Goal: Task Accomplishment & Management: Complete application form

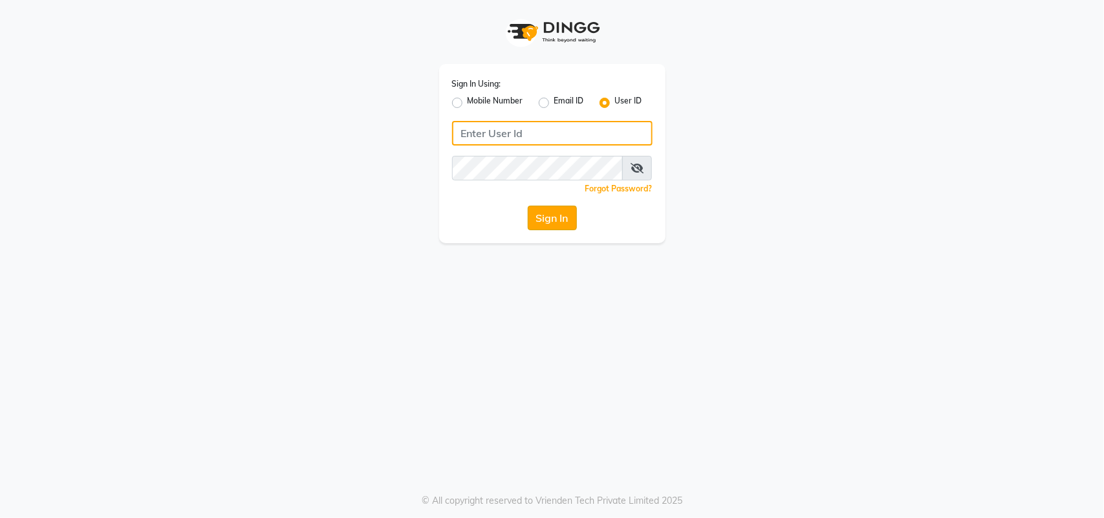
type input "bridalbeauty@123"
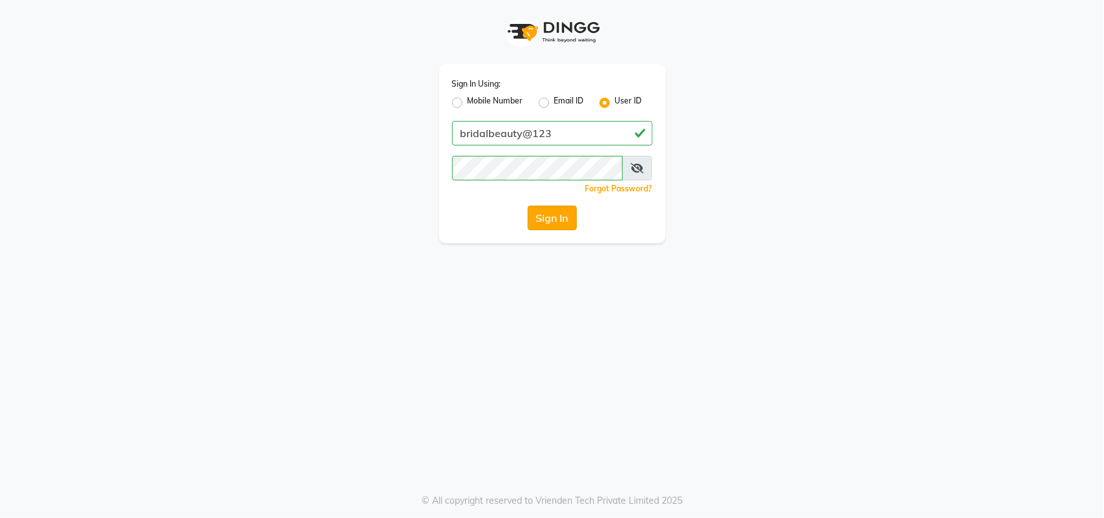
click at [561, 221] on button "Sign In" at bounding box center [552, 218] width 49 height 25
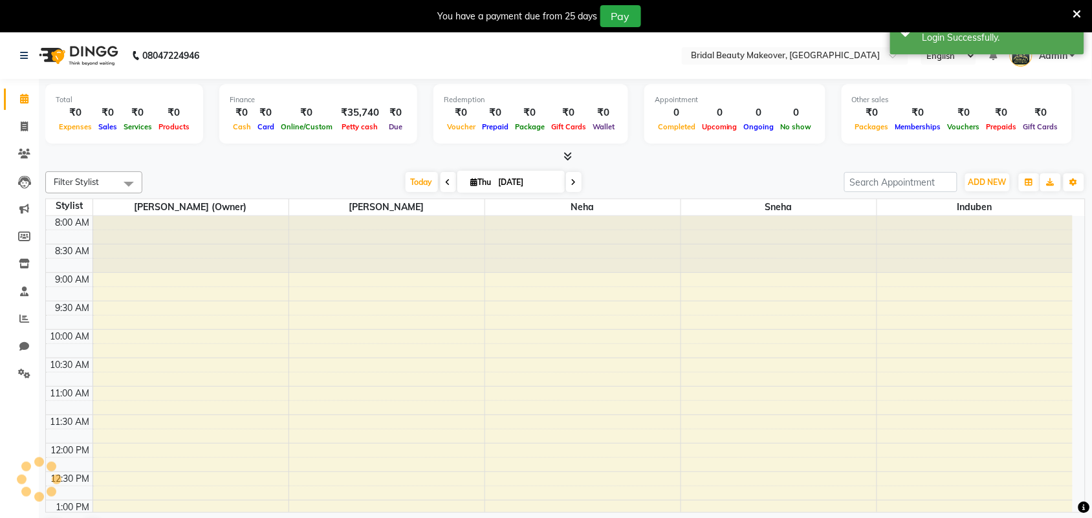
scroll to position [288, 0]
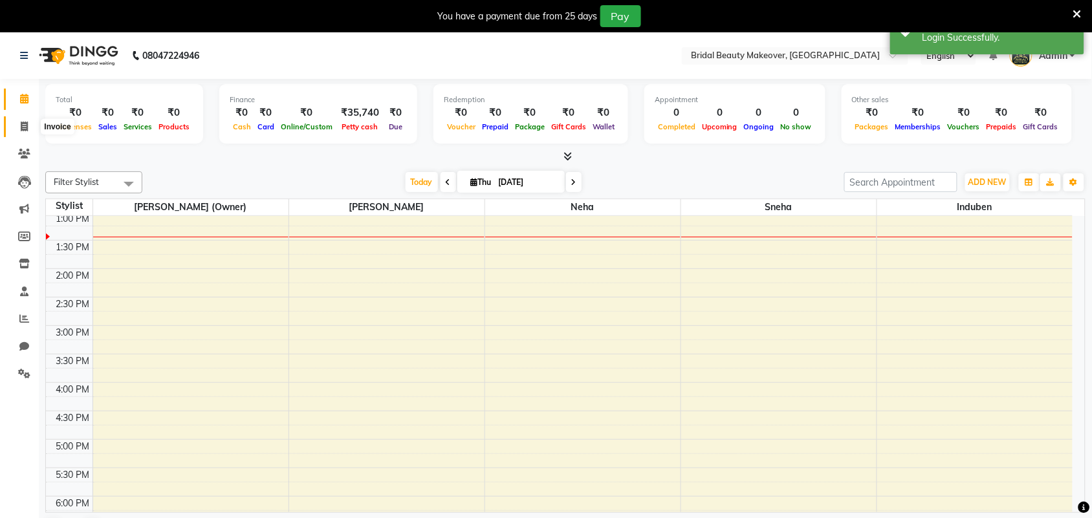
click at [25, 127] on icon at bounding box center [24, 127] width 7 height 10
select select "service"
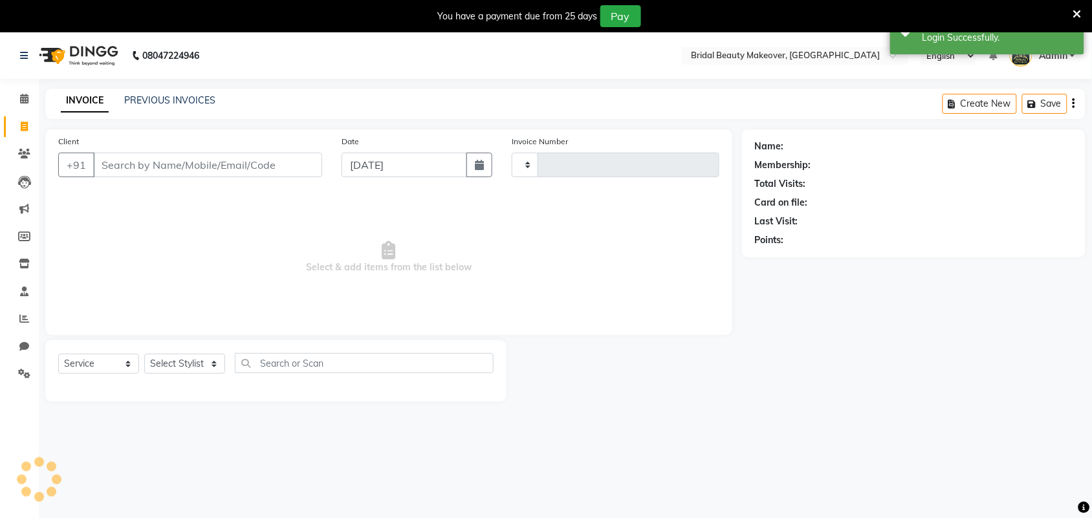
type input "0243"
select select "8610"
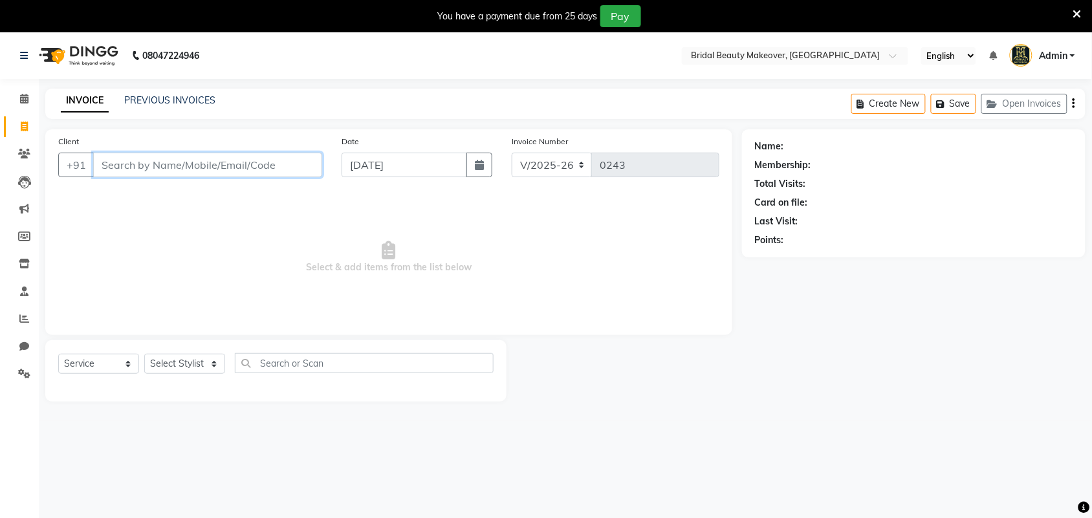
click at [225, 166] on input "Client" at bounding box center [207, 165] width 229 height 25
click at [479, 162] on icon "button" at bounding box center [479, 165] width 9 height 10
select select "9"
select select "2025"
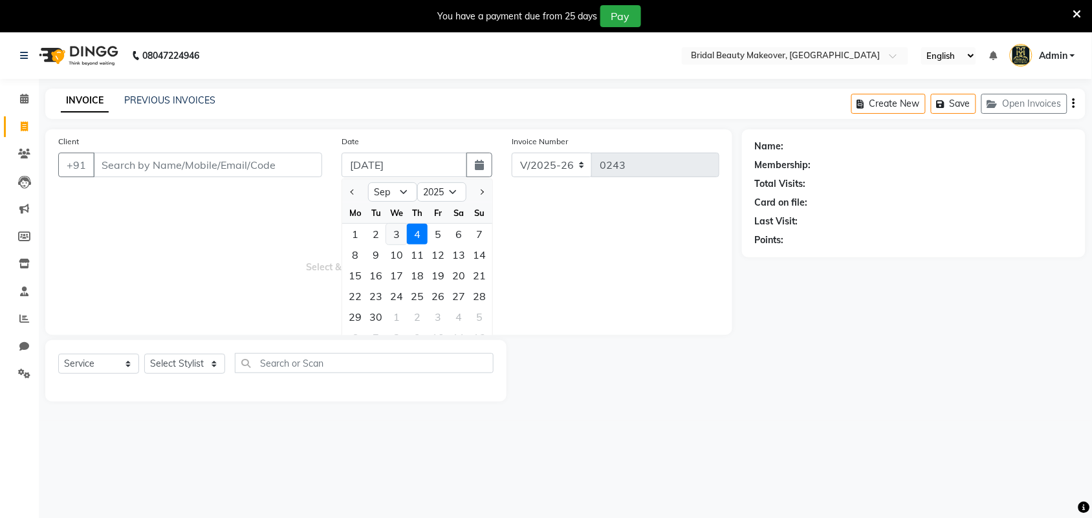
click at [398, 233] on div "3" at bounding box center [396, 234] width 21 height 21
type input "[DATE]"
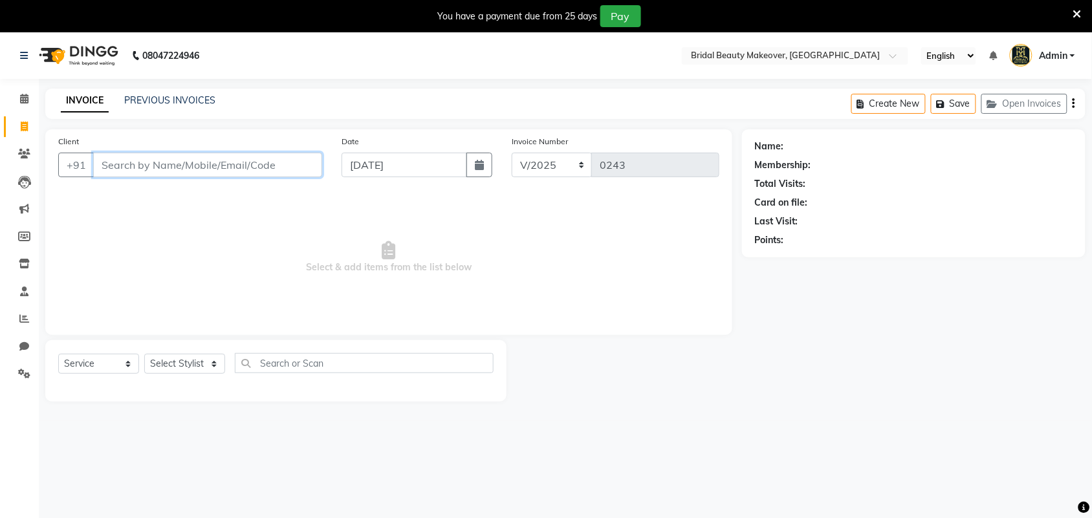
click at [193, 153] on input "Client" at bounding box center [207, 165] width 229 height 25
click at [153, 101] on link "PREVIOUS INVOICES" at bounding box center [169, 100] width 91 height 12
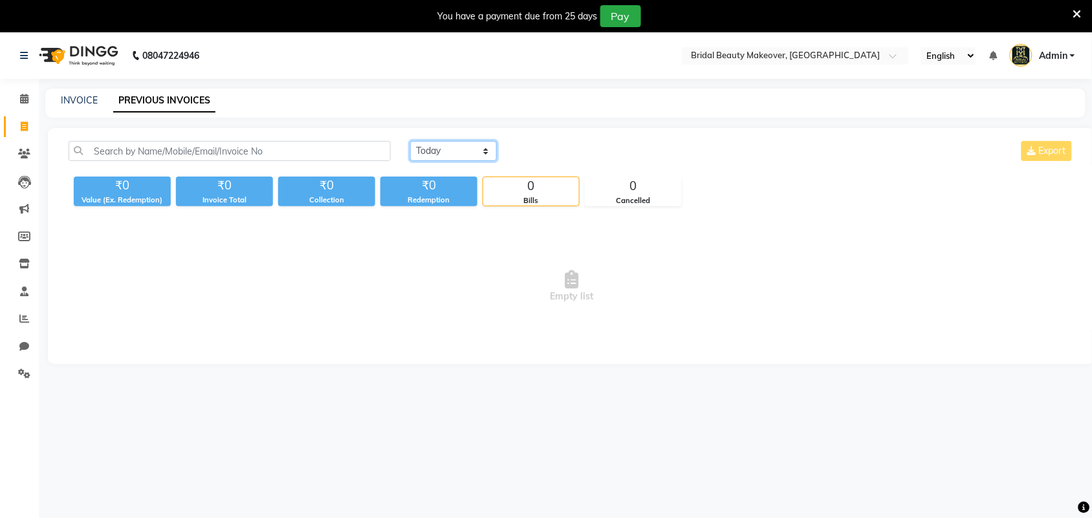
click at [488, 146] on select "[DATE] [DATE] Custom Range" at bounding box center [453, 151] width 87 height 20
select select "[DATE]"
click at [410, 141] on select "[DATE] [DATE] Custom Range" at bounding box center [453, 151] width 87 height 20
click at [73, 102] on link "INVOICE" at bounding box center [79, 100] width 37 height 12
select select "service"
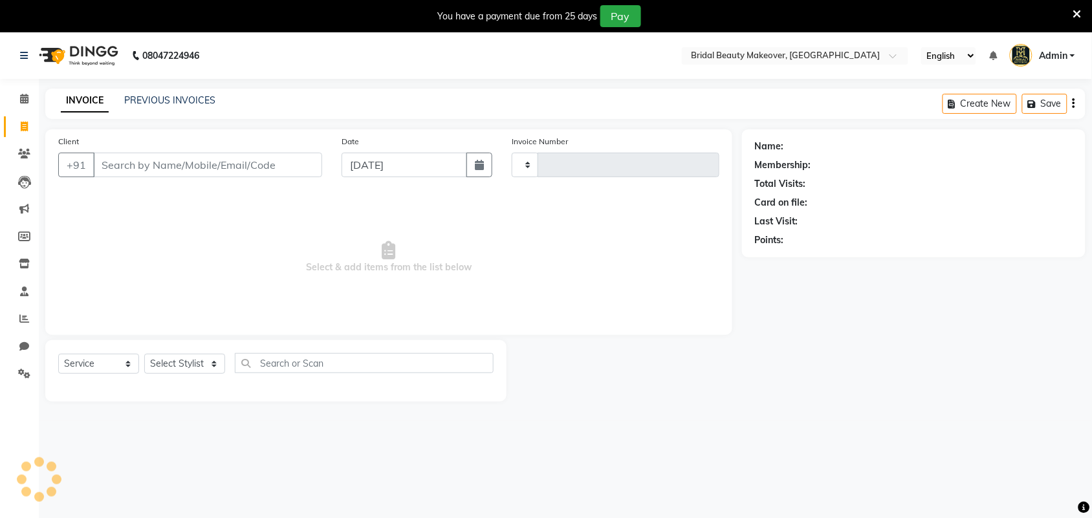
type input "0243"
select select "8610"
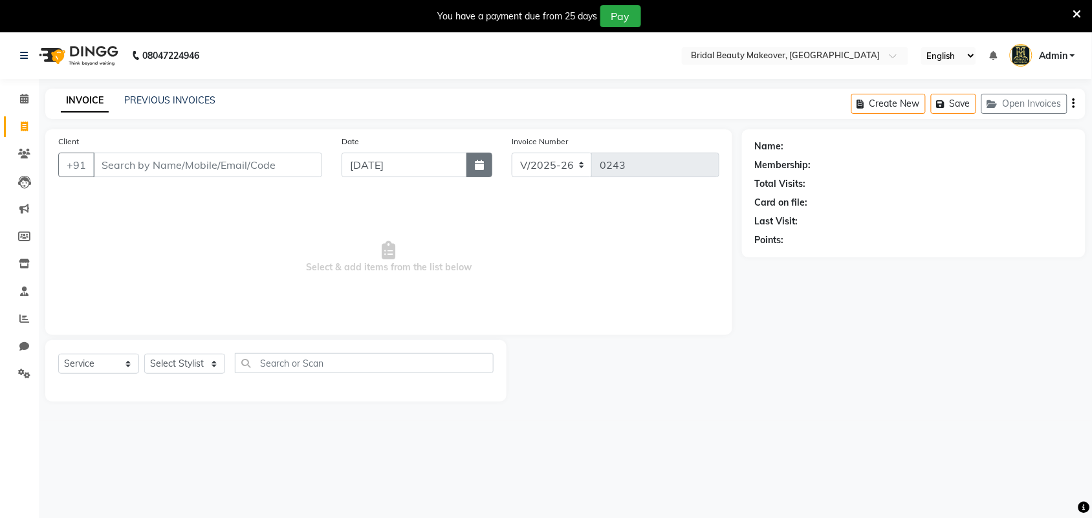
click at [473, 153] on button "button" at bounding box center [479, 165] width 26 height 25
select select "9"
select select "2025"
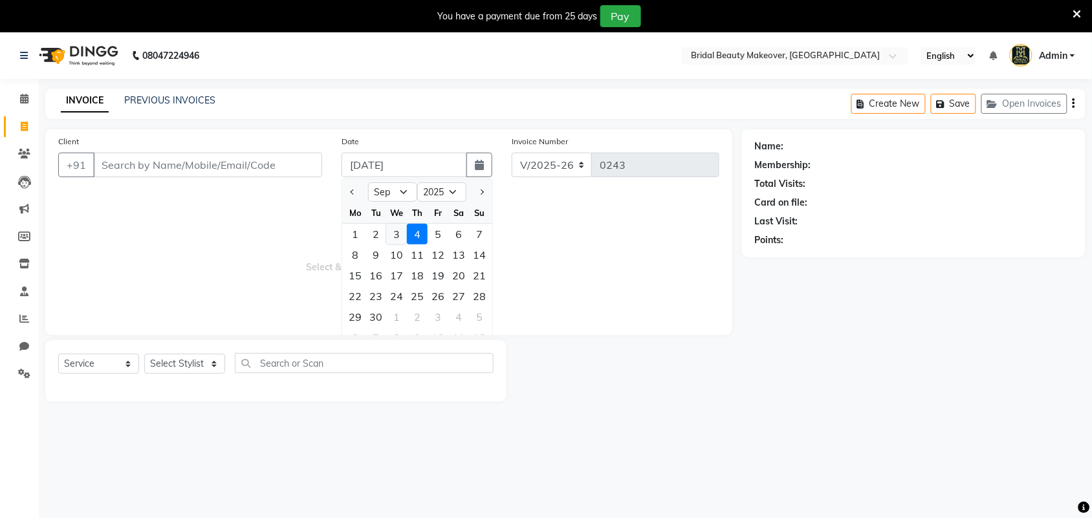
click at [393, 233] on div "3" at bounding box center [396, 234] width 21 height 21
type input "[DATE]"
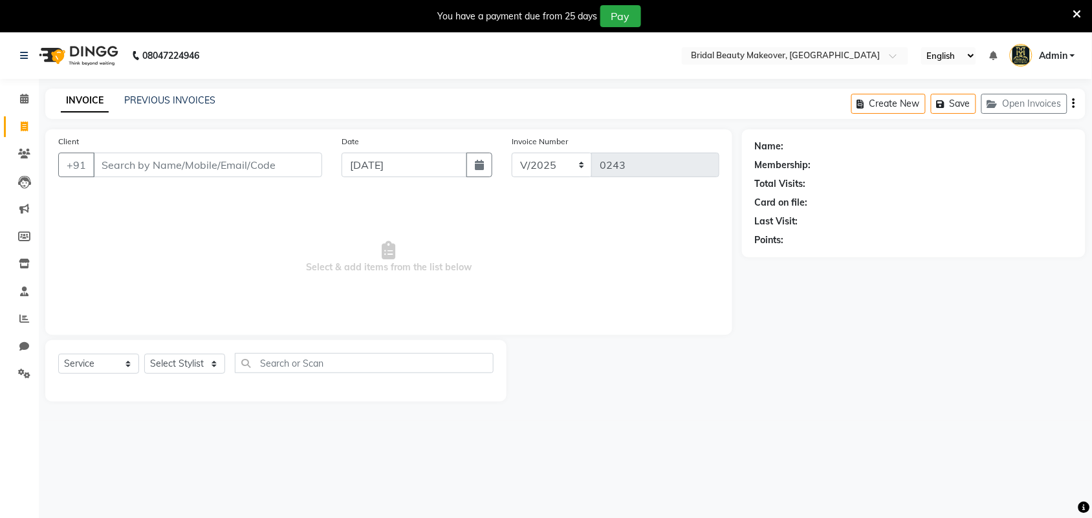
click at [181, 89] on div "INVOICE PREVIOUS INVOICES Create New Save Open Invoices" at bounding box center [565, 104] width 1040 height 30
click at [172, 101] on link "PREVIOUS INVOICES" at bounding box center [169, 100] width 91 height 12
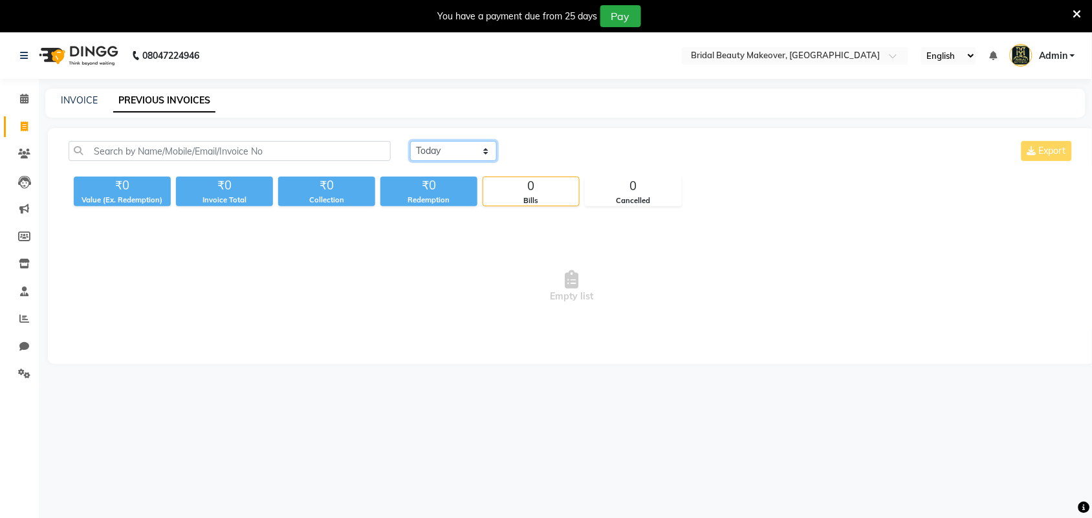
click at [490, 152] on select "[DATE] [DATE] Custom Range" at bounding box center [453, 151] width 87 height 20
select select "[DATE]"
click at [410, 141] on select "[DATE] [DATE] Custom Range" at bounding box center [453, 151] width 87 height 20
click at [72, 107] on div "INVOICE" at bounding box center [79, 101] width 37 height 14
click at [76, 94] on div "INVOICE" at bounding box center [79, 101] width 37 height 14
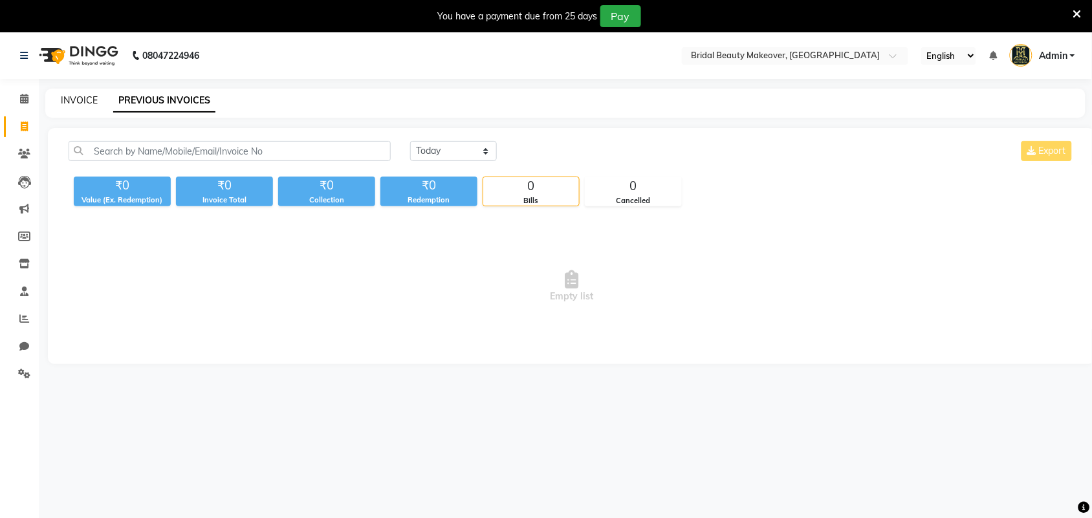
click at [73, 96] on link "INVOICE" at bounding box center [79, 100] width 37 height 12
select select "service"
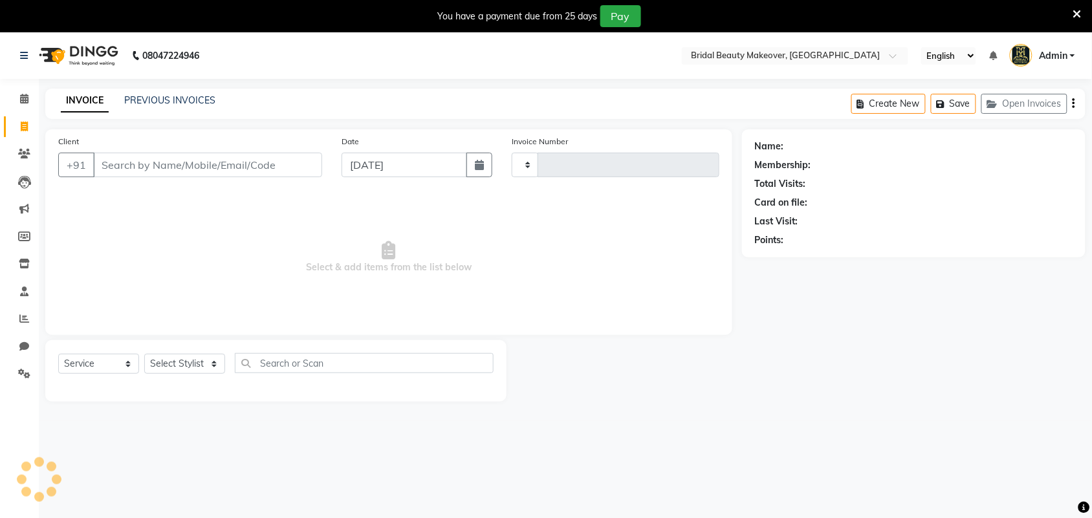
type input "0243"
select select "8610"
click at [477, 165] on icon "button" at bounding box center [479, 165] width 9 height 10
select select "9"
select select "2025"
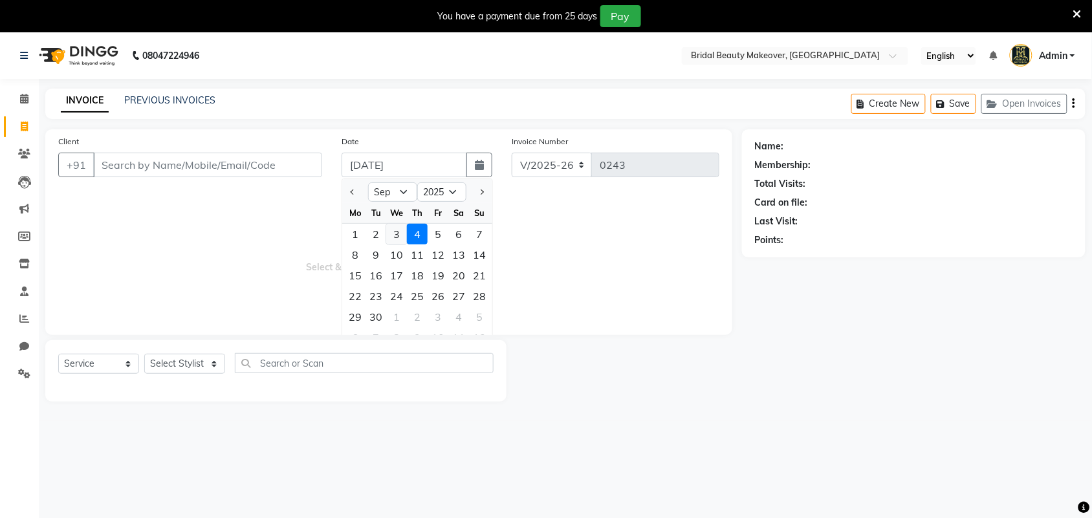
click at [393, 235] on div "3" at bounding box center [396, 234] width 21 height 21
type input "[DATE]"
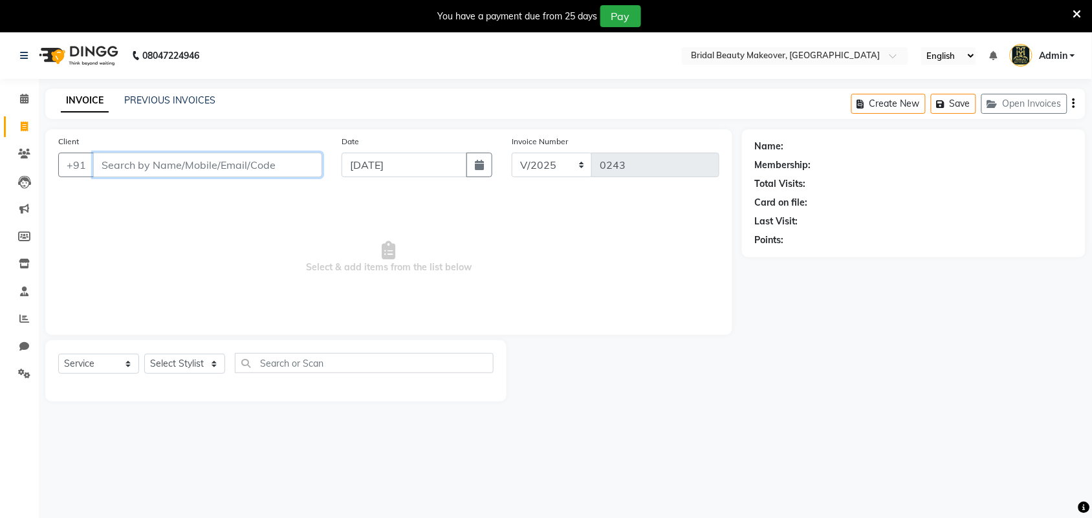
click at [193, 156] on input "Client" at bounding box center [207, 165] width 229 height 25
type input "9119168518"
click at [274, 162] on span "Add Client" at bounding box center [288, 164] width 51 height 13
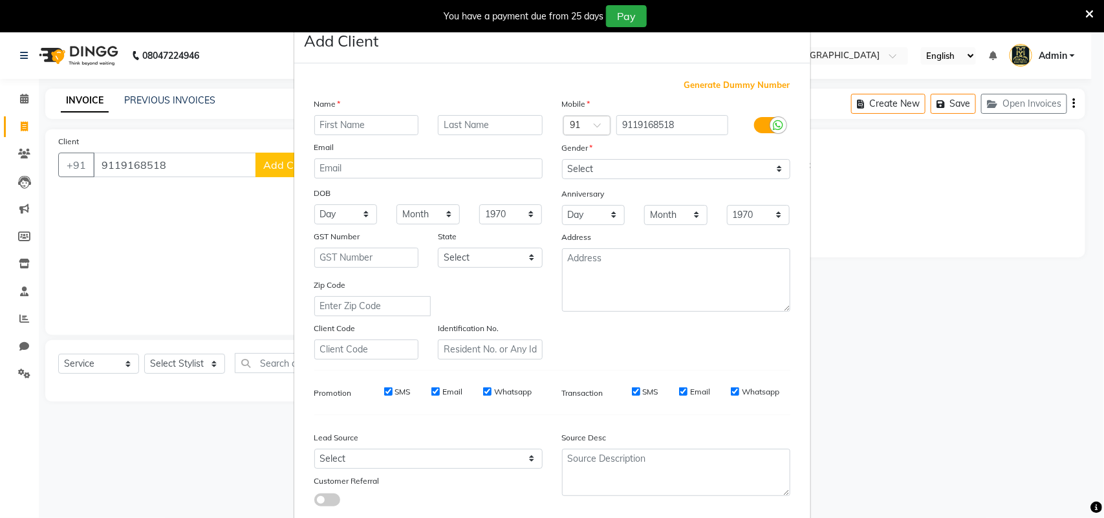
click at [334, 115] on input "text" at bounding box center [366, 125] width 105 height 20
type input "[PERSON_NAME] [PERSON_NAME]"
click at [599, 159] on select "Select [DEMOGRAPHIC_DATA] [DEMOGRAPHIC_DATA] Other Prefer Not To Say" at bounding box center [676, 169] width 228 height 20
select select "[DEMOGRAPHIC_DATA]"
click at [562, 159] on select "Select [DEMOGRAPHIC_DATA] [DEMOGRAPHIC_DATA] Other Prefer Not To Say" at bounding box center [676, 169] width 228 height 20
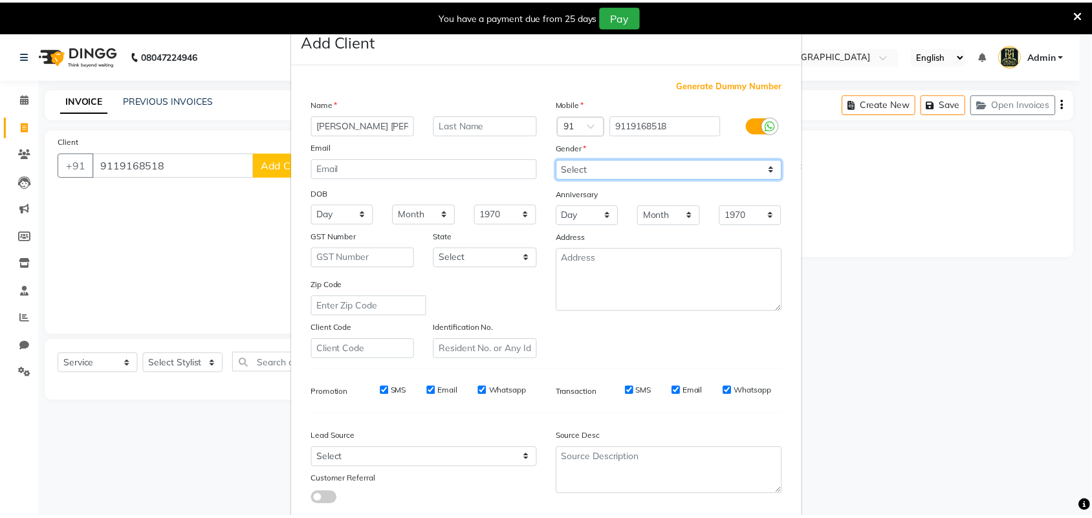
scroll to position [74, 0]
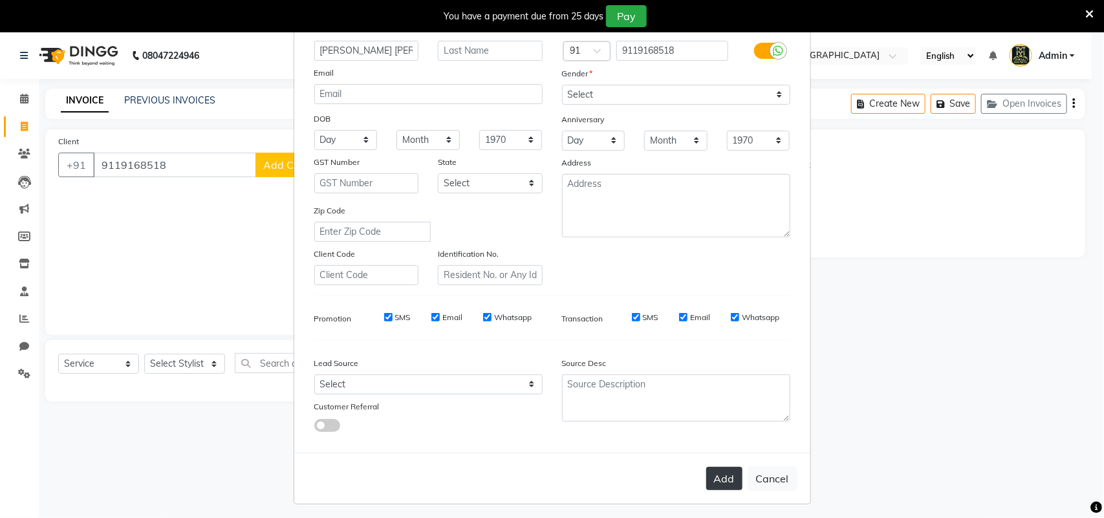
click at [716, 470] on button "Add" at bounding box center [724, 478] width 36 height 23
select select
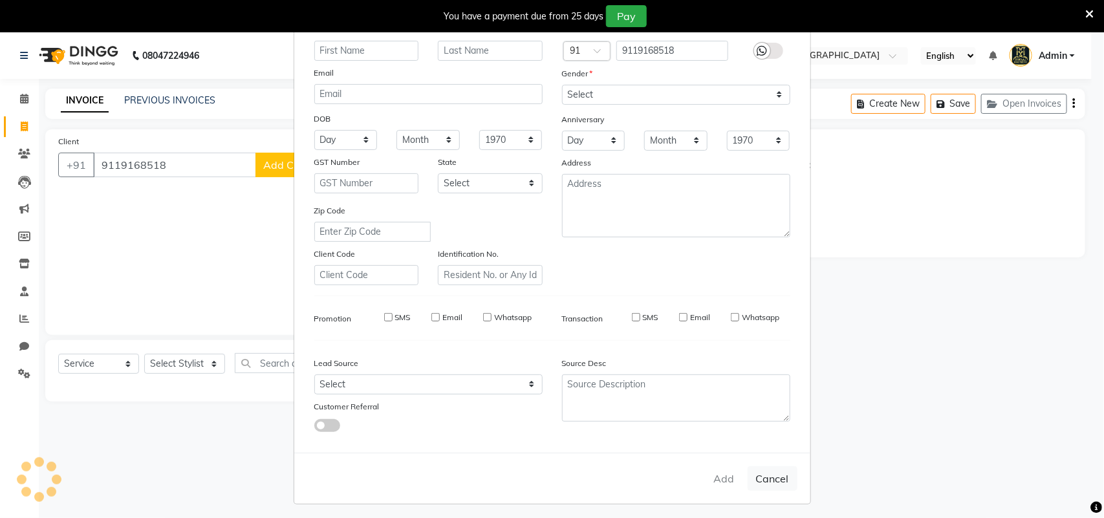
select select
checkbox input "false"
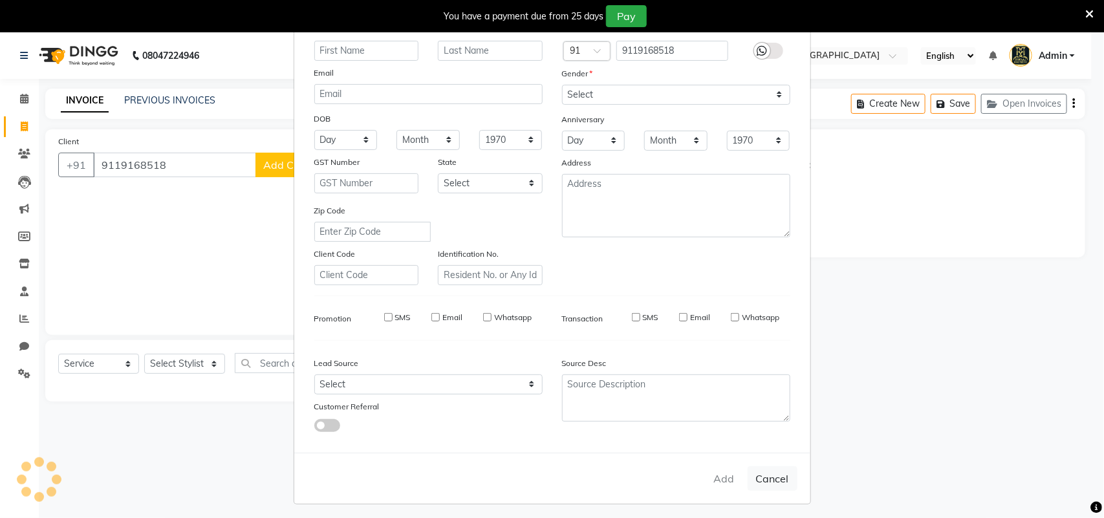
checkbox input "false"
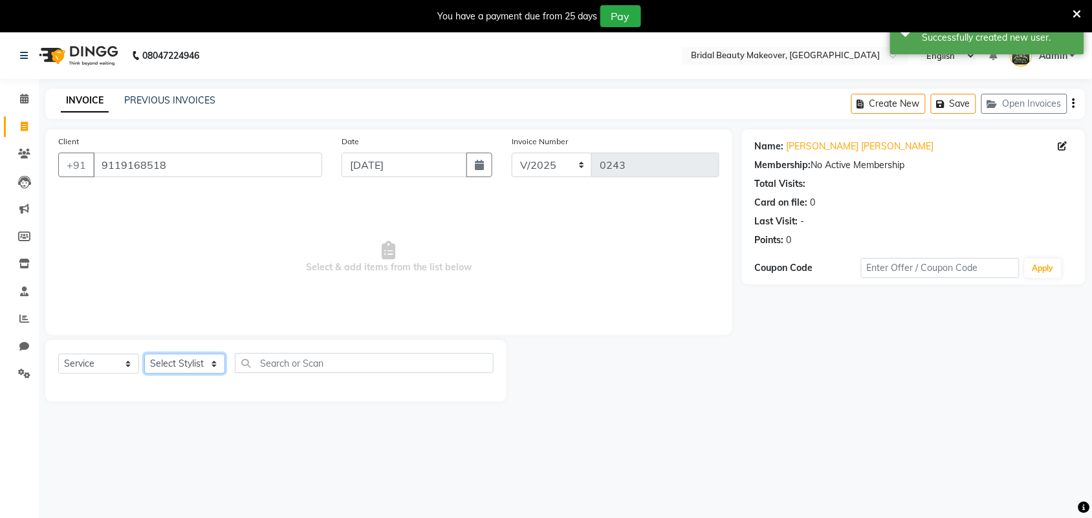
click at [201, 358] on select "Select Stylist Induben [PERSON_NAME] Neha [PERSON_NAME] [PERSON_NAME] (owner)" at bounding box center [184, 364] width 81 height 20
select select "86187"
click at [144, 354] on select "Select Stylist Induben [PERSON_NAME] Neha [PERSON_NAME] [PERSON_NAME] (owner)" at bounding box center [184, 364] width 81 height 20
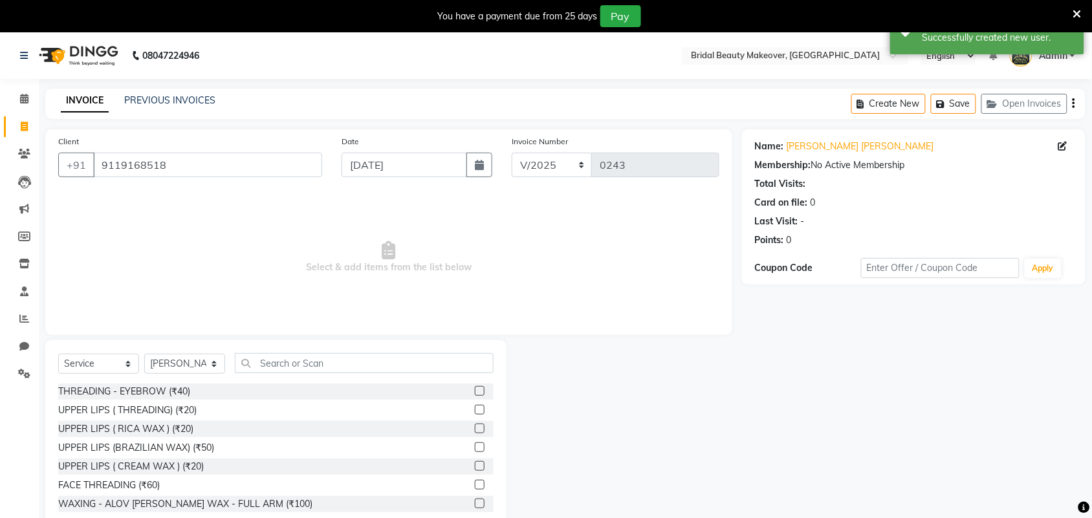
click at [464, 382] on div "Select Service Product Membership Package Voucher Prepaid Gift Card Select Styl…" at bounding box center [275, 368] width 435 height 30
click at [475, 388] on label at bounding box center [480, 391] width 10 height 10
click at [475, 388] on input "checkbox" at bounding box center [479, 391] width 8 height 8
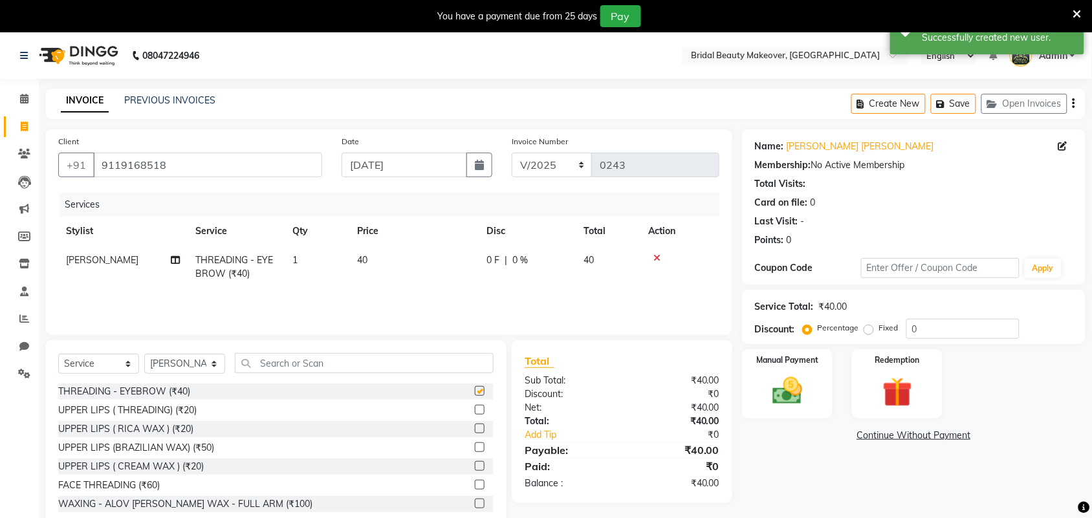
checkbox input "false"
click at [475, 409] on label at bounding box center [480, 410] width 10 height 10
click at [475, 409] on input "checkbox" at bounding box center [479, 410] width 8 height 8
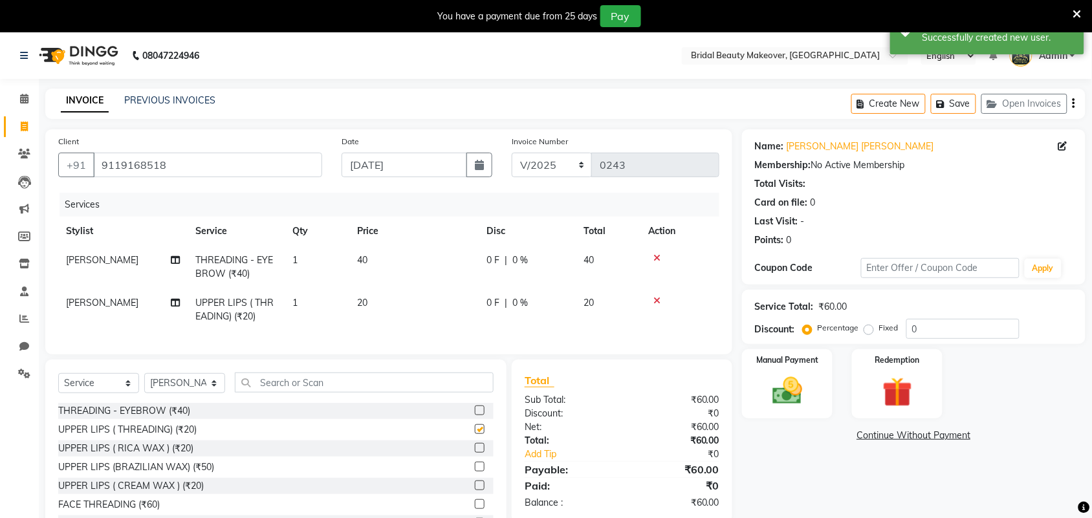
checkbox input "false"
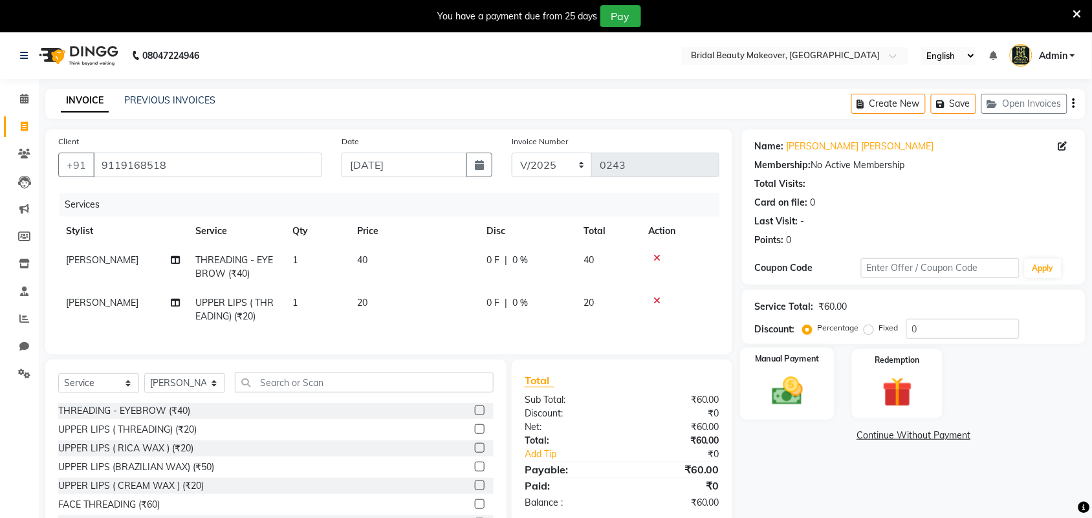
click at [780, 379] on img at bounding box center [787, 391] width 50 height 36
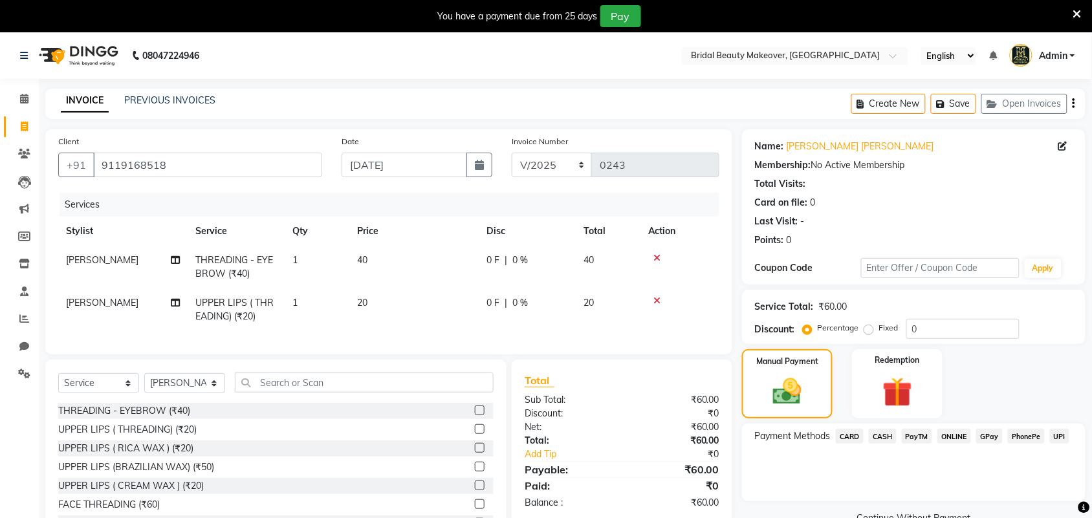
click at [883, 428] on div "Payment Methods CARD CASH PayTM ONLINE GPay PhonePe UPI" at bounding box center [913, 463] width 343 height 78
click at [884, 431] on span "CASH" at bounding box center [883, 436] width 28 height 15
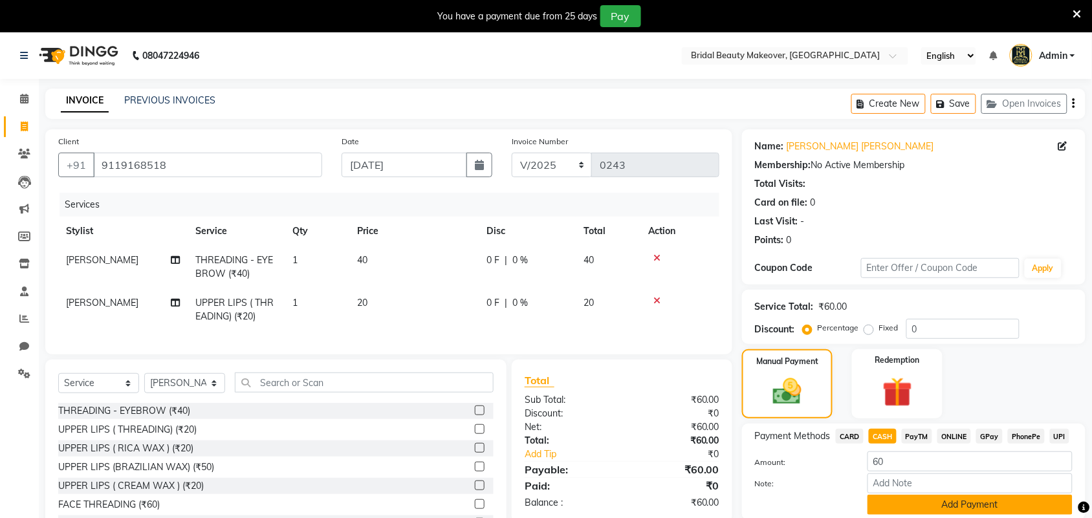
click at [917, 506] on button "Add Payment" at bounding box center [969, 505] width 205 height 20
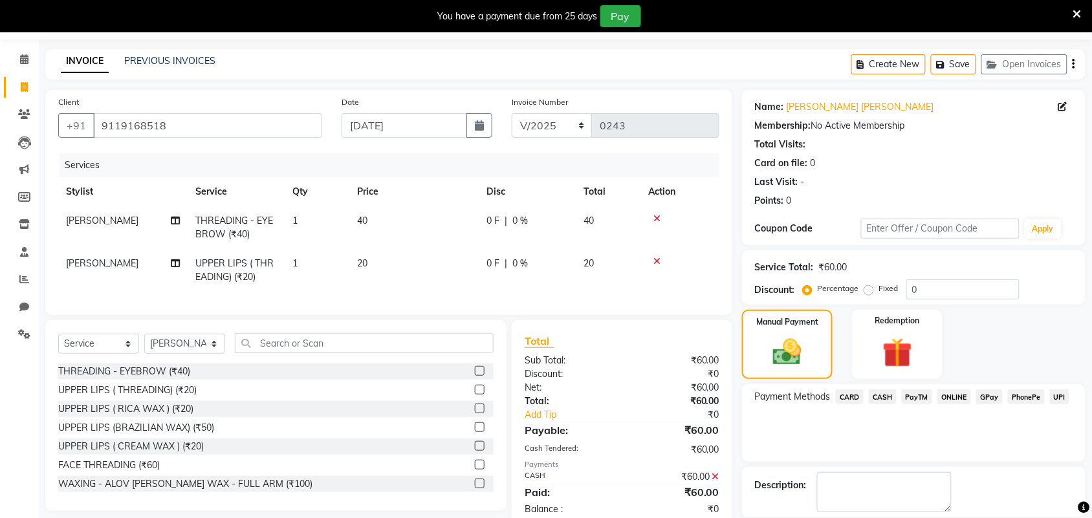
scroll to position [102, 0]
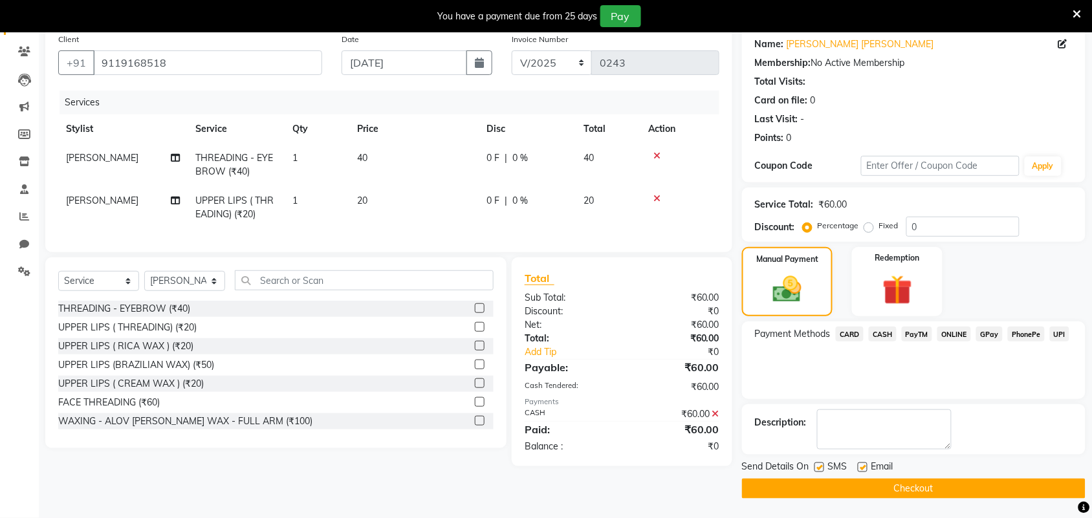
click at [864, 464] on label at bounding box center [863, 467] width 10 height 10
click at [864, 464] on input "checkbox" at bounding box center [862, 468] width 8 height 8
checkbox input "false"
click at [865, 490] on button "Checkout" at bounding box center [913, 489] width 343 height 20
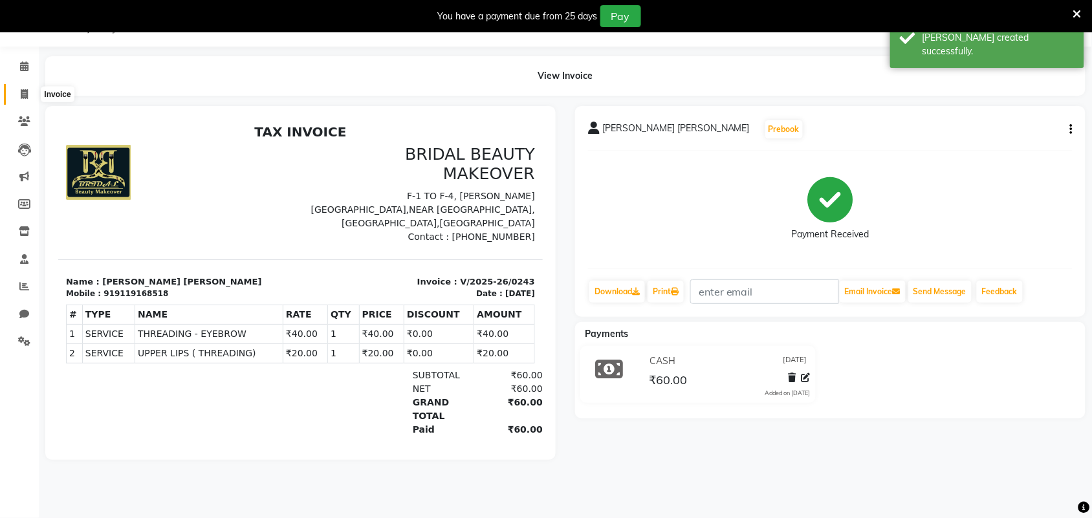
click at [19, 94] on span at bounding box center [24, 94] width 23 height 15
select select "service"
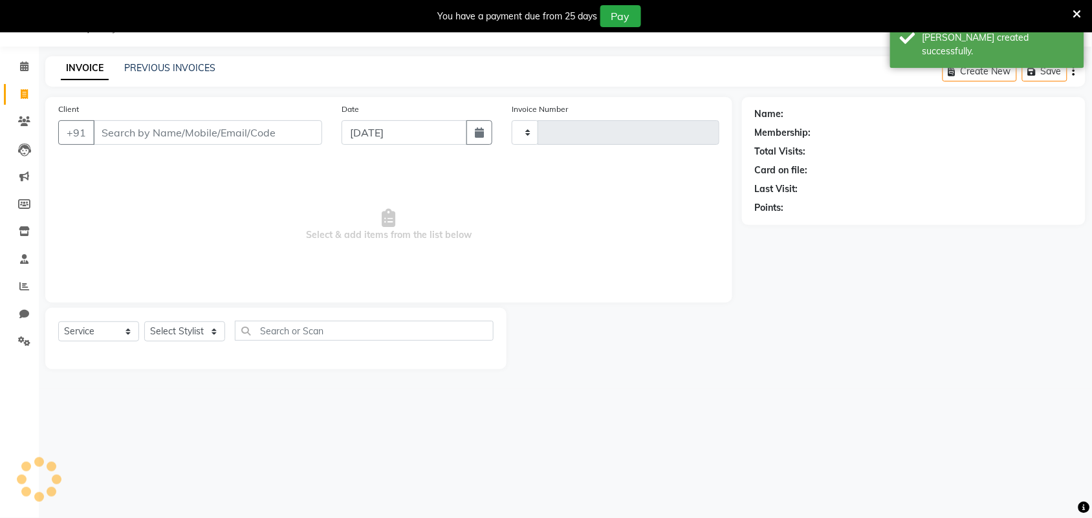
type input "0244"
select select "8610"
click at [487, 121] on button "button" at bounding box center [479, 132] width 26 height 25
select select "9"
select select "2025"
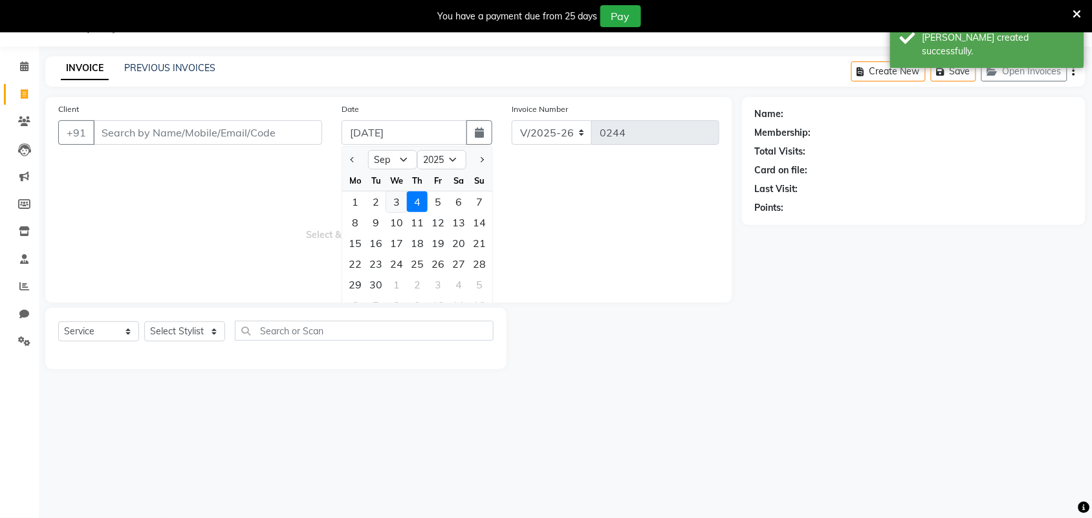
click at [396, 195] on div "3" at bounding box center [396, 201] width 21 height 21
type input "[DATE]"
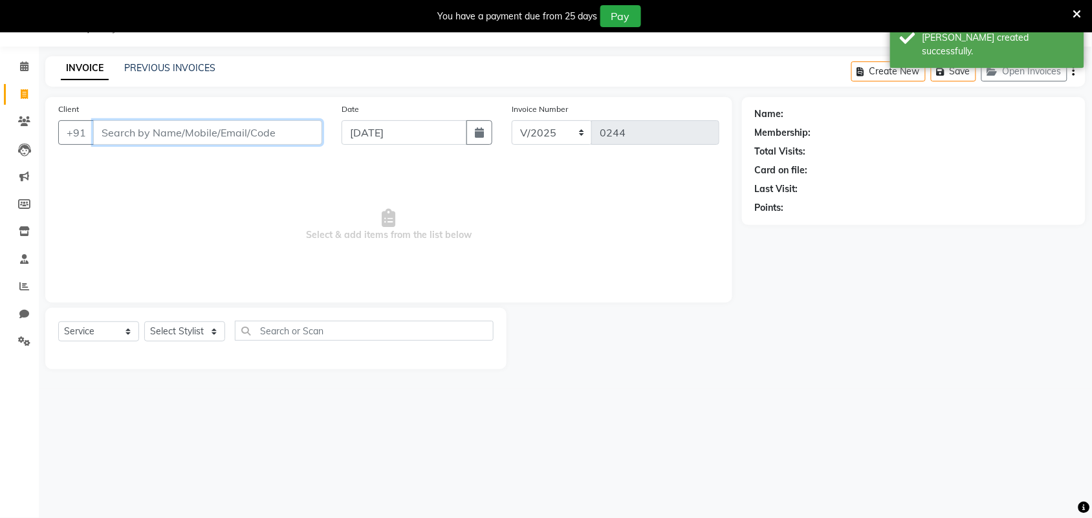
click at [314, 139] on input "Client" at bounding box center [207, 132] width 229 height 25
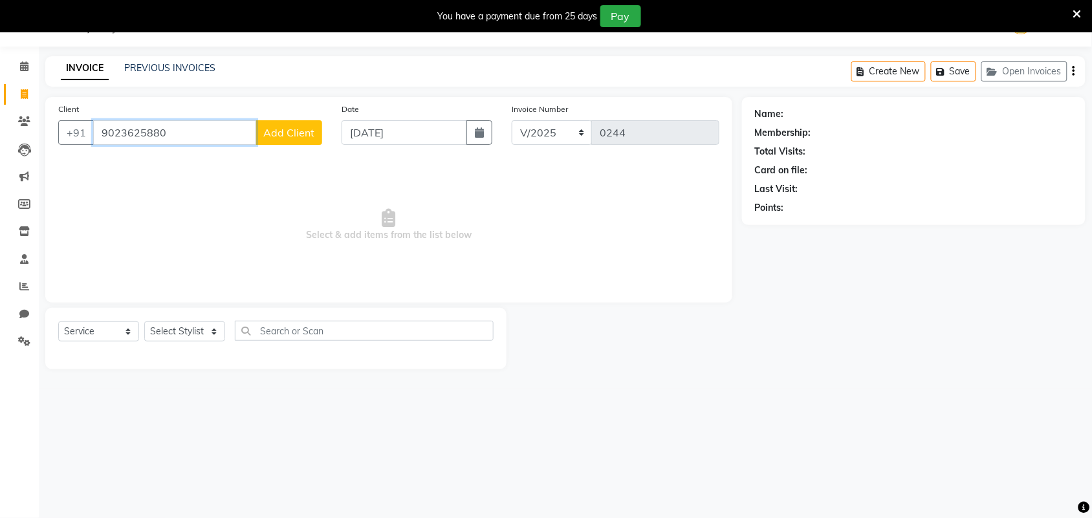
type input "9023625880"
click at [299, 130] on span "Add Client" at bounding box center [288, 132] width 51 height 13
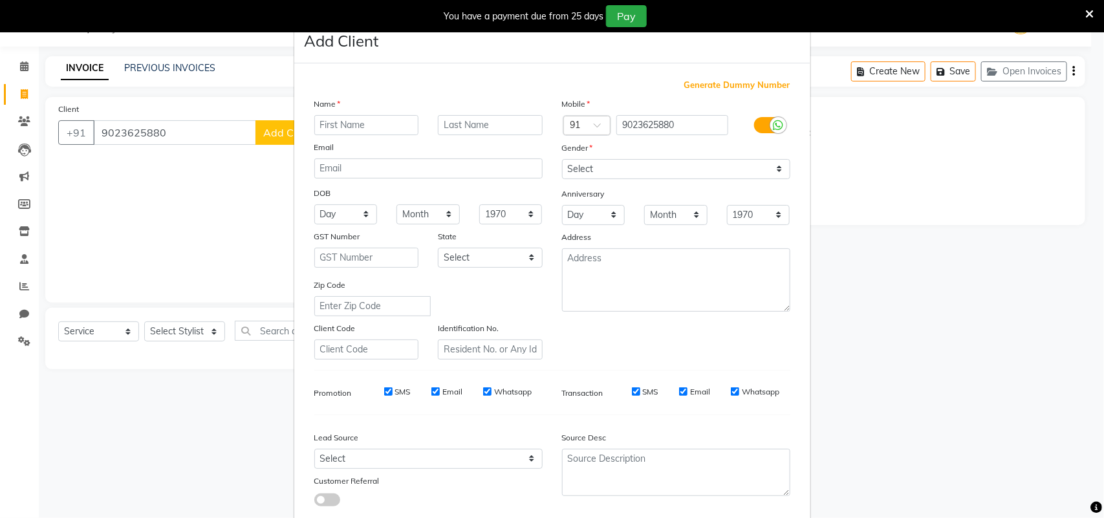
click at [327, 127] on input "text" at bounding box center [366, 125] width 105 height 20
type input "[PERSON_NAME]"
click at [608, 160] on select "Select [DEMOGRAPHIC_DATA] [DEMOGRAPHIC_DATA] Other Prefer Not To Say" at bounding box center [676, 169] width 228 height 20
select select "[DEMOGRAPHIC_DATA]"
click at [562, 159] on select "Select [DEMOGRAPHIC_DATA] [DEMOGRAPHIC_DATA] Other Prefer Not To Say" at bounding box center [676, 169] width 228 height 20
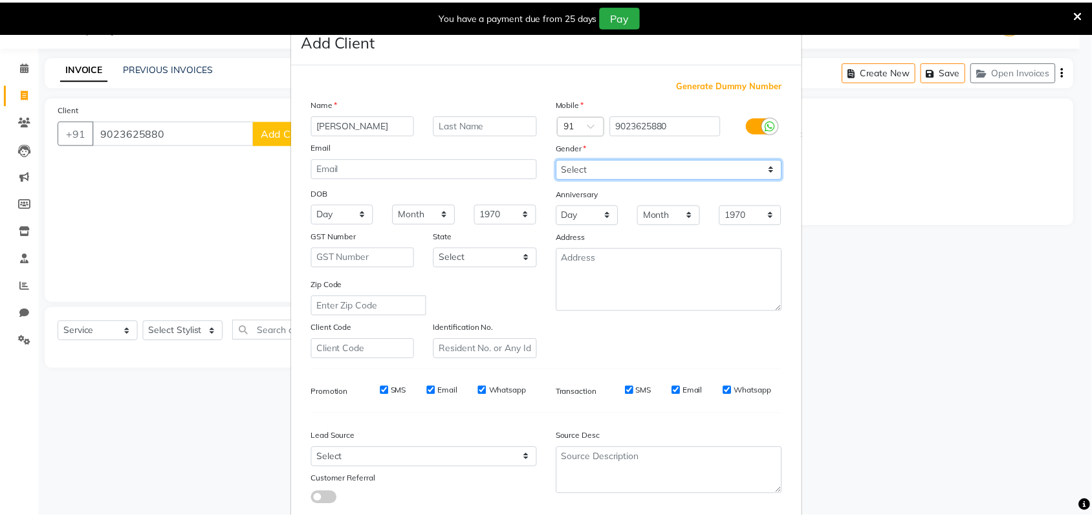
scroll to position [74, 0]
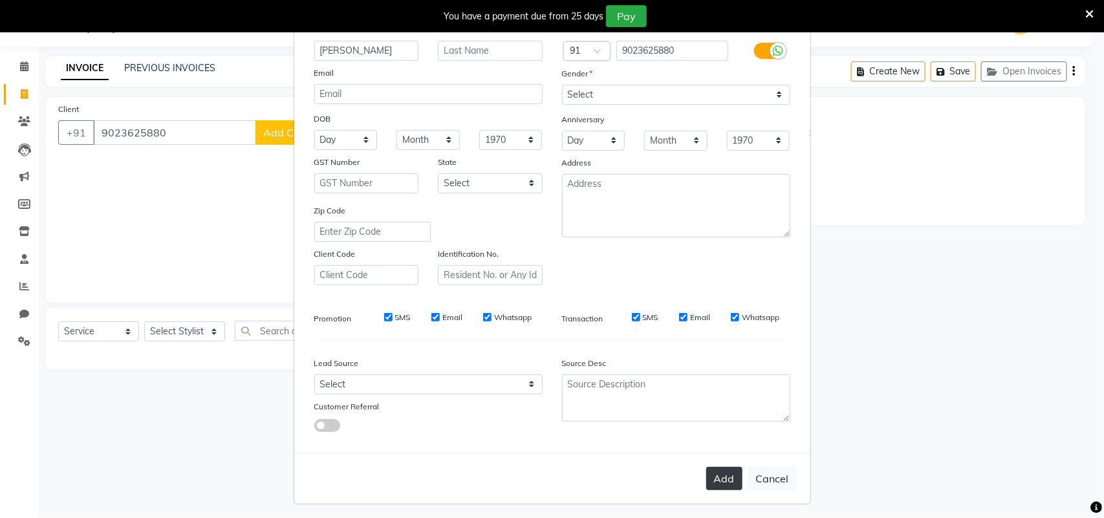
click at [734, 471] on button "Add" at bounding box center [724, 478] width 36 height 23
select select
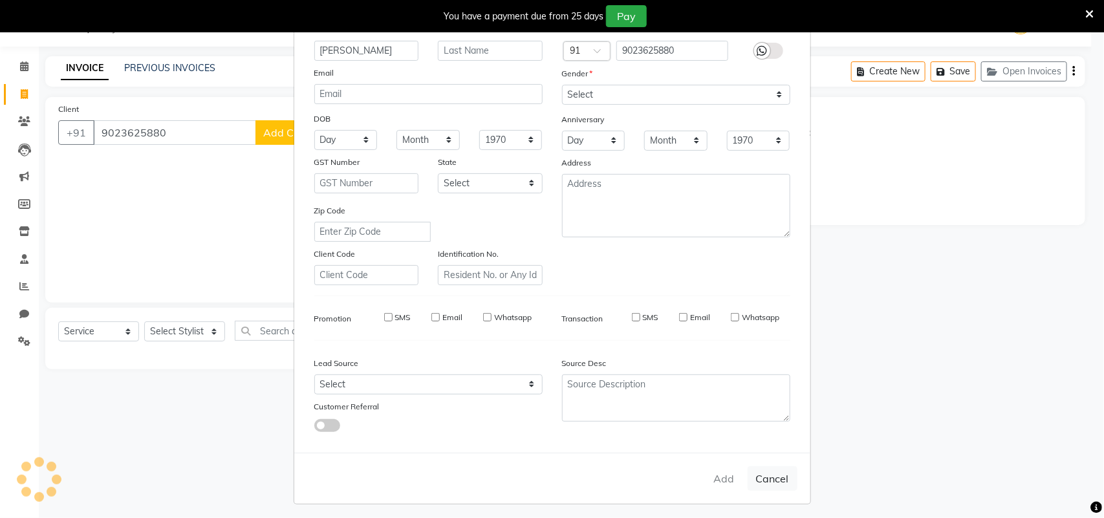
select select
checkbox input "false"
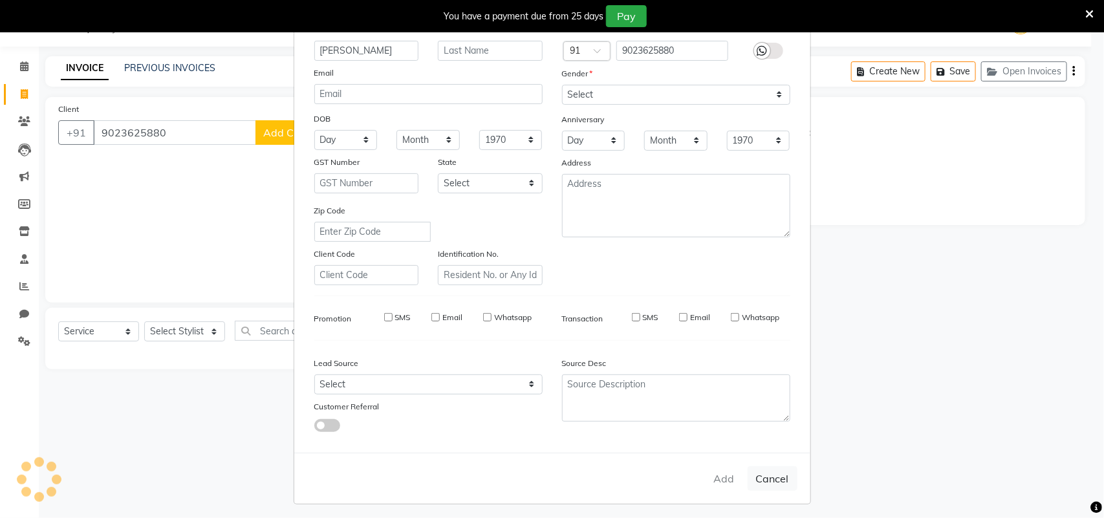
checkbox input "false"
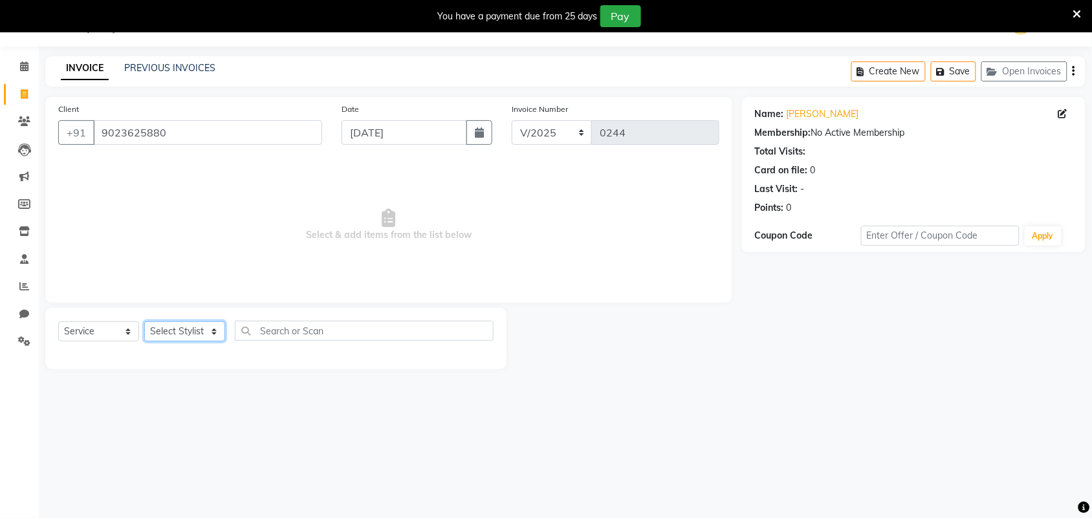
click at [170, 331] on select "Select Stylist Induben [PERSON_NAME] Neha [PERSON_NAME] [PERSON_NAME] (owner)" at bounding box center [184, 331] width 81 height 20
select select "86187"
click at [144, 321] on select "Select Stylist Induben [PERSON_NAME] Neha [PERSON_NAME] [PERSON_NAME] (owner)" at bounding box center [184, 331] width 81 height 20
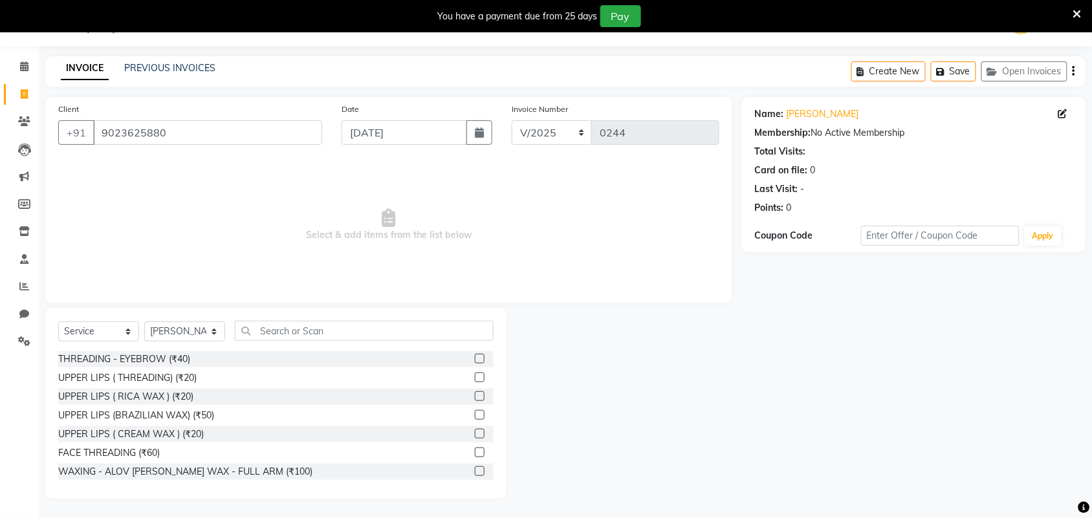
click at [475, 361] on div at bounding box center [484, 359] width 19 height 16
click at [475, 356] on label at bounding box center [480, 359] width 10 height 10
click at [475, 356] on input "checkbox" at bounding box center [479, 359] width 8 height 8
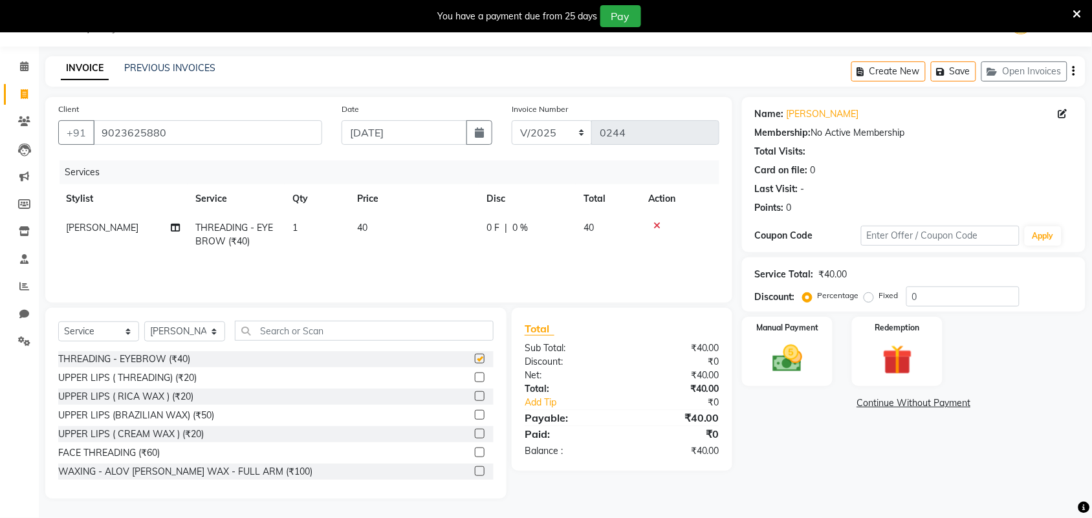
checkbox input "false"
click at [787, 371] on img at bounding box center [787, 359] width 50 height 36
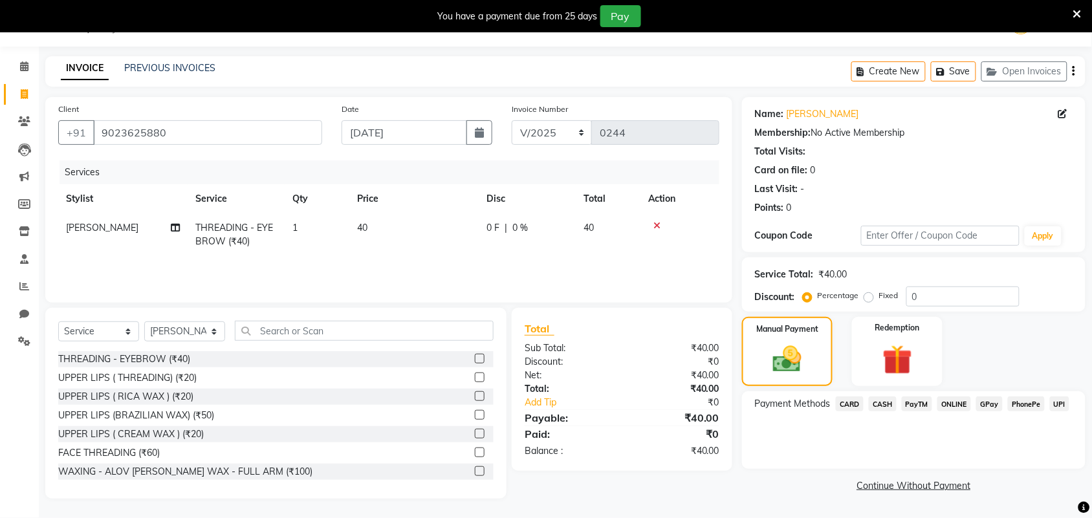
click at [888, 396] on span "CASH" at bounding box center [883, 403] width 28 height 15
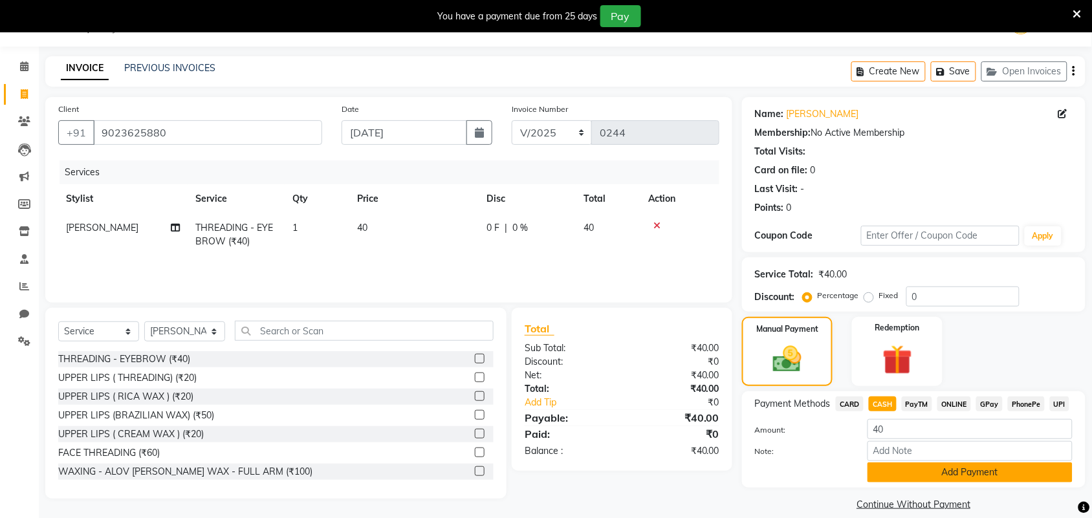
click at [884, 471] on button "Add Payment" at bounding box center [969, 472] width 205 height 20
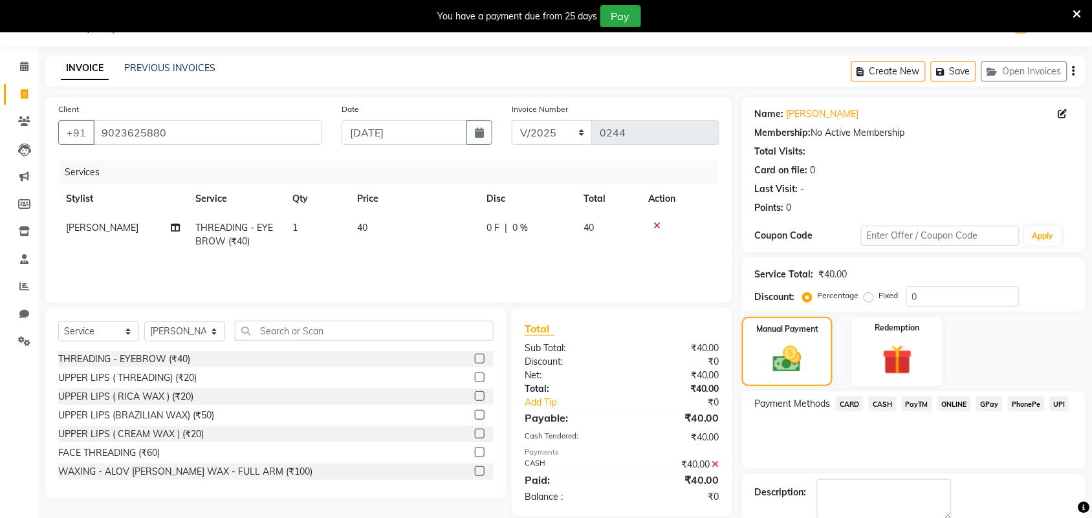
click at [946, 401] on span "ONLINE" at bounding box center [954, 403] width 34 height 15
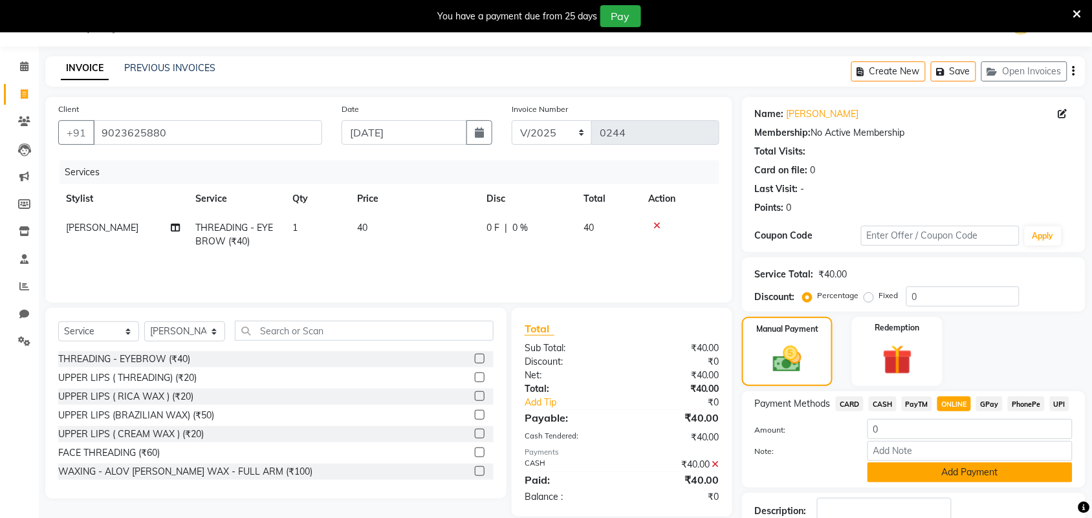
click at [917, 469] on button "Add Payment" at bounding box center [969, 472] width 205 height 20
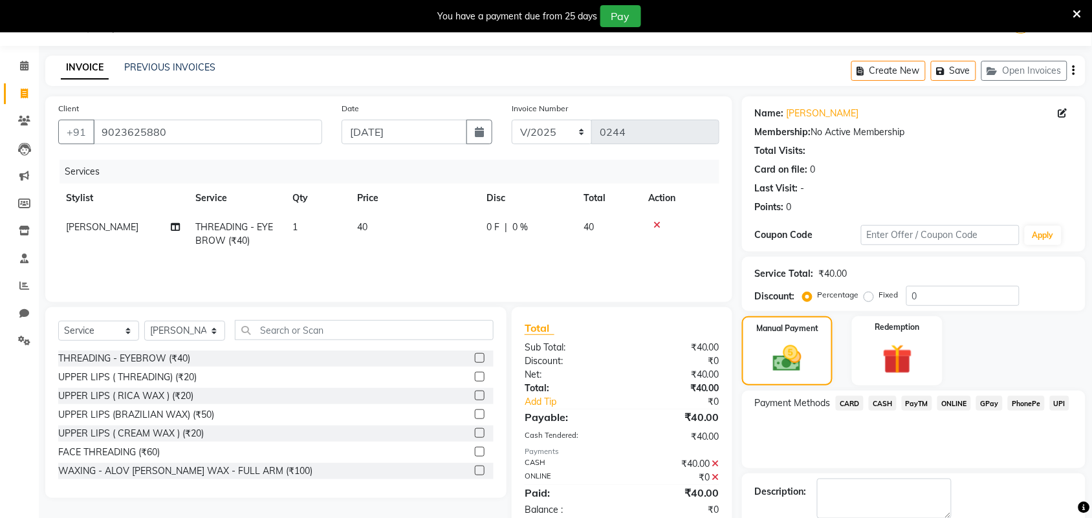
scroll to position [102, 0]
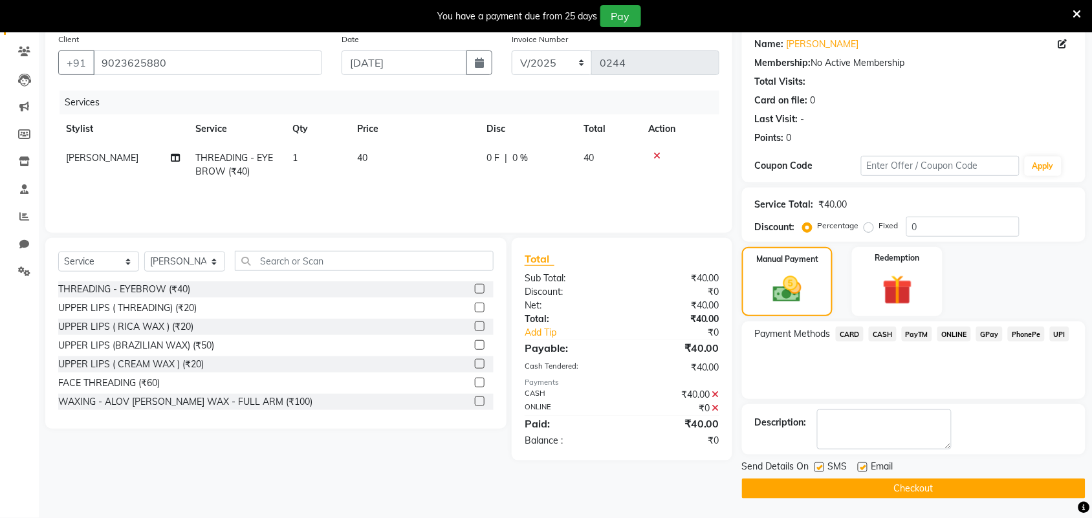
click at [860, 467] on label at bounding box center [863, 467] width 10 height 10
click at [860, 467] on input "checkbox" at bounding box center [862, 468] width 8 height 8
checkbox input "false"
click at [859, 483] on button "Checkout" at bounding box center [913, 489] width 343 height 20
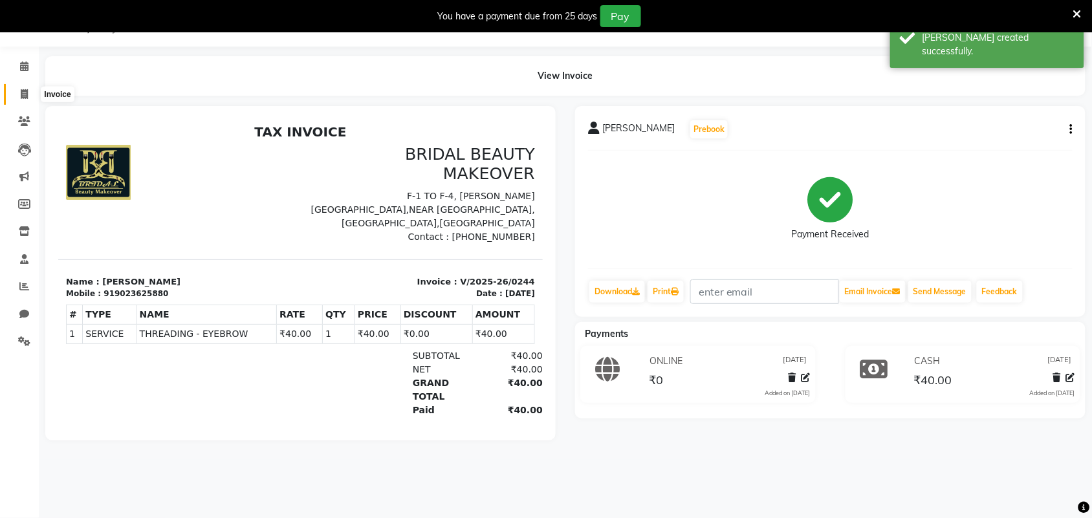
click at [27, 92] on icon at bounding box center [24, 94] width 7 height 10
select select "service"
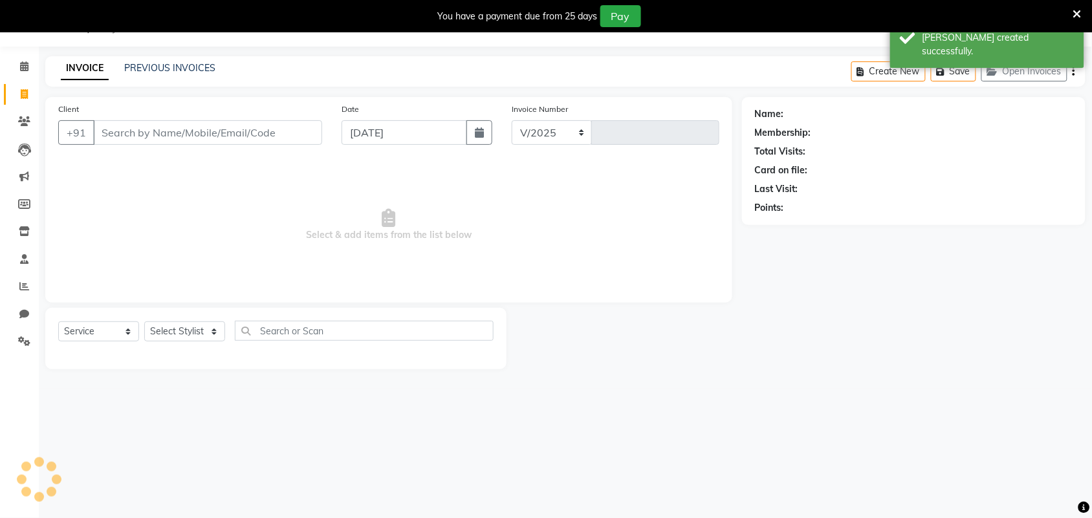
select select "8610"
type input "0245"
click at [135, 122] on input "Client" at bounding box center [207, 132] width 229 height 25
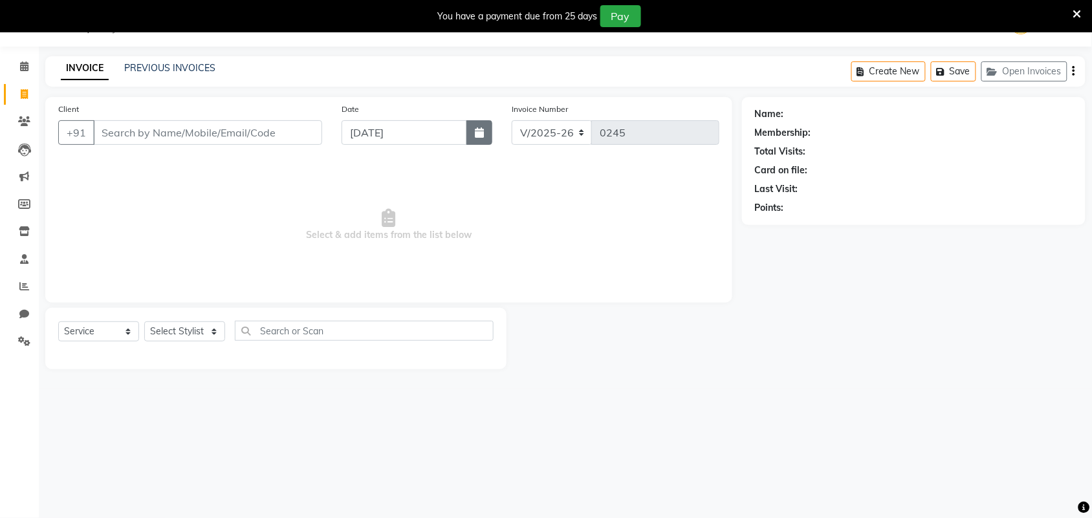
click at [475, 133] on icon "button" at bounding box center [479, 132] width 9 height 10
select select "9"
select select "2025"
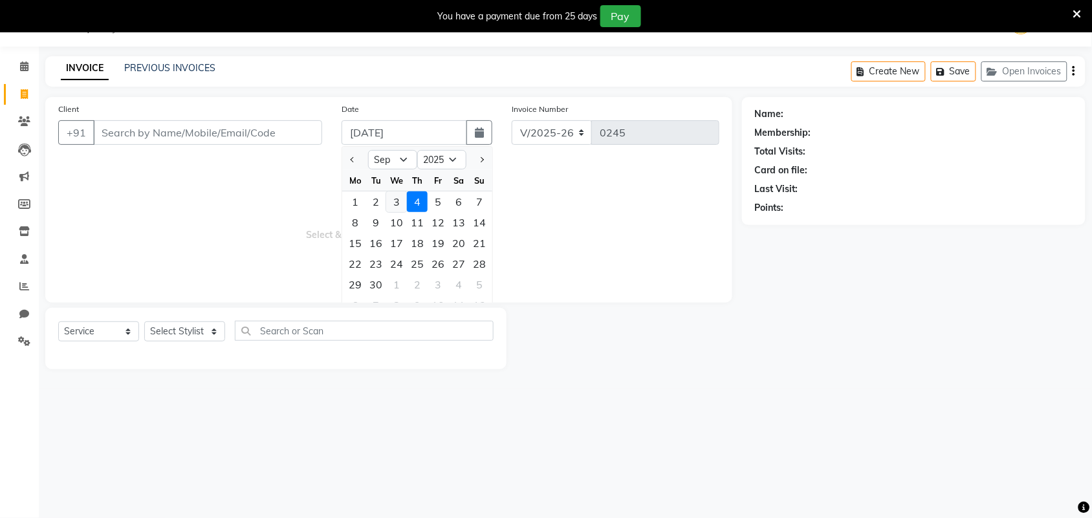
click at [398, 195] on div "3" at bounding box center [396, 201] width 21 height 21
type input "[DATE]"
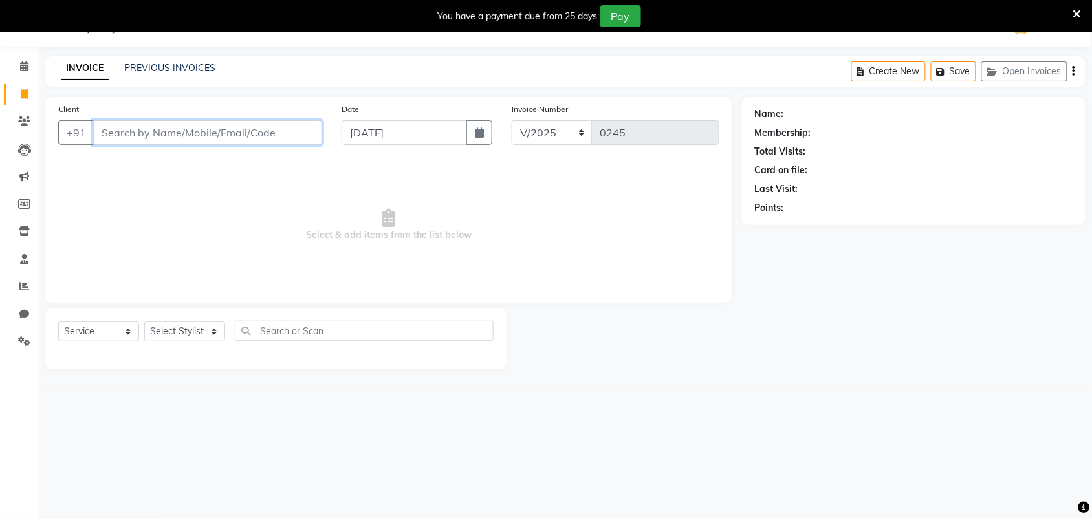
click at [195, 136] on input "Client" at bounding box center [207, 132] width 229 height 25
type input "6356676857"
click at [276, 133] on span "Add Client" at bounding box center [288, 132] width 51 height 13
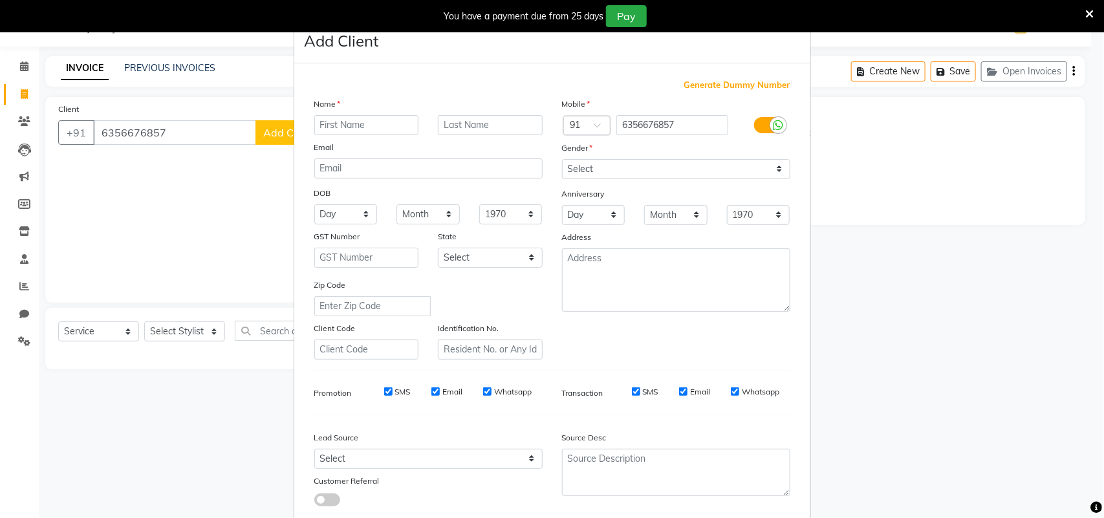
click at [351, 124] on input "text" at bounding box center [366, 125] width 105 height 20
type input "[PERSON_NAME] [PERSON_NAME]"
click at [623, 162] on select "Select [DEMOGRAPHIC_DATA] [DEMOGRAPHIC_DATA] Other Prefer Not To Say" at bounding box center [676, 169] width 228 height 20
select select "[DEMOGRAPHIC_DATA]"
click at [562, 159] on select "Select [DEMOGRAPHIC_DATA] [DEMOGRAPHIC_DATA] Other Prefer Not To Say" at bounding box center [676, 169] width 228 height 20
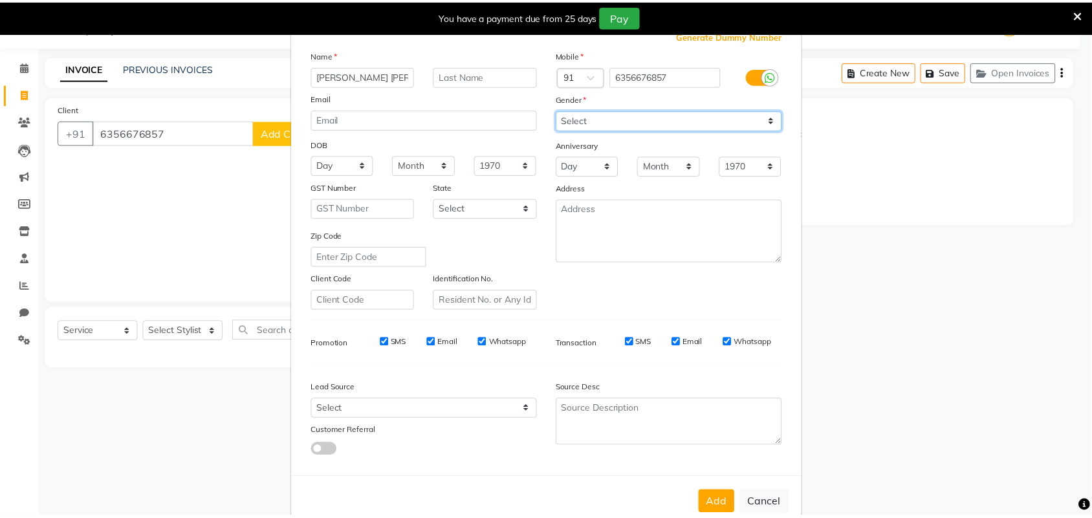
scroll to position [74, 0]
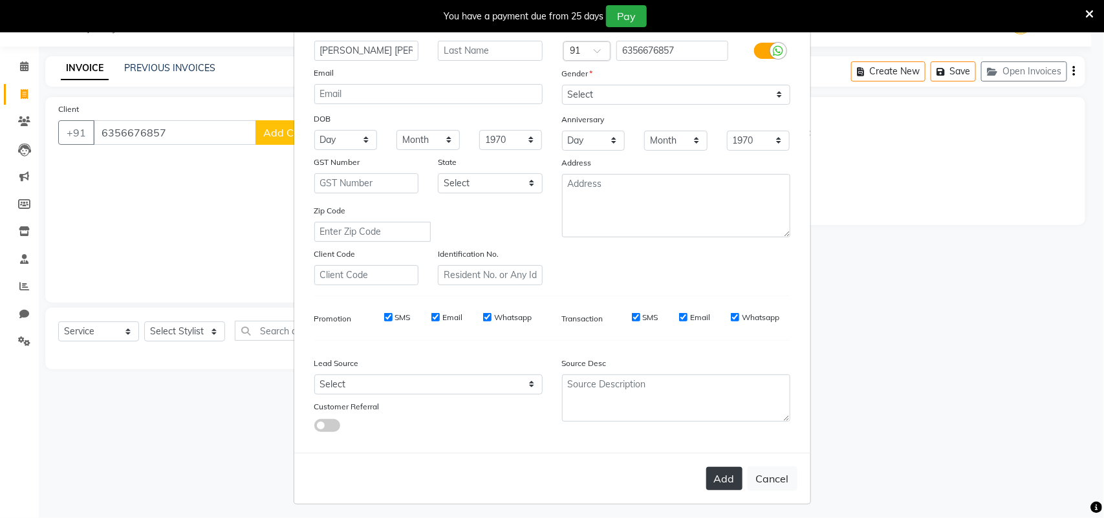
click at [717, 468] on button "Add" at bounding box center [724, 478] width 36 height 23
select select
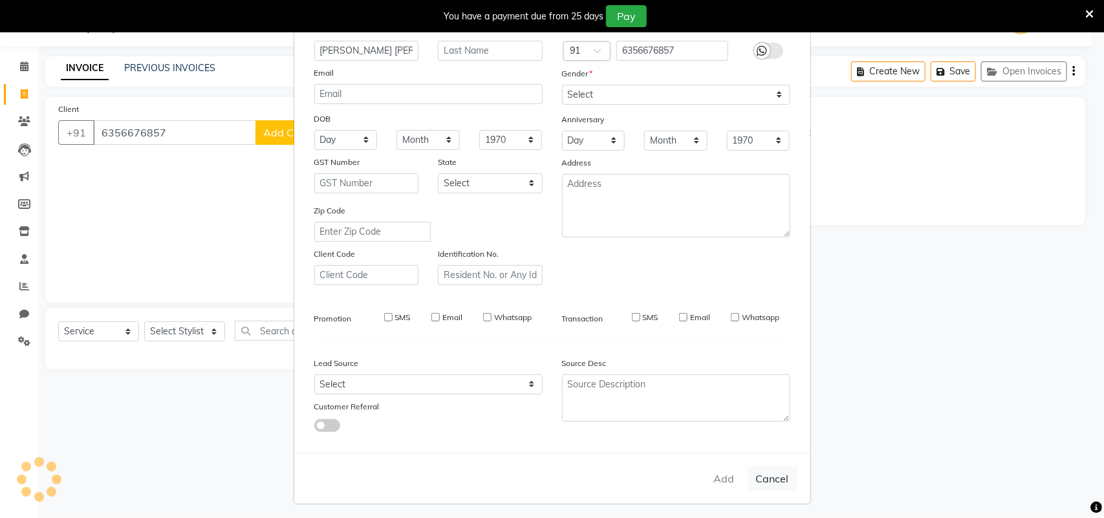
select select
checkbox input "false"
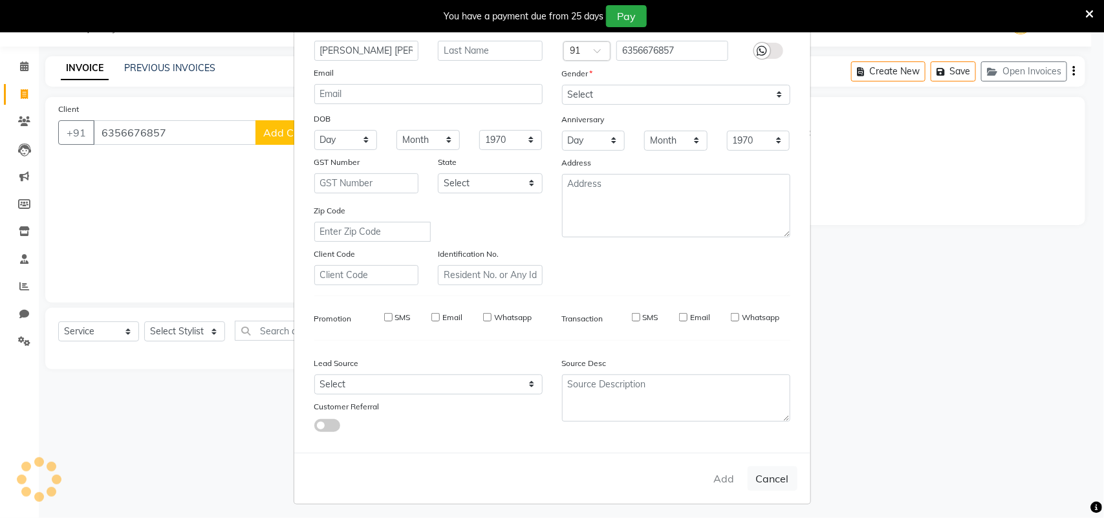
checkbox input "false"
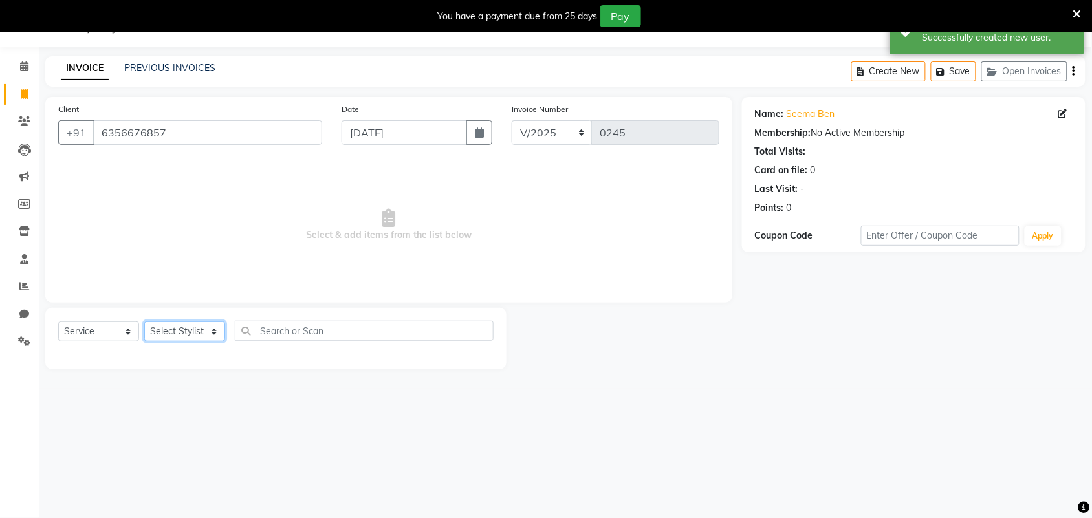
click at [185, 321] on select "Select Stylist Induben [PERSON_NAME] Neha [PERSON_NAME] [PERSON_NAME] (owner)" at bounding box center [184, 331] width 81 height 20
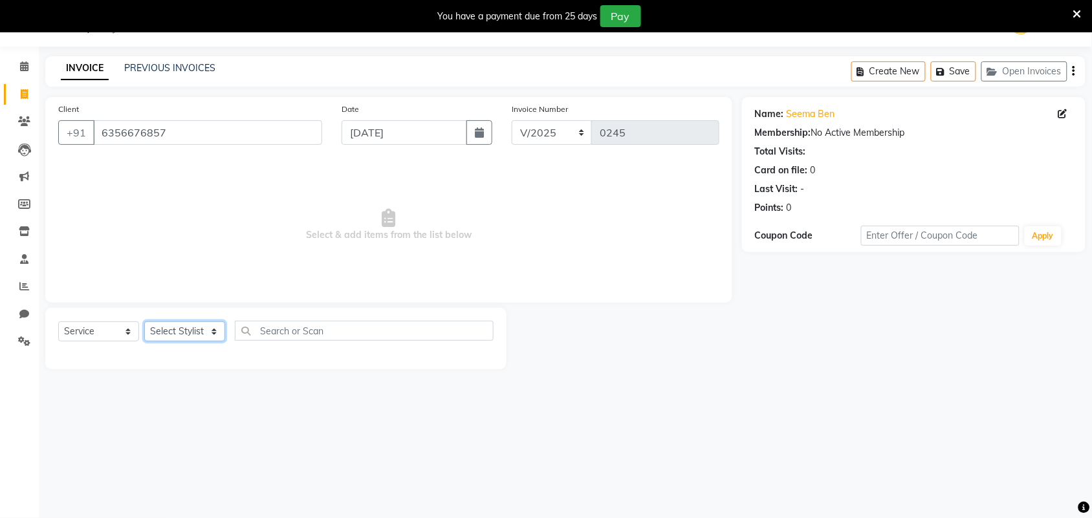
drag, startPoint x: 191, startPoint y: 338, endPoint x: 195, endPoint y: 360, distance: 22.2
click at [194, 356] on div "Select Service Product Membership Package Voucher Prepaid Gift Card Select Styl…" at bounding box center [275, 338] width 461 height 61
click at [198, 329] on select "Select Stylist Induben [PERSON_NAME] Neha [PERSON_NAME] [PERSON_NAME] (owner)" at bounding box center [184, 331] width 81 height 20
select select "86187"
click at [144, 321] on select "Select Stylist Induben [PERSON_NAME] Neha [PERSON_NAME] [PERSON_NAME] (owner)" at bounding box center [184, 331] width 81 height 20
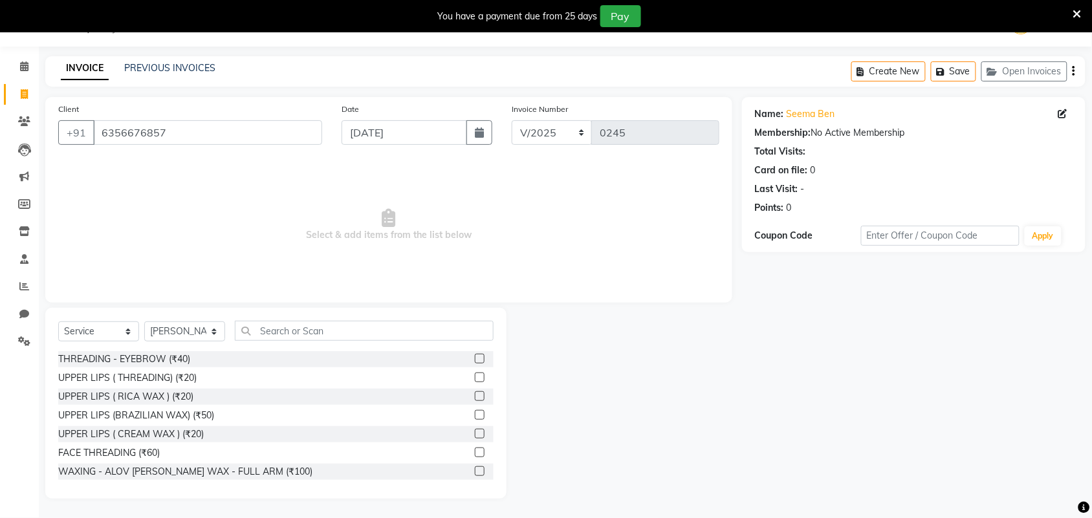
click at [475, 351] on div at bounding box center [484, 359] width 19 height 16
click at [475, 360] on label at bounding box center [480, 359] width 10 height 10
click at [475, 360] on input "checkbox" at bounding box center [479, 359] width 8 height 8
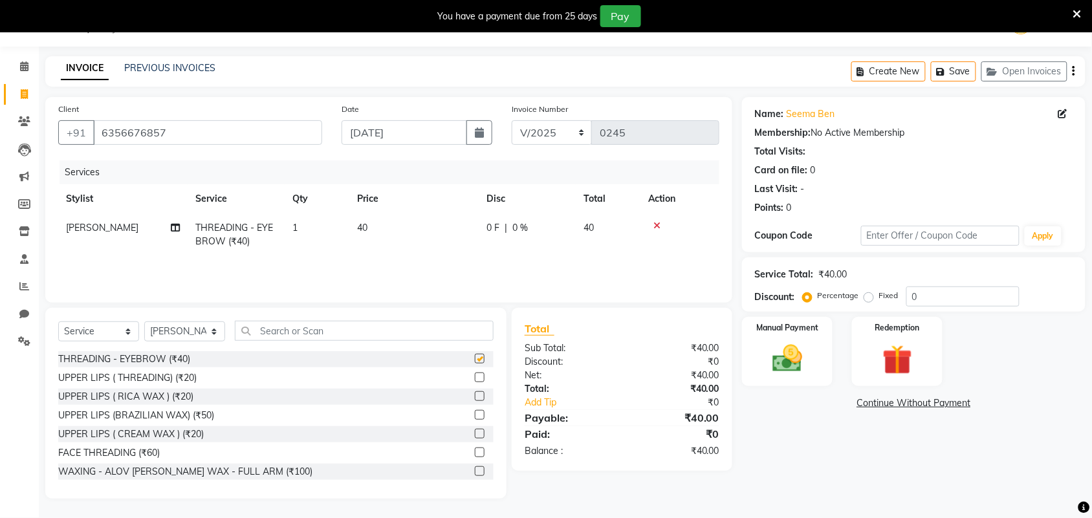
checkbox input "false"
click at [475, 376] on label at bounding box center [480, 378] width 10 height 10
click at [475, 376] on input "checkbox" at bounding box center [479, 378] width 8 height 8
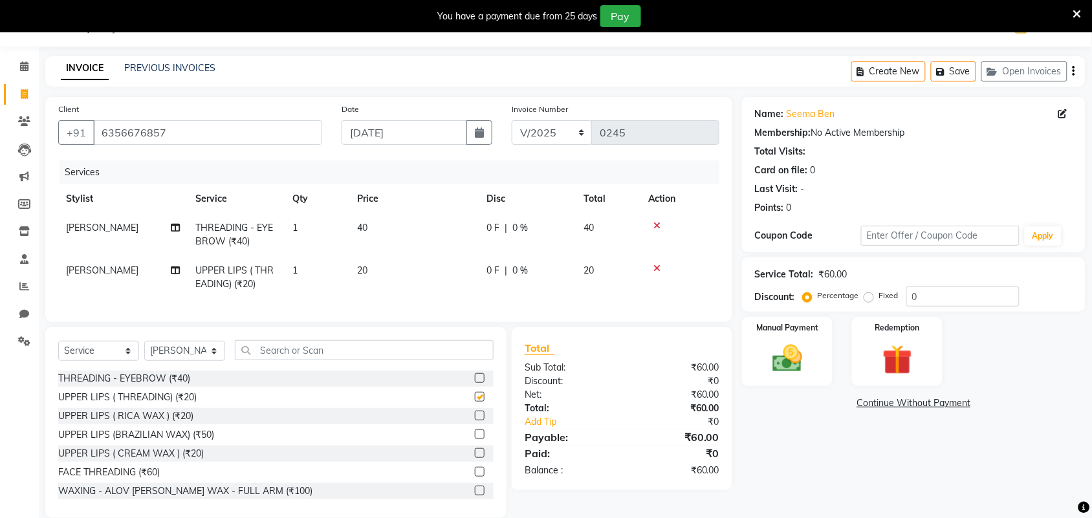
checkbox input "false"
click at [777, 365] on img at bounding box center [787, 359] width 50 height 36
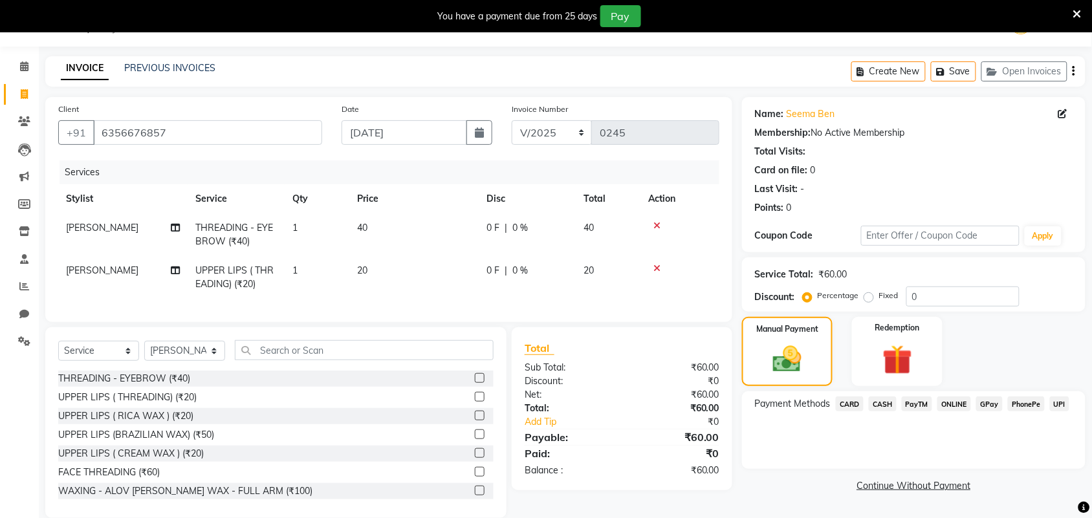
click at [890, 400] on span "CASH" at bounding box center [883, 403] width 28 height 15
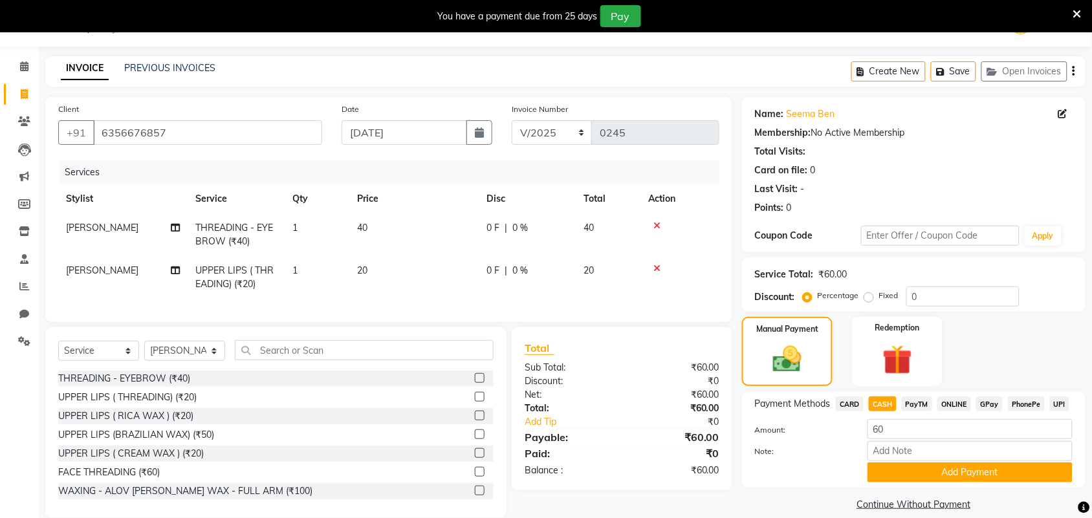
click at [900, 467] on button "Add Payment" at bounding box center [969, 472] width 205 height 20
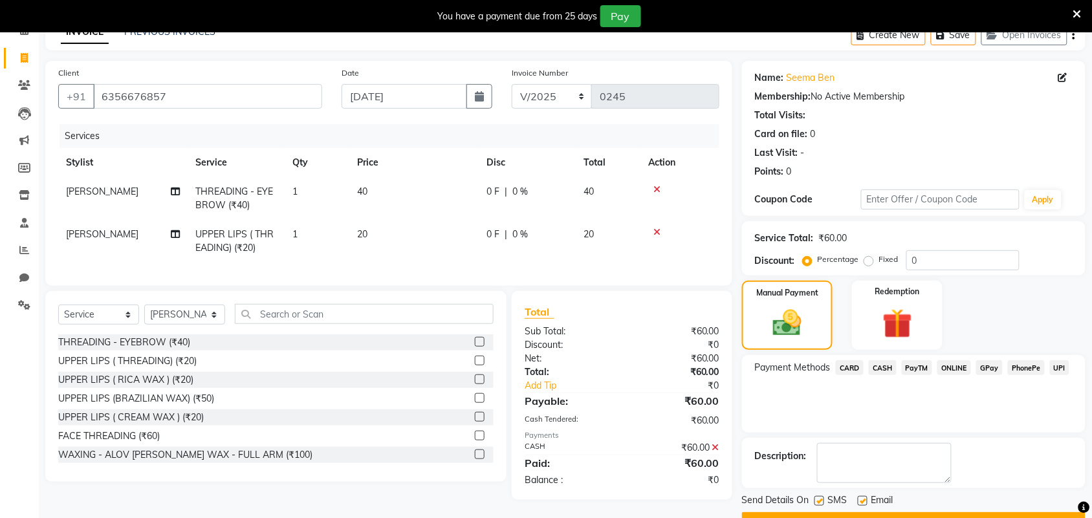
scroll to position [102, 0]
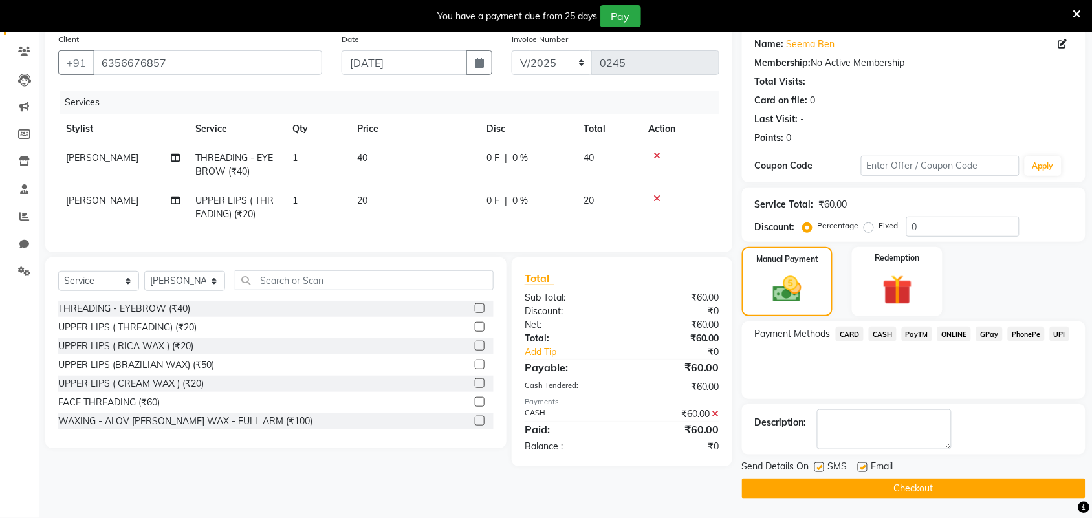
click at [867, 466] on label at bounding box center [863, 467] width 10 height 10
click at [866, 466] on input "checkbox" at bounding box center [862, 468] width 8 height 8
checkbox input "false"
click at [868, 483] on button "Checkout" at bounding box center [913, 489] width 343 height 20
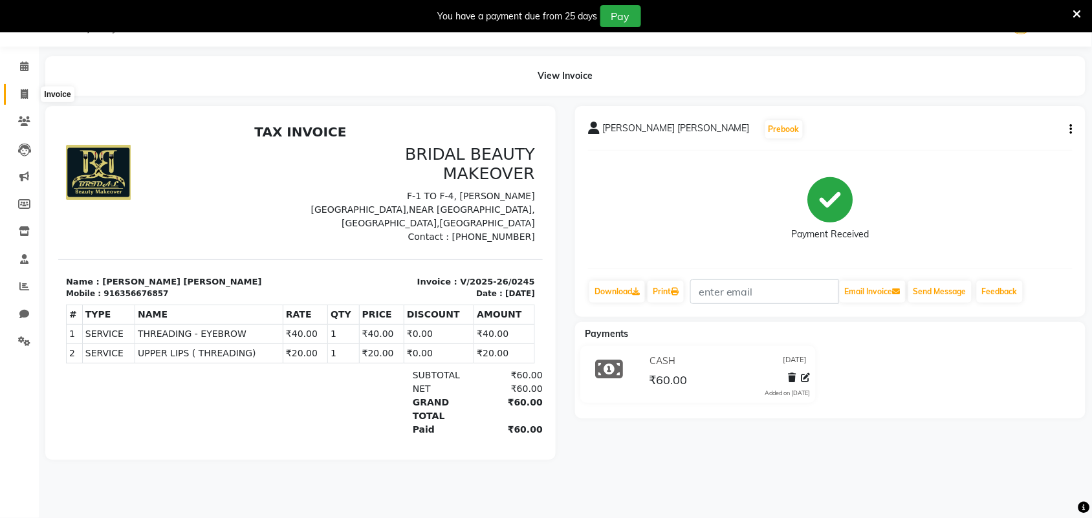
click at [21, 98] on icon at bounding box center [24, 94] width 7 height 10
select select "service"
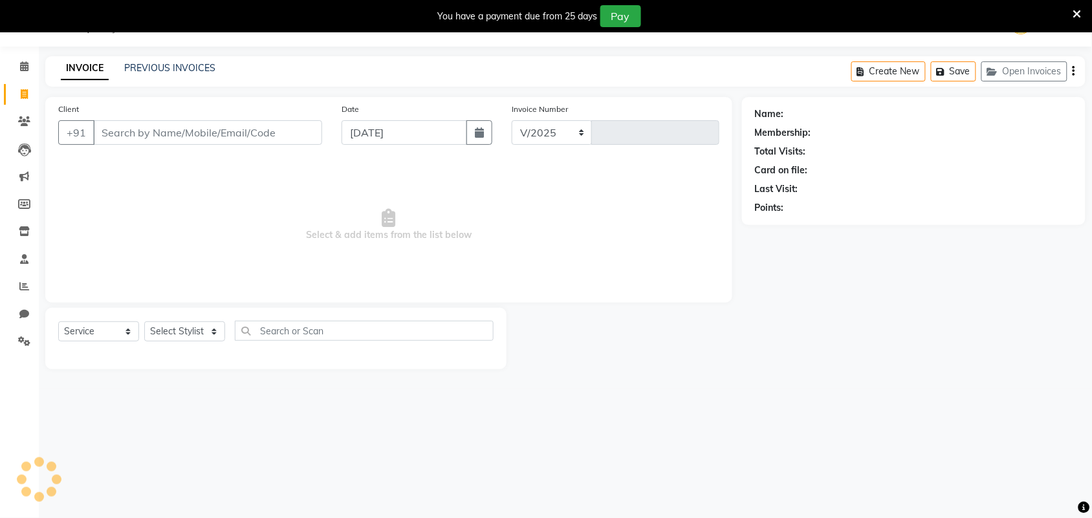
select select "8610"
type input "0246"
click at [137, 133] on input "Client" at bounding box center [207, 132] width 229 height 25
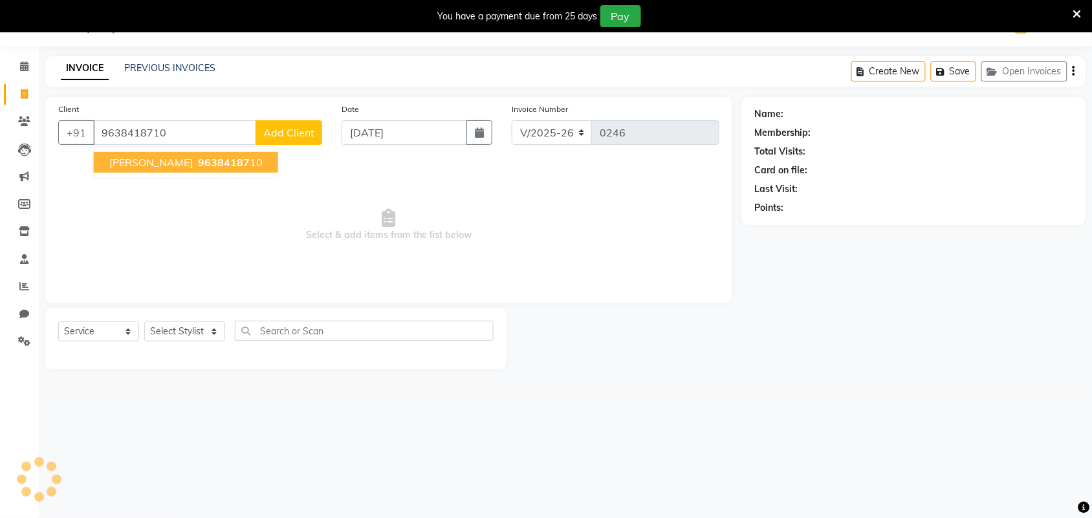
type input "9638418710"
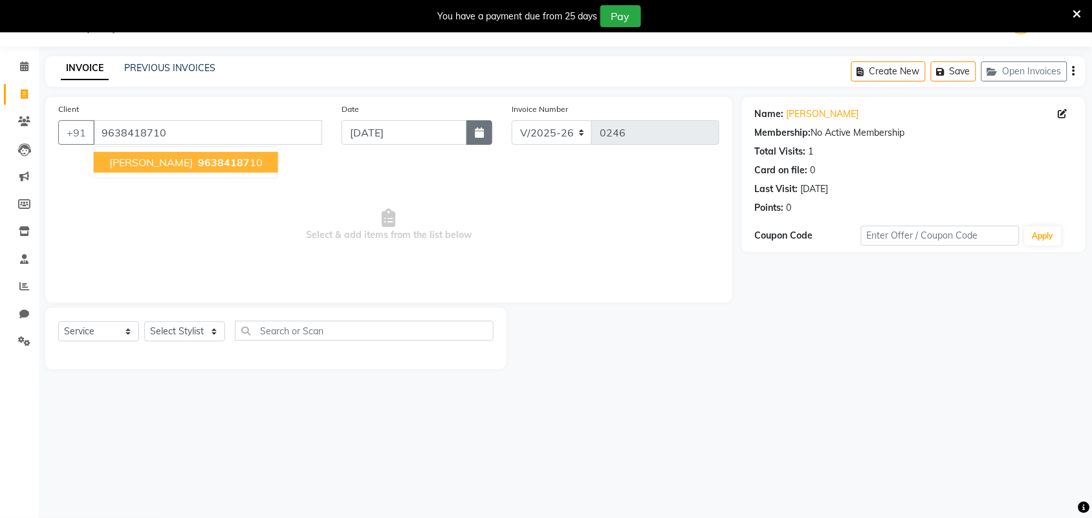
click at [484, 131] on button "button" at bounding box center [479, 132] width 26 height 25
select select "9"
select select "2025"
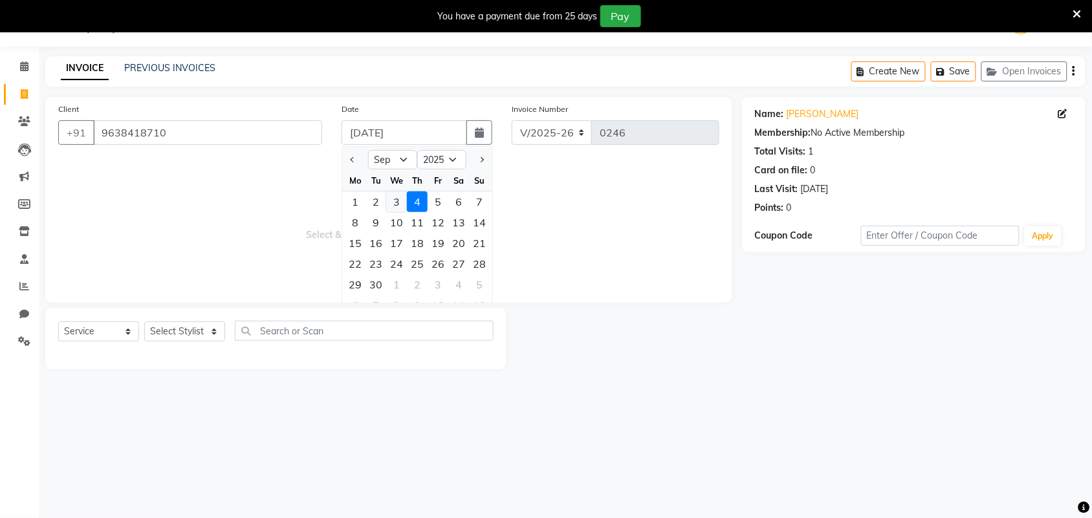
click at [395, 196] on div "3" at bounding box center [396, 201] width 21 height 21
type input "[DATE]"
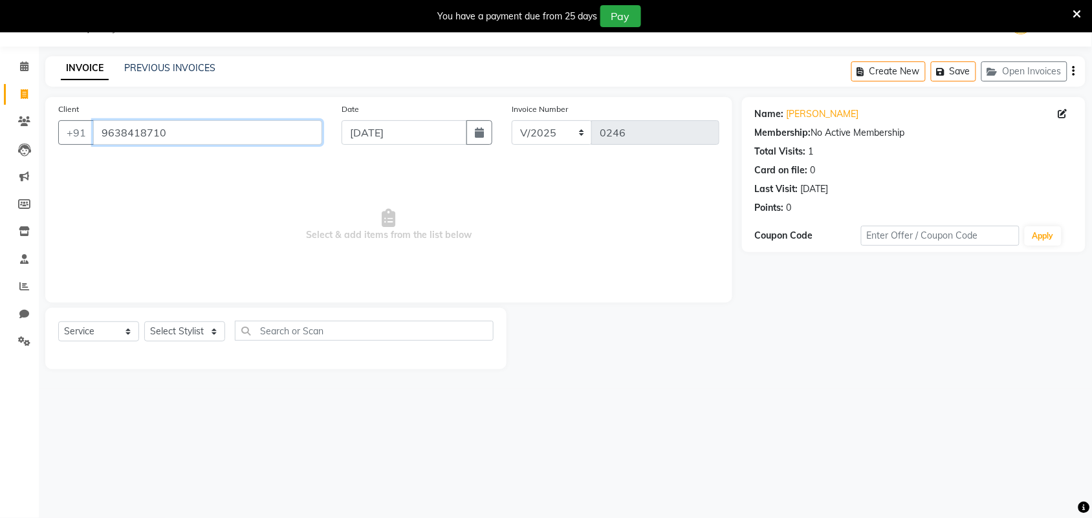
click at [283, 130] on input "9638418710" at bounding box center [207, 132] width 229 height 25
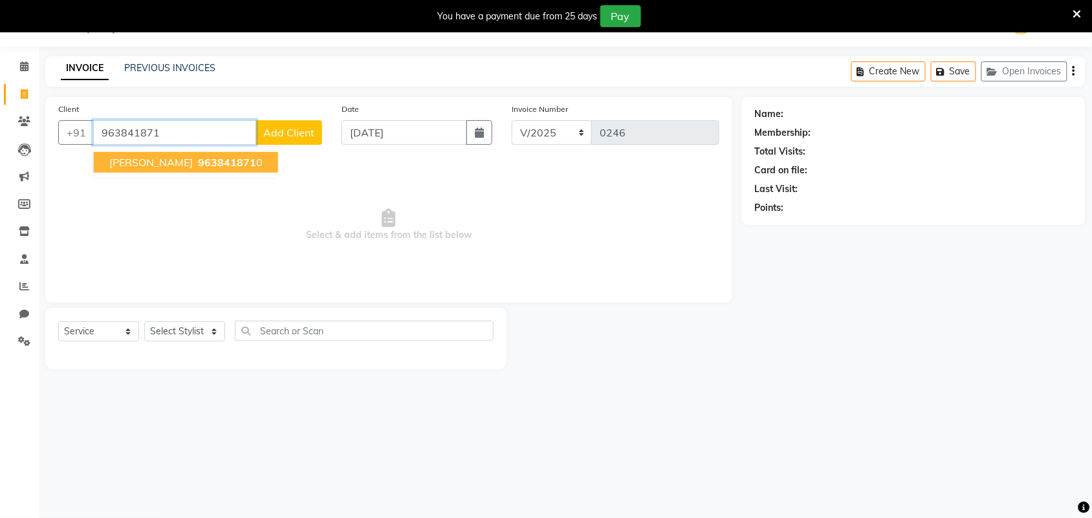
click at [195, 166] on ngb-highlight "963841871 0" at bounding box center [228, 162] width 67 height 13
type input "9638418710"
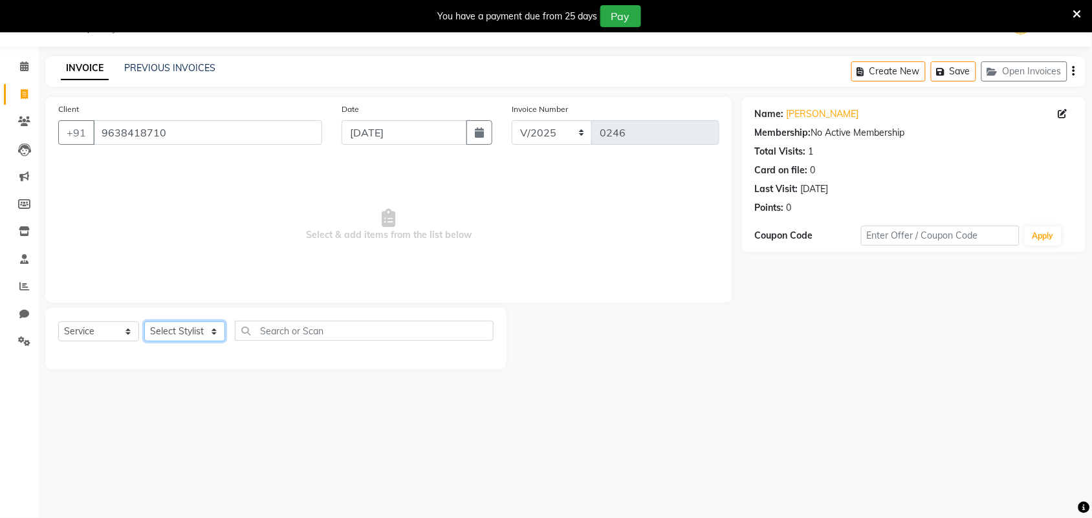
click at [180, 321] on select "Select Stylist Induben [PERSON_NAME] Neha [PERSON_NAME] [PERSON_NAME] (owner)" at bounding box center [184, 331] width 81 height 20
select select "86188"
click at [144, 321] on select "Select Stylist Induben [PERSON_NAME] Neha [PERSON_NAME] [PERSON_NAME] (owner)" at bounding box center [184, 331] width 81 height 20
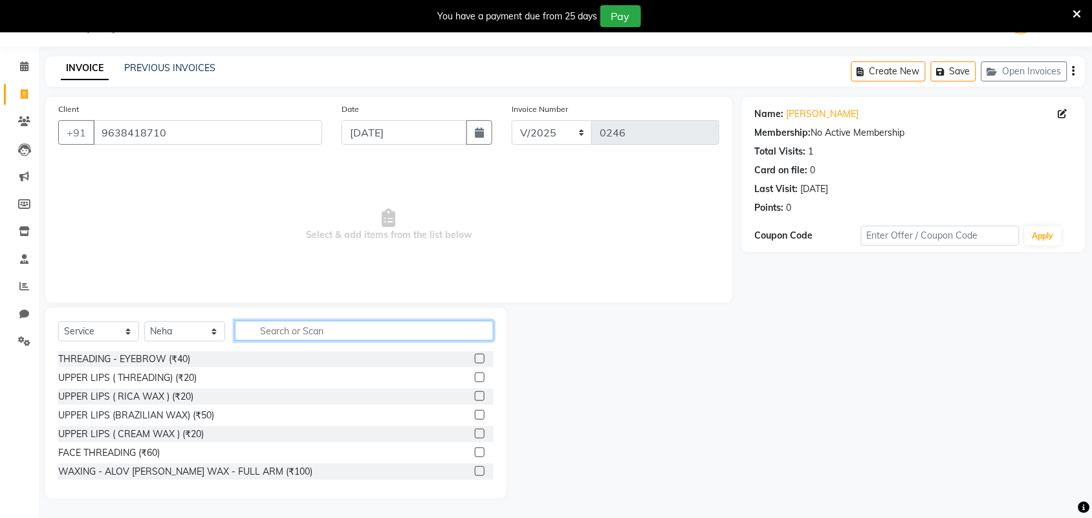
click at [461, 321] on input "text" at bounding box center [364, 331] width 259 height 20
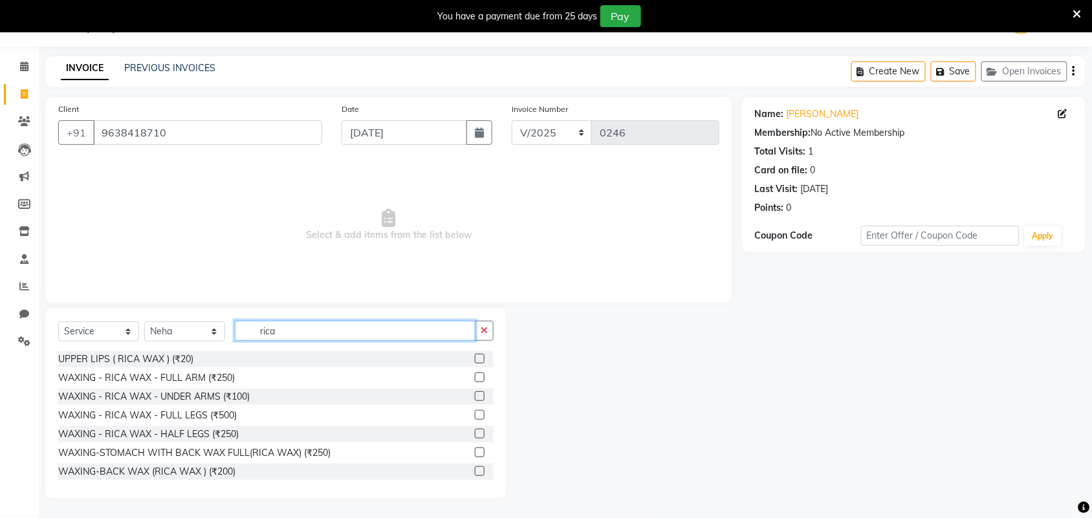
type input "rica"
click at [475, 358] on label at bounding box center [480, 359] width 10 height 10
click at [475, 358] on input "checkbox" at bounding box center [479, 359] width 8 height 8
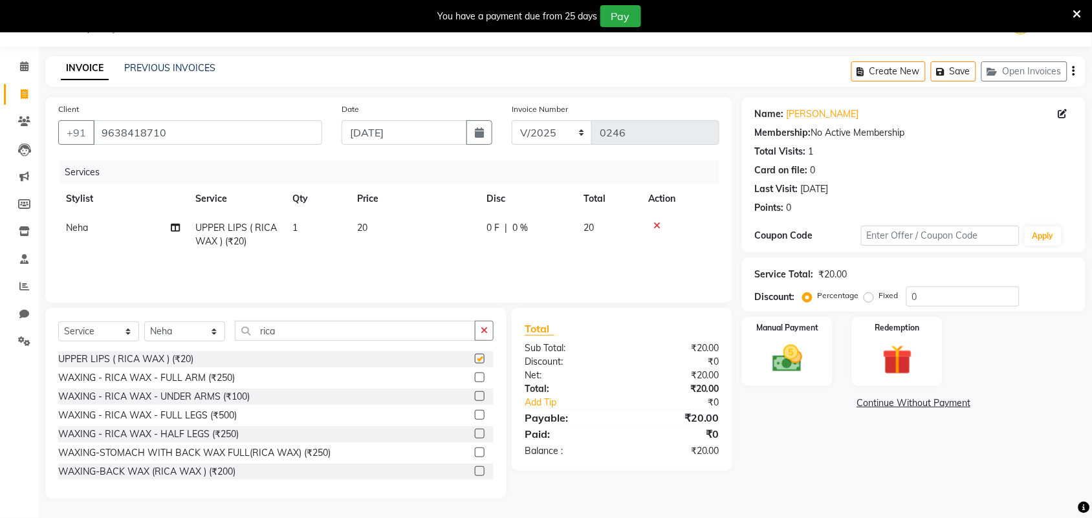
checkbox input "false"
click at [475, 415] on label at bounding box center [480, 415] width 10 height 10
click at [475, 415] on input "checkbox" at bounding box center [479, 415] width 8 height 8
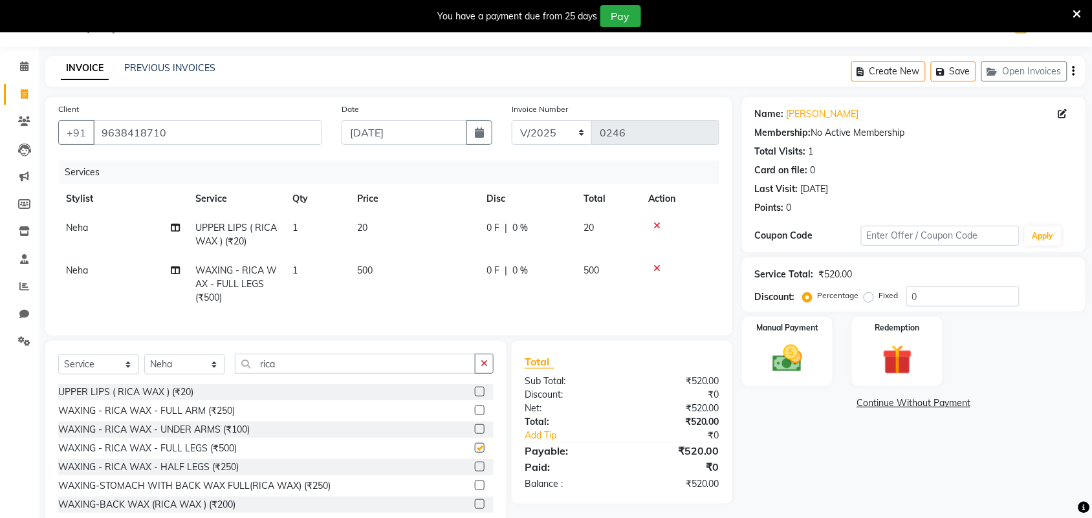
checkbox input "false"
click at [475, 415] on label at bounding box center [480, 411] width 10 height 10
click at [475, 415] on input "checkbox" at bounding box center [479, 411] width 8 height 8
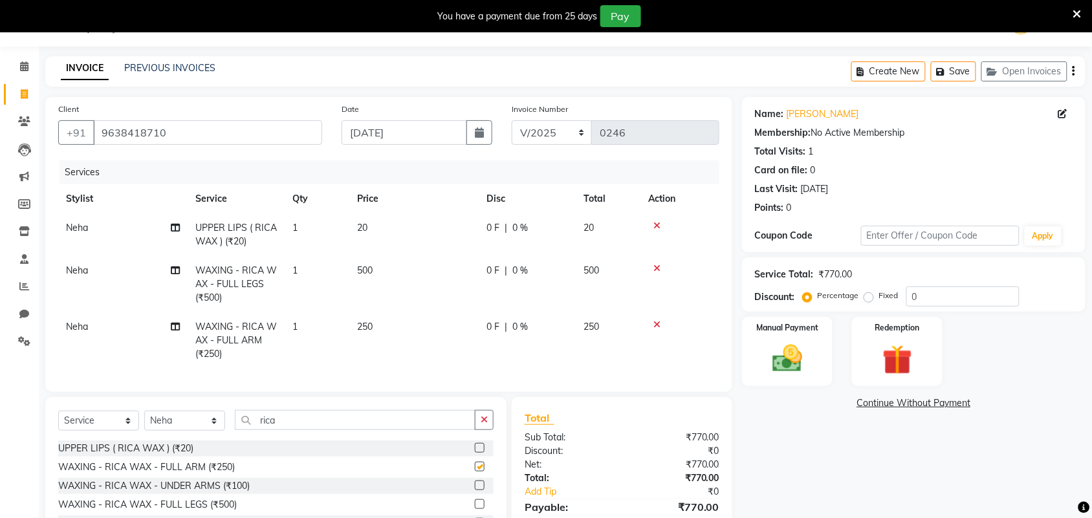
checkbox input "false"
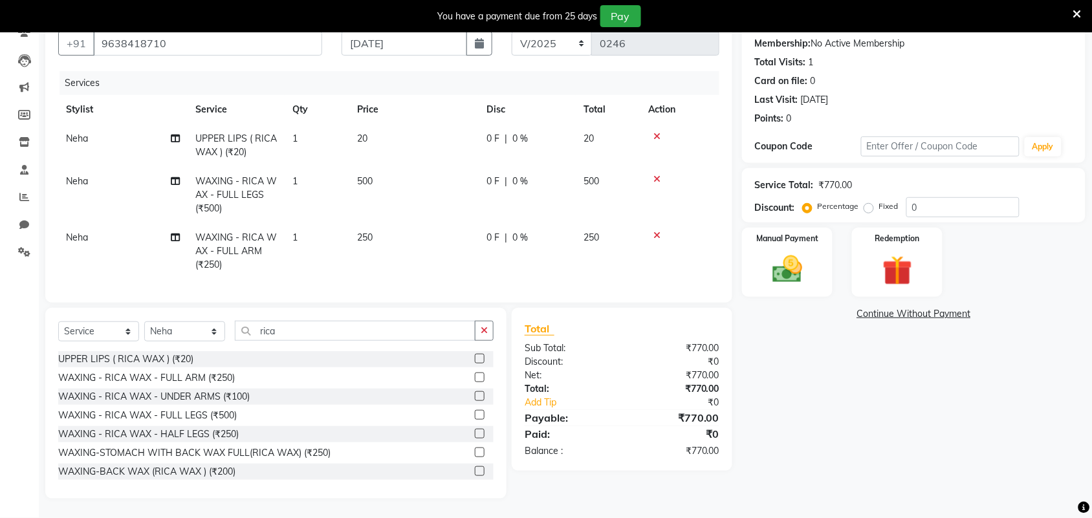
scroll to position [133, 0]
click at [665, 132] on div at bounding box center [679, 136] width 63 height 9
click at [657, 175] on icon at bounding box center [656, 179] width 7 height 9
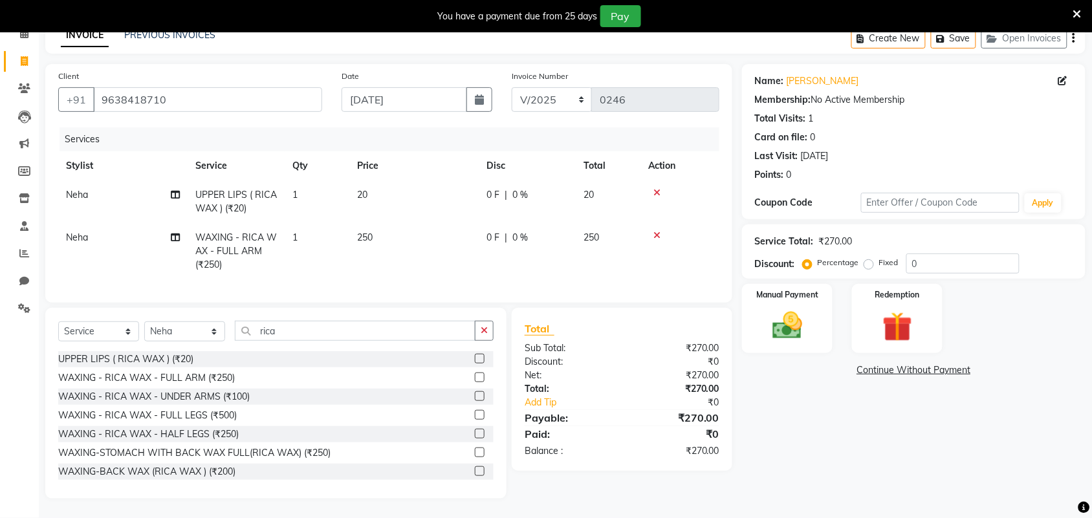
scroll to position [78, 0]
click at [475, 429] on label at bounding box center [480, 434] width 10 height 10
click at [475, 430] on input "checkbox" at bounding box center [479, 434] width 8 height 8
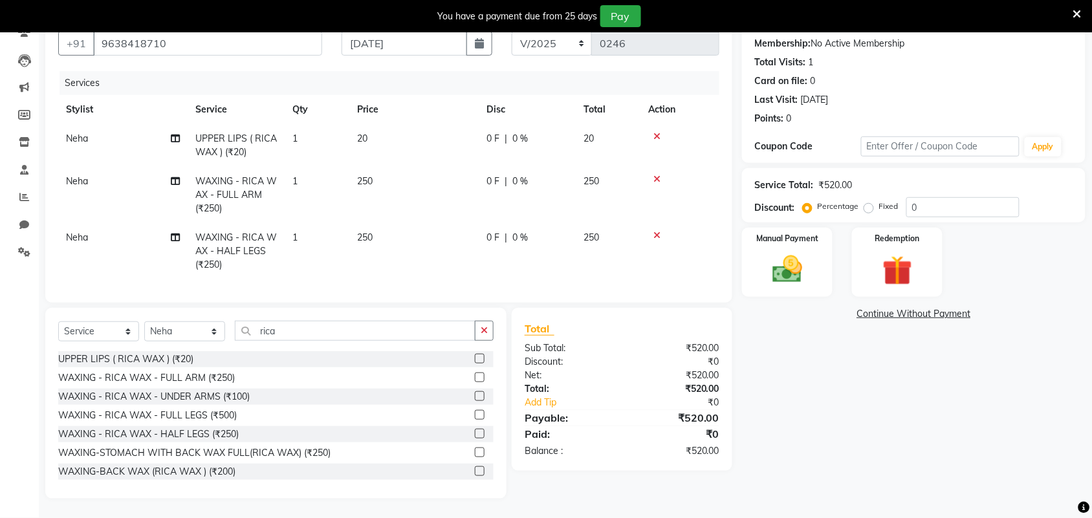
checkbox input "false"
click at [475, 396] on label at bounding box center [480, 396] width 10 height 10
click at [475, 396] on input "checkbox" at bounding box center [479, 397] width 8 height 8
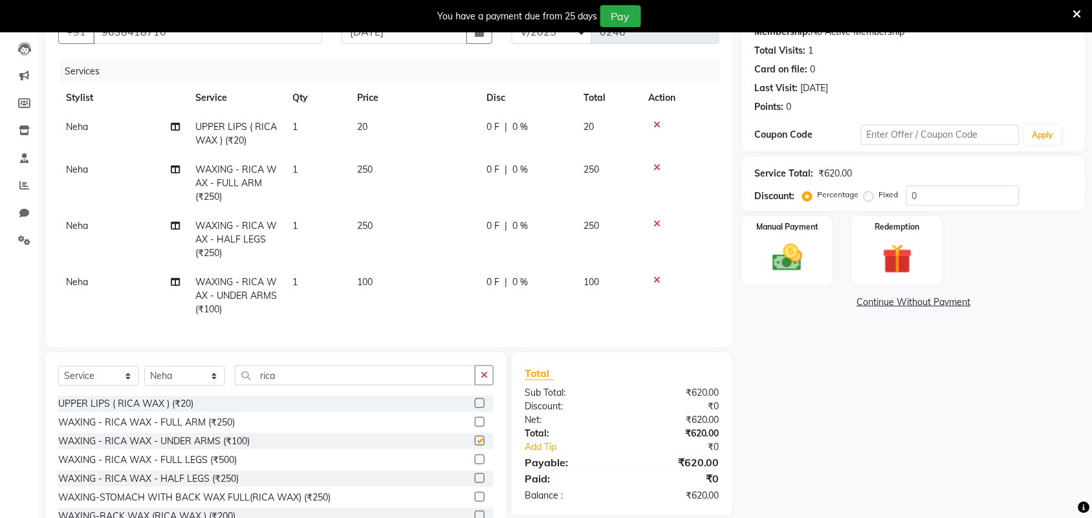
checkbox input "false"
click at [432, 385] on input "rica" at bounding box center [355, 375] width 241 height 20
type input "r"
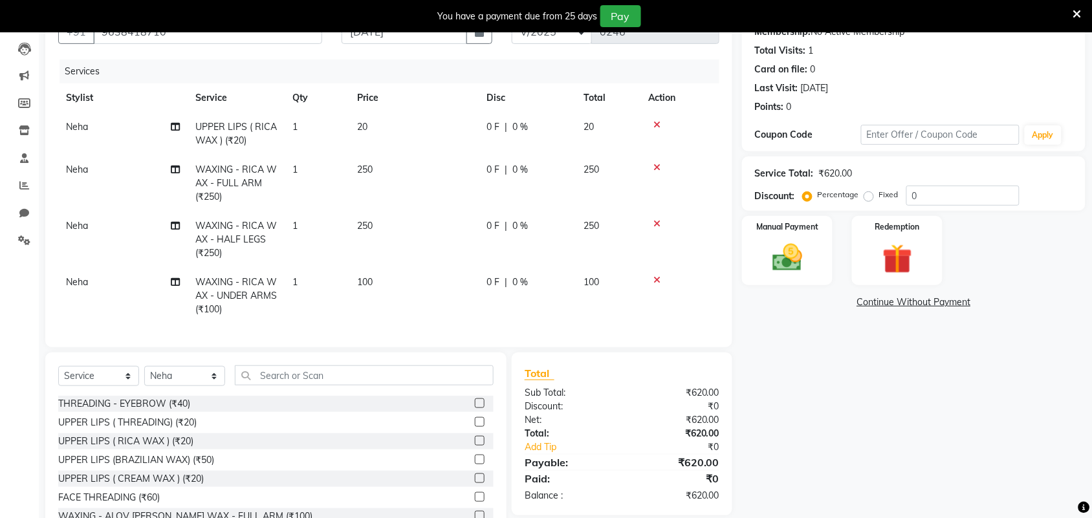
click at [475, 408] on label at bounding box center [480, 403] width 10 height 10
click at [475, 408] on input "checkbox" at bounding box center [479, 404] width 8 height 8
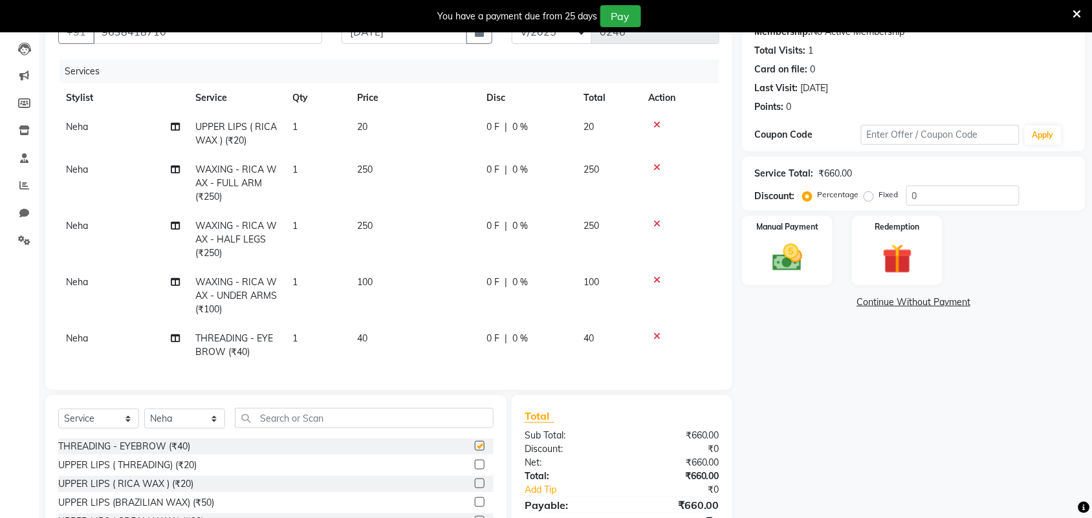
checkbox input "false"
click at [790, 260] on img at bounding box center [787, 258] width 50 height 36
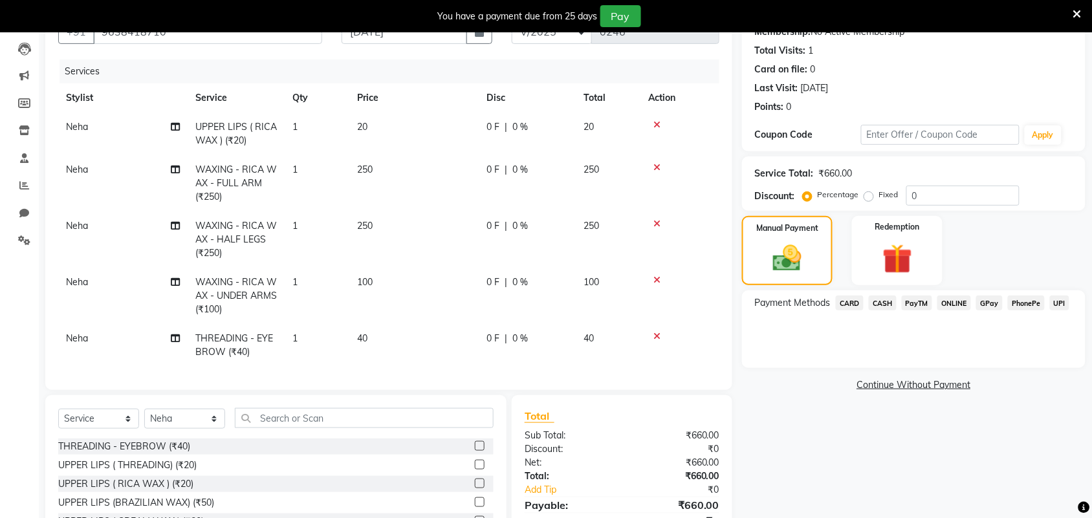
click at [952, 296] on span "ONLINE" at bounding box center [954, 303] width 34 height 15
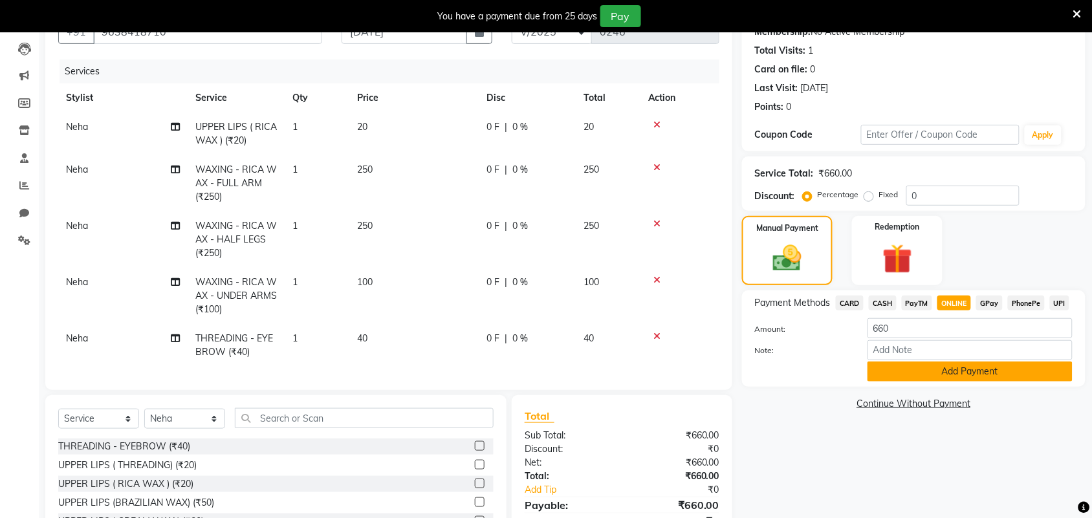
click at [972, 374] on button "Add Payment" at bounding box center [969, 372] width 205 height 20
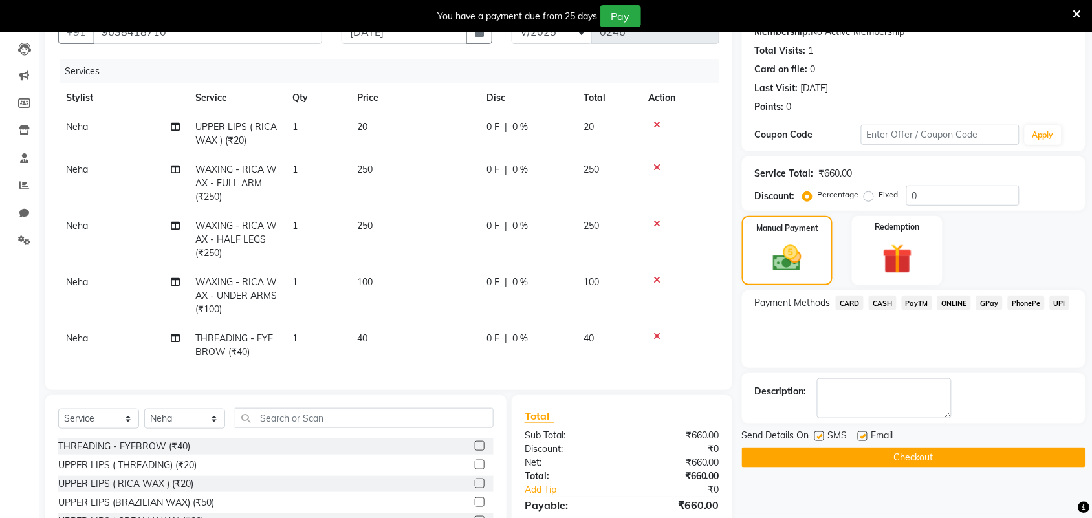
click at [860, 433] on label at bounding box center [863, 436] width 10 height 10
click at [860, 433] on input "checkbox" at bounding box center [862, 437] width 8 height 8
checkbox input "false"
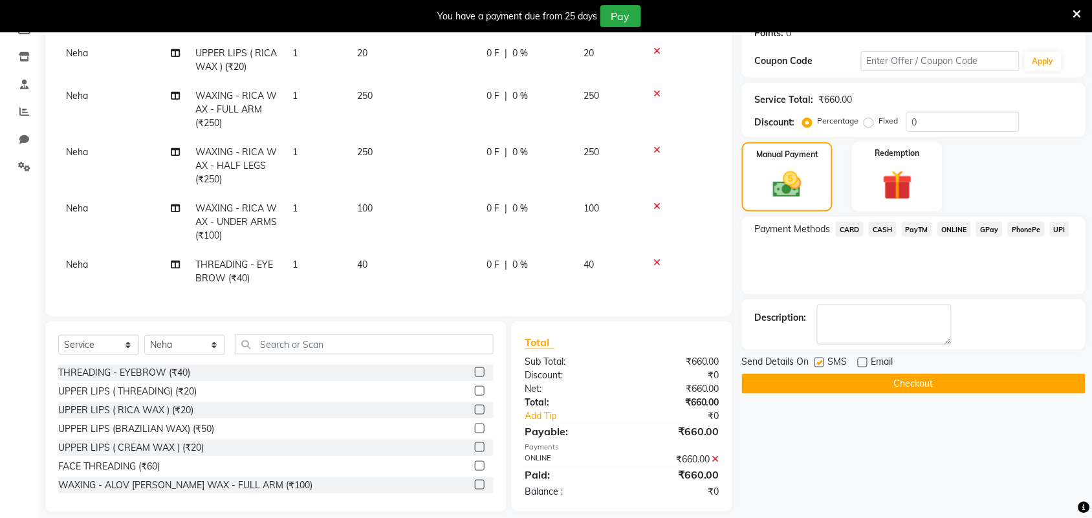
scroll to position [225, 0]
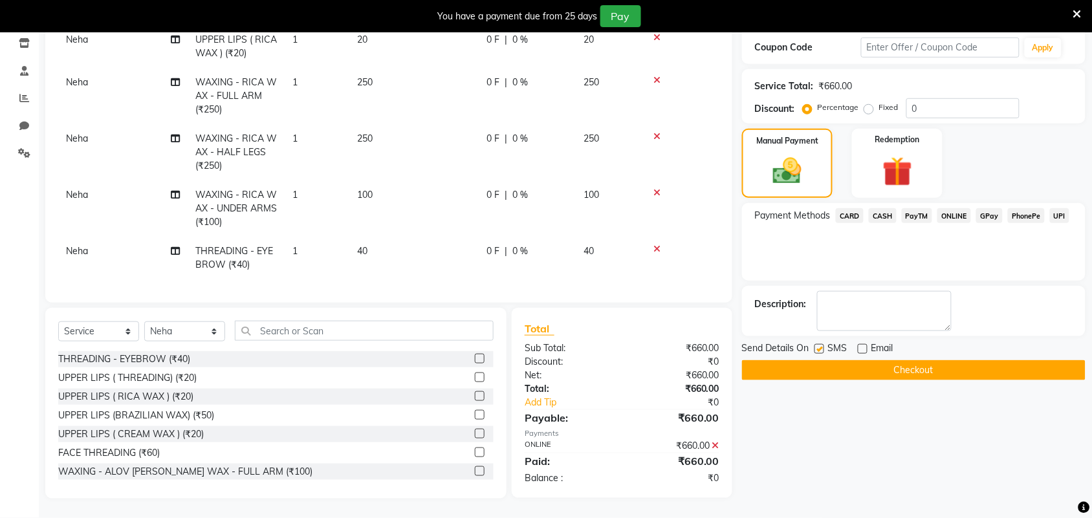
click at [898, 360] on button "Checkout" at bounding box center [913, 370] width 343 height 20
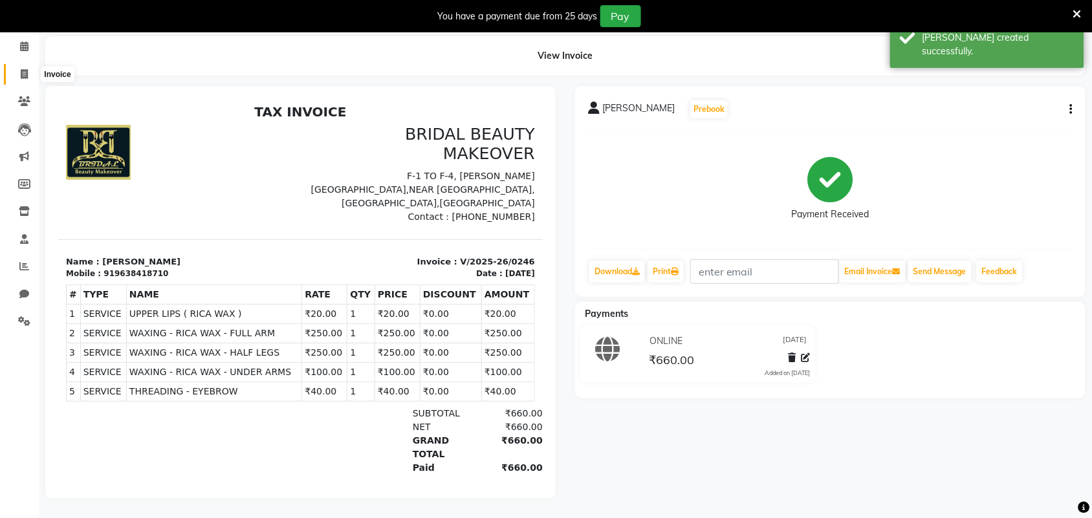
click at [18, 67] on span at bounding box center [24, 74] width 23 height 15
select select "service"
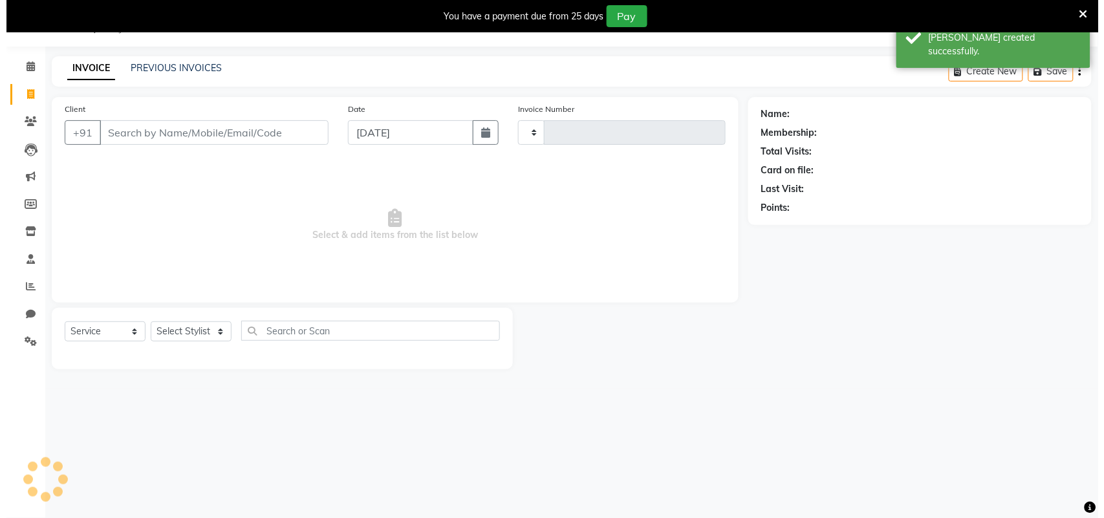
scroll to position [32, 0]
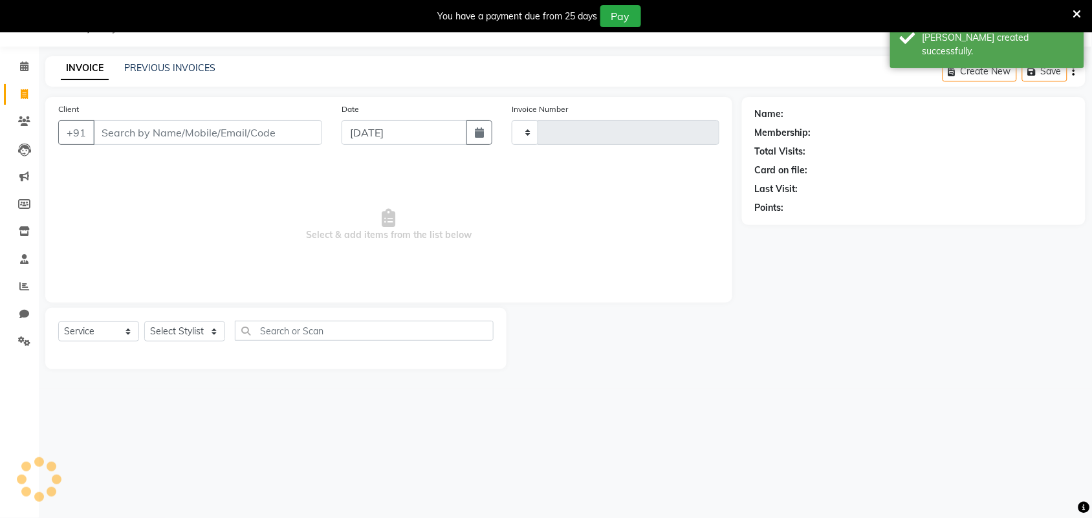
type input "0247"
select select "8610"
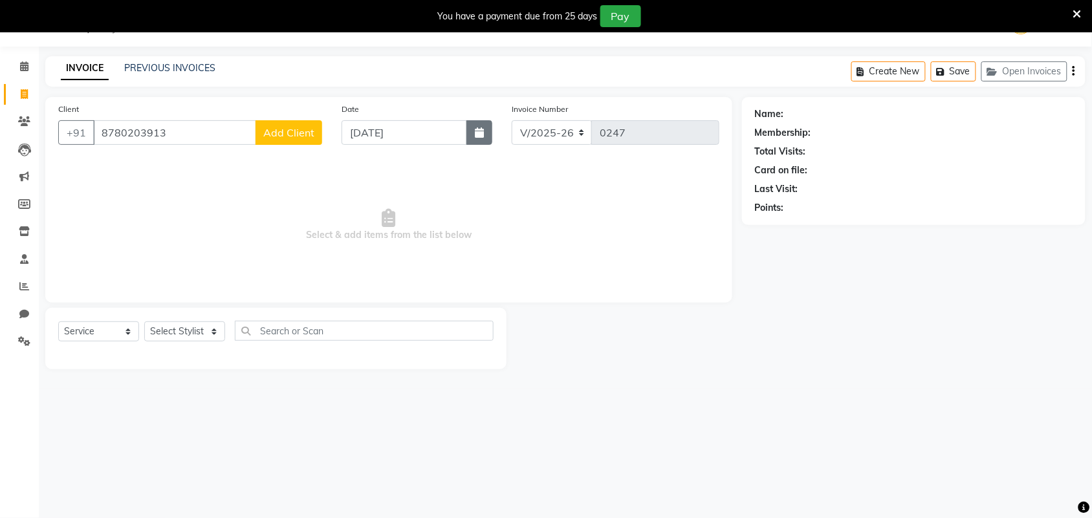
type input "8780203913"
click at [488, 133] on button "button" at bounding box center [479, 132] width 26 height 25
select select "9"
select select "2025"
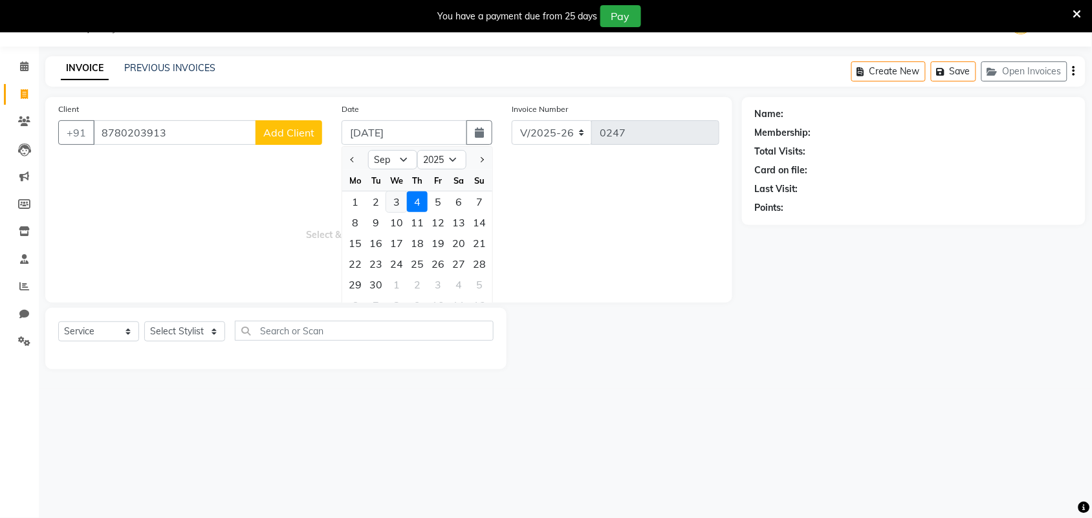
click at [396, 197] on div "3" at bounding box center [396, 201] width 21 height 21
type input "[DATE]"
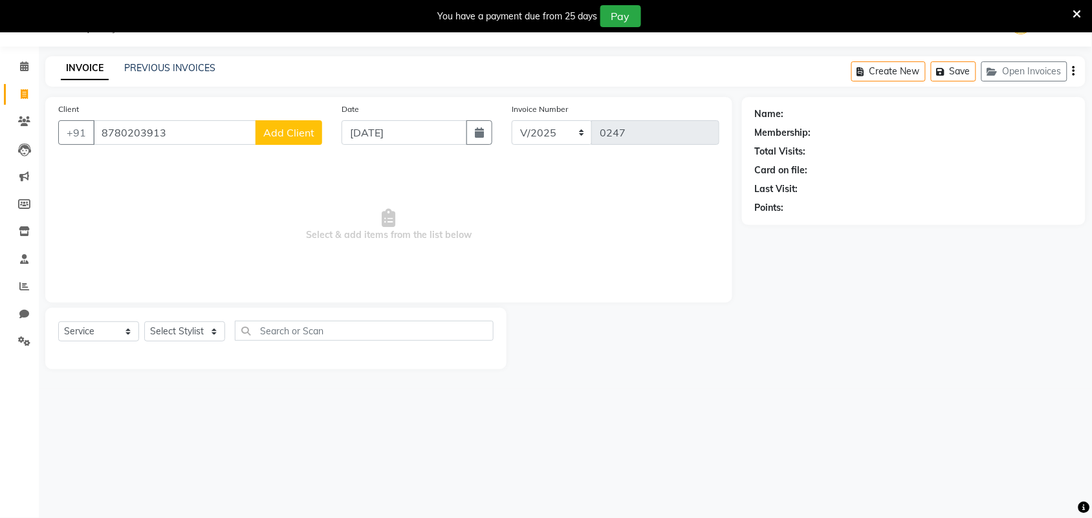
click at [295, 133] on span "Add Client" at bounding box center [288, 132] width 51 height 13
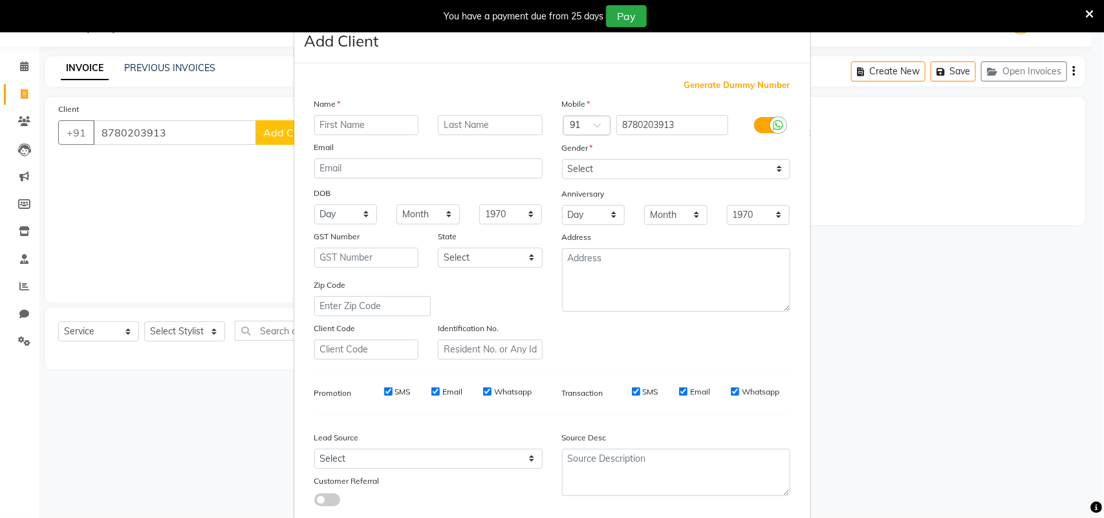
click at [340, 111] on div "Name" at bounding box center [429, 106] width 248 height 18
click at [340, 123] on input "text" at bounding box center [366, 125] width 105 height 20
type input "[PERSON_NAME]"
click at [594, 159] on select "Select [DEMOGRAPHIC_DATA] [DEMOGRAPHIC_DATA] Other Prefer Not To Say" at bounding box center [676, 169] width 228 height 20
select select "[DEMOGRAPHIC_DATA]"
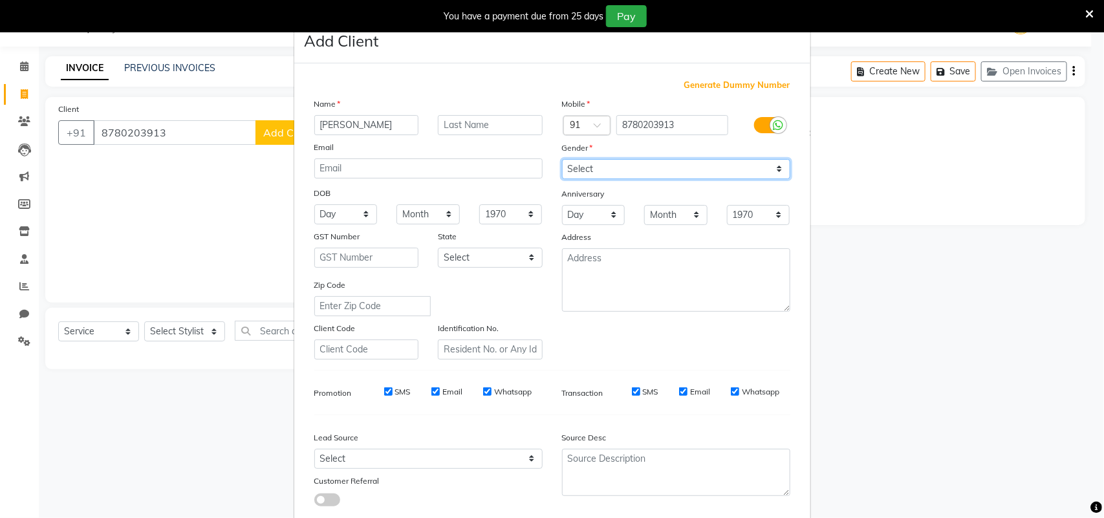
click at [562, 159] on select "Select [DEMOGRAPHIC_DATA] [DEMOGRAPHIC_DATA] Other Prefer Not To Say" at bounding box center [676, 169] width 228 height 20
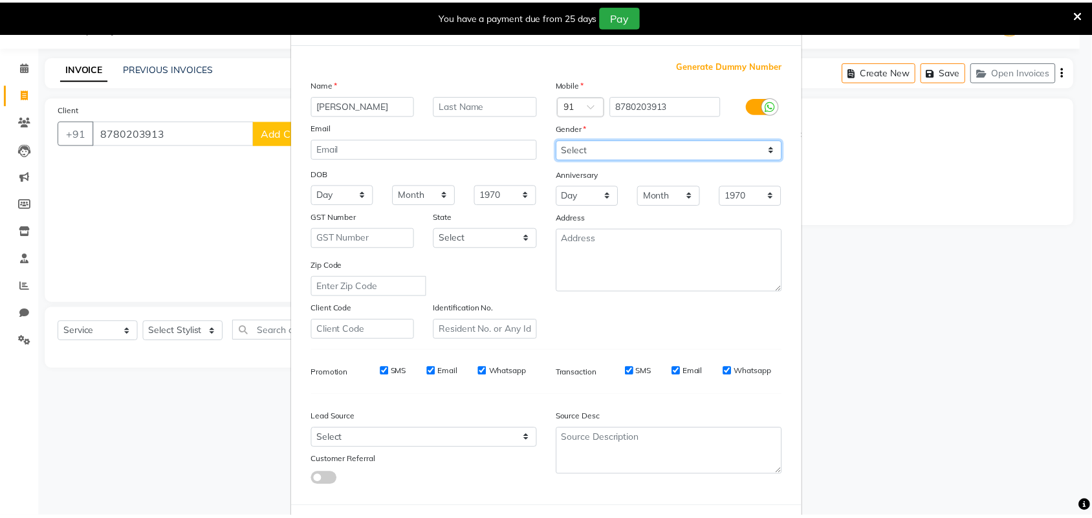
scroll to position [74, 0]
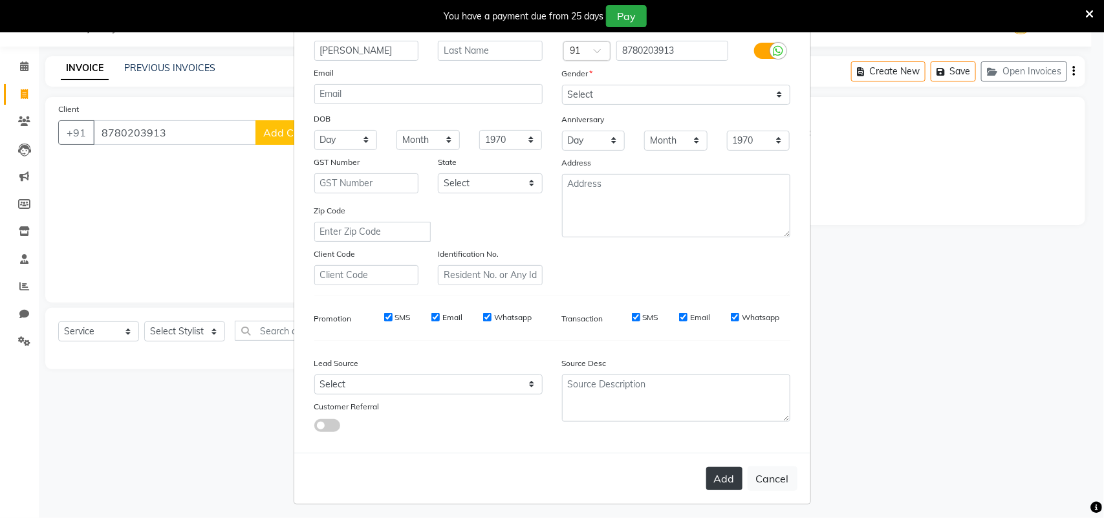
click at [716, 467] on button "Add" at bounding box center [724, 478] width 36 height 23
select select
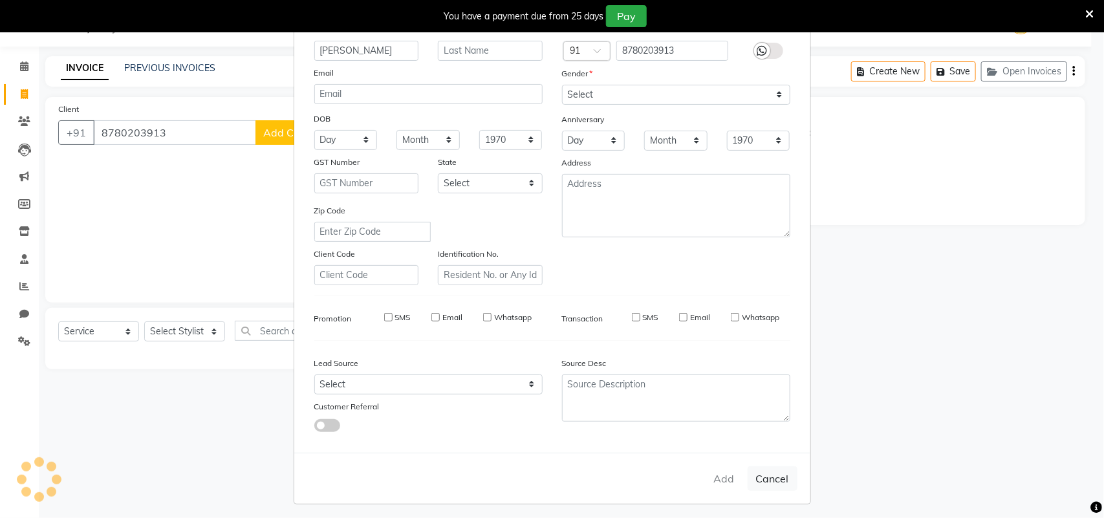
select select
checkbox input "false"
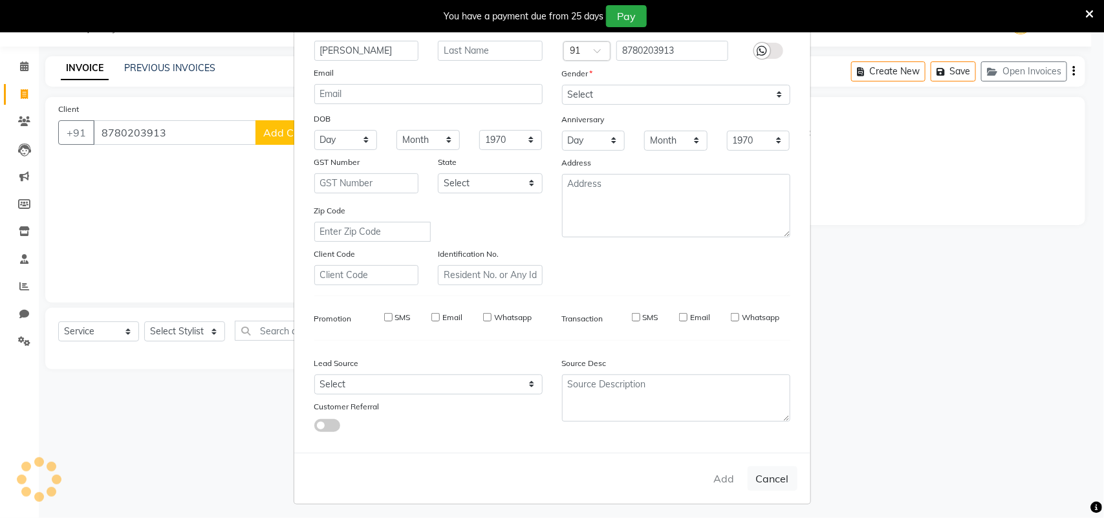
checkbox input "false"
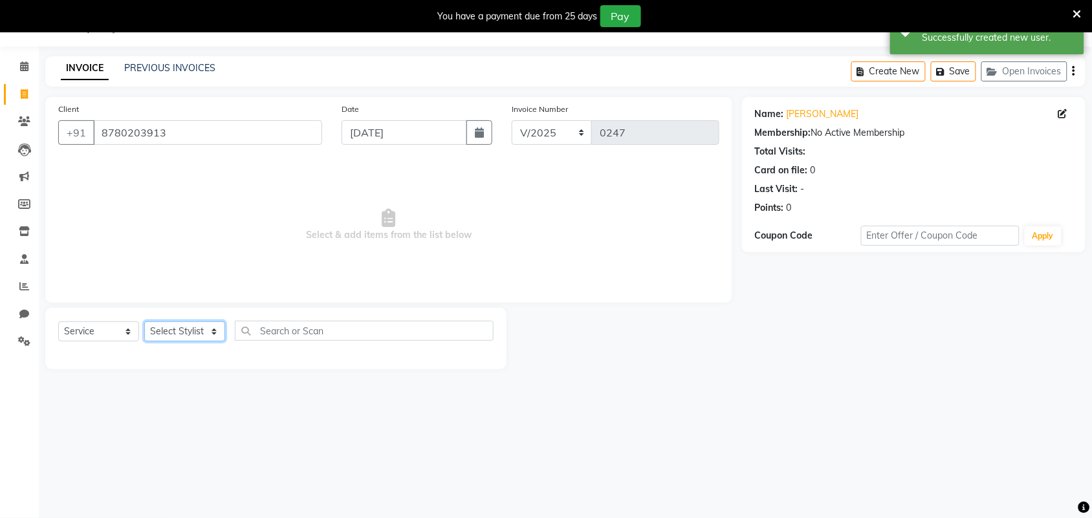
click at [201, 325] on select "Select Stylist Induben [PERSON_NAME] Neha [PERSON_NAME] [PERSON_NAME] (owner)" at bounding box center [184, 331] width 81 height 20
select select "86188"
click at [144, 321] on select "Select Stylist Induben [PERSON_NAME] Neha [PERSON_NAME] [PERSON_NAME] (owner)" at bounding box center [184, 331] width 81 height 20
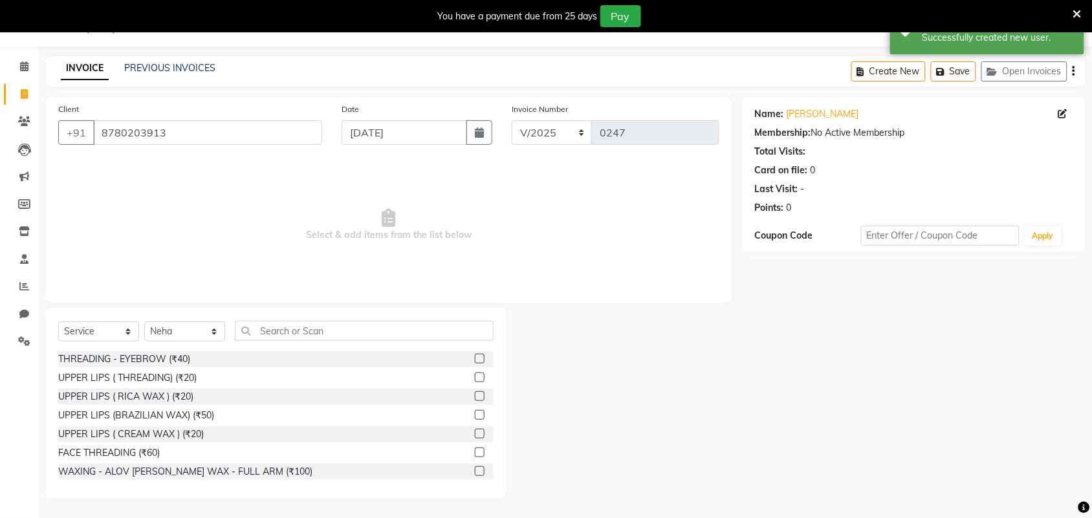
click at [475, 357] on label at bounding box center [480, 359] width 10 height 10
click at [475, 357] on input "checkbox" at bounding box center [479, 359] width 8 height 8
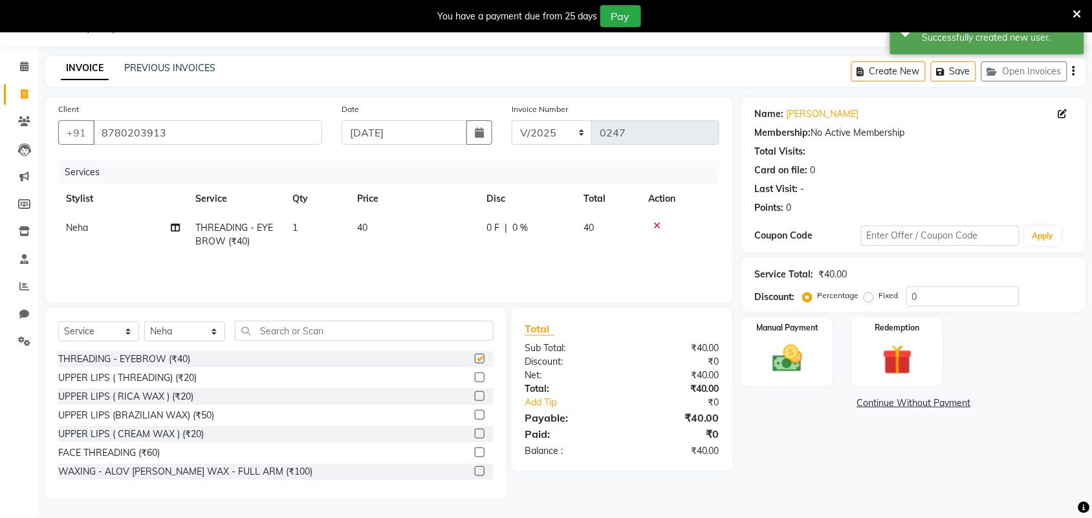
checkbox input "false"
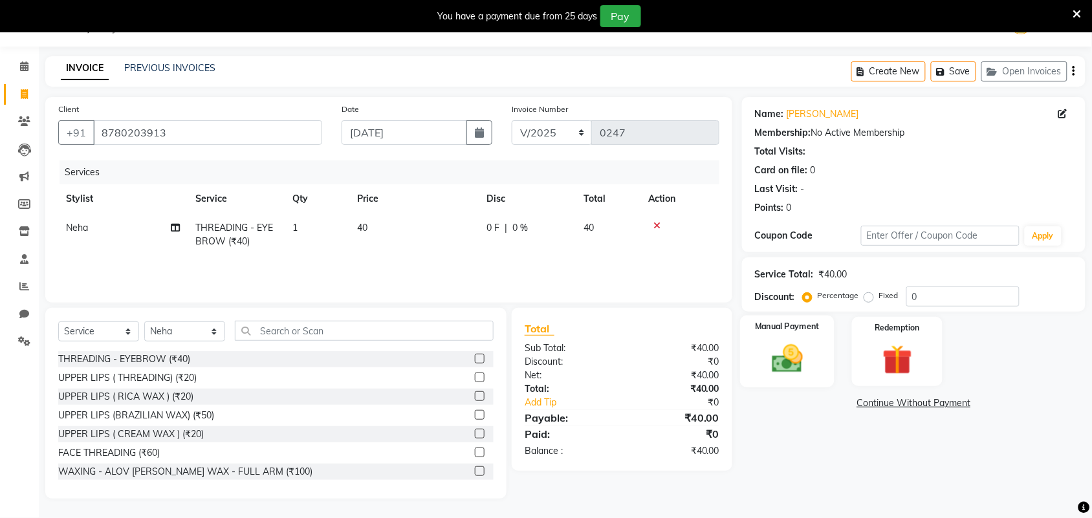
click at [793, 354] on img at bounding box center [787, 359] width 50 height 36
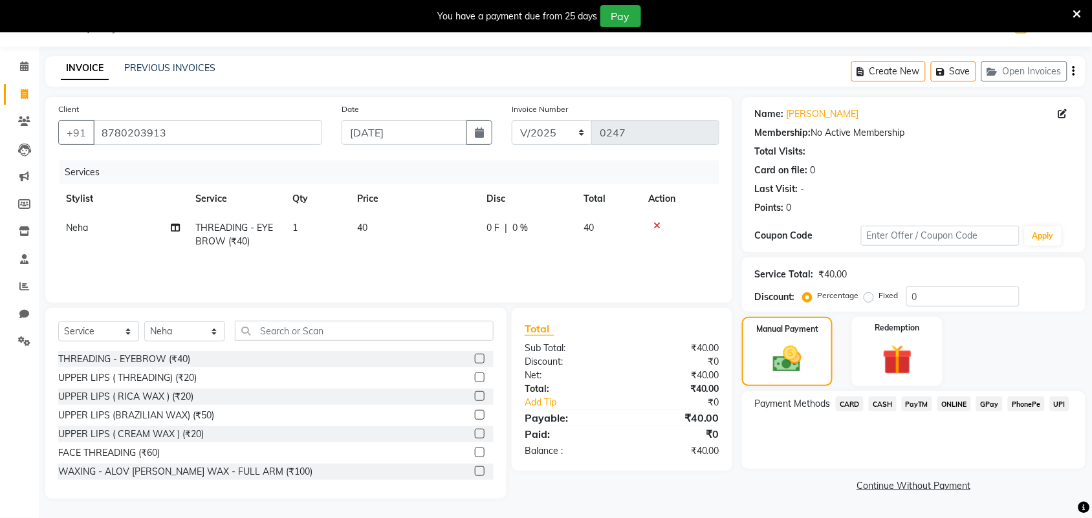
click at [878, 402] on span "CASH" at bounding box center [883, 403] width 28 height 15
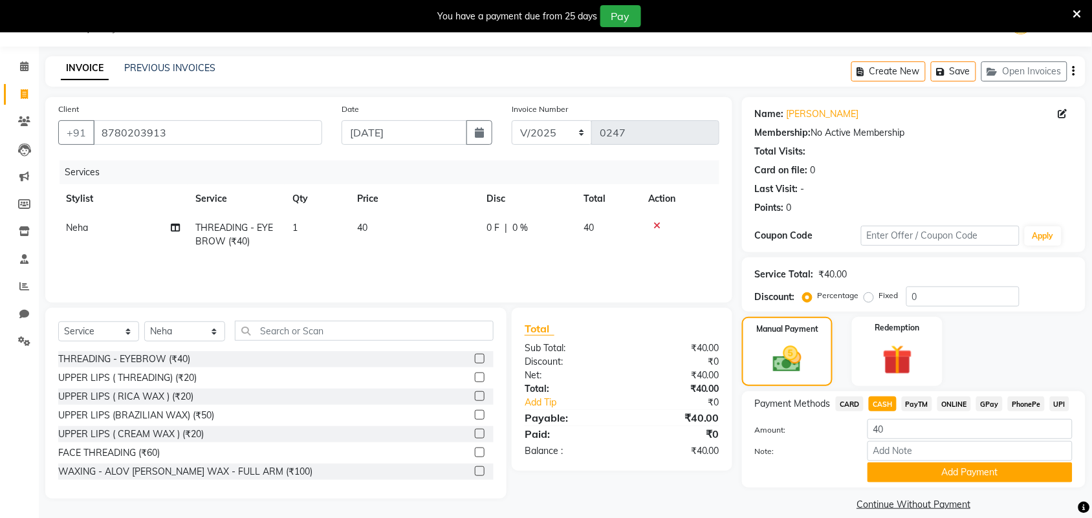
scroll to position [47, 0]
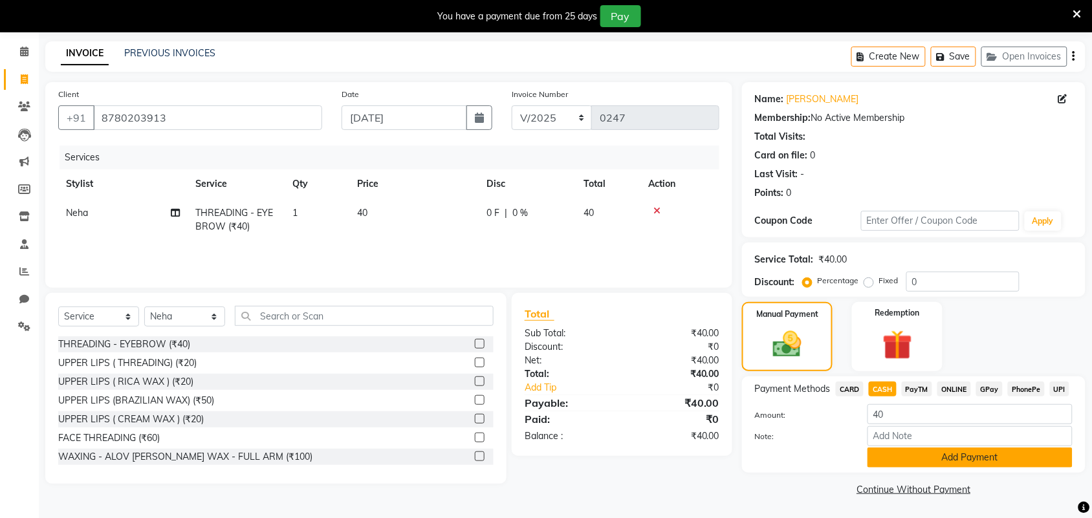
click at [891, 455] on button "Add Payment" at bounding box center [969, 458] width 205 height 20
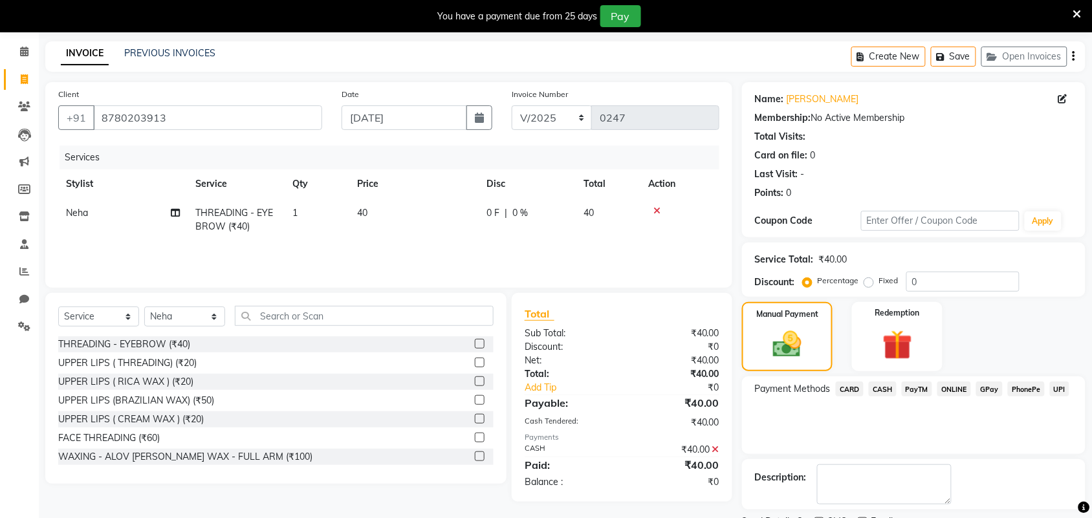
scroll to position [102, 0]
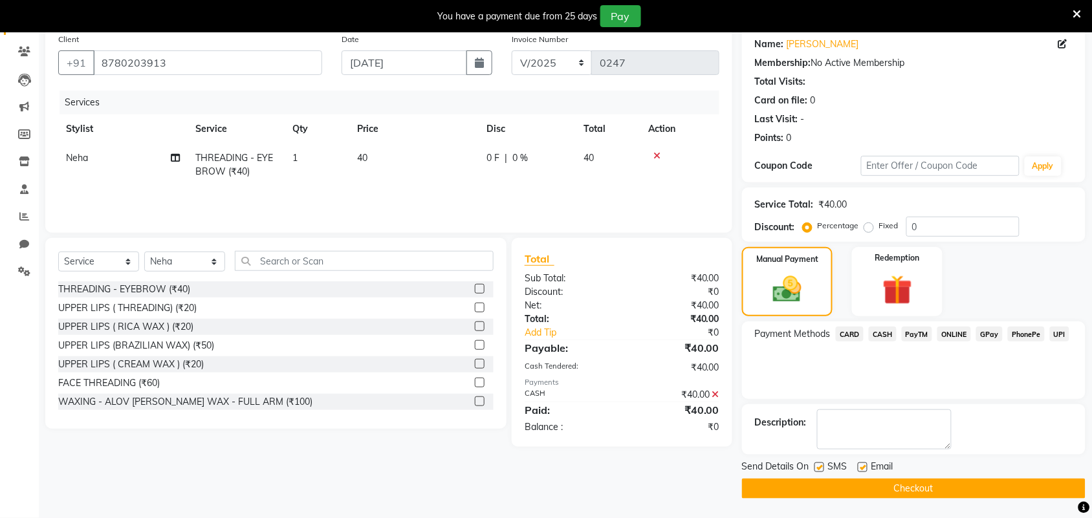
click at [867, 461] on div "Email" at bounding box center [881, 468] width 46 height 16
click at [862, 468] on label at bounding box center [863, 467] width 10 height 10
click at [862, 468] on input "checkbox" at bounding box center [862, 468] width 8 height 8
checkbox input "false"
click at [862, 488] on button "Checkout" at bounding box center [913, 489] width 343 height 20
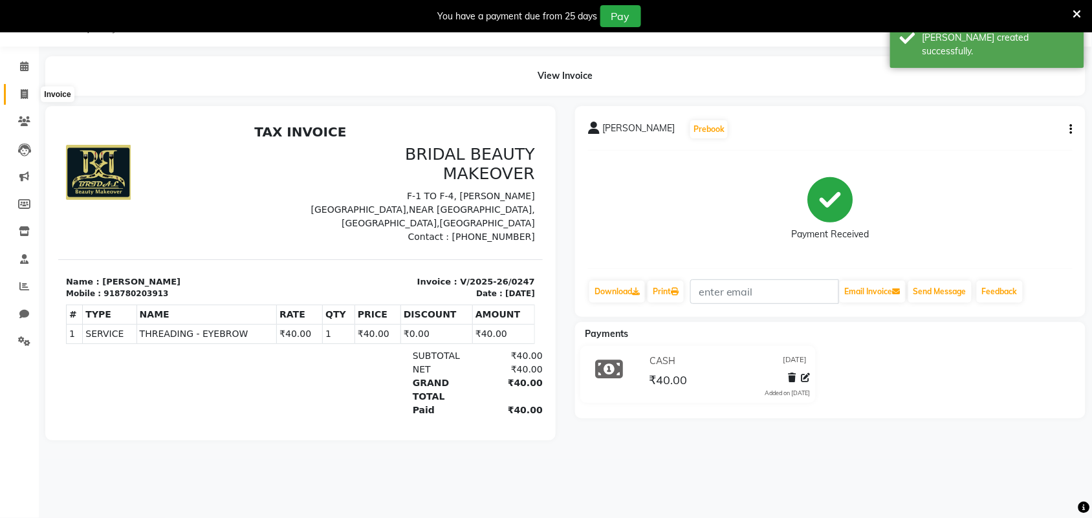
click at [23, 91] on icon at bounding box center [24, 94] width 7 height 10
select select "service"
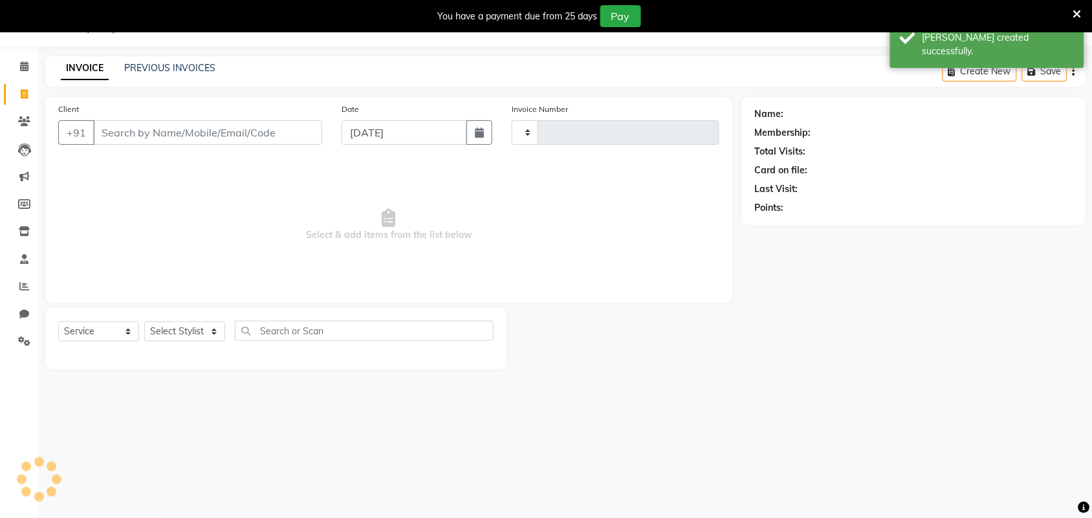
type input "0248"
select select "8610"
